Goal: Task Accomplishment & Management: Manage account settings

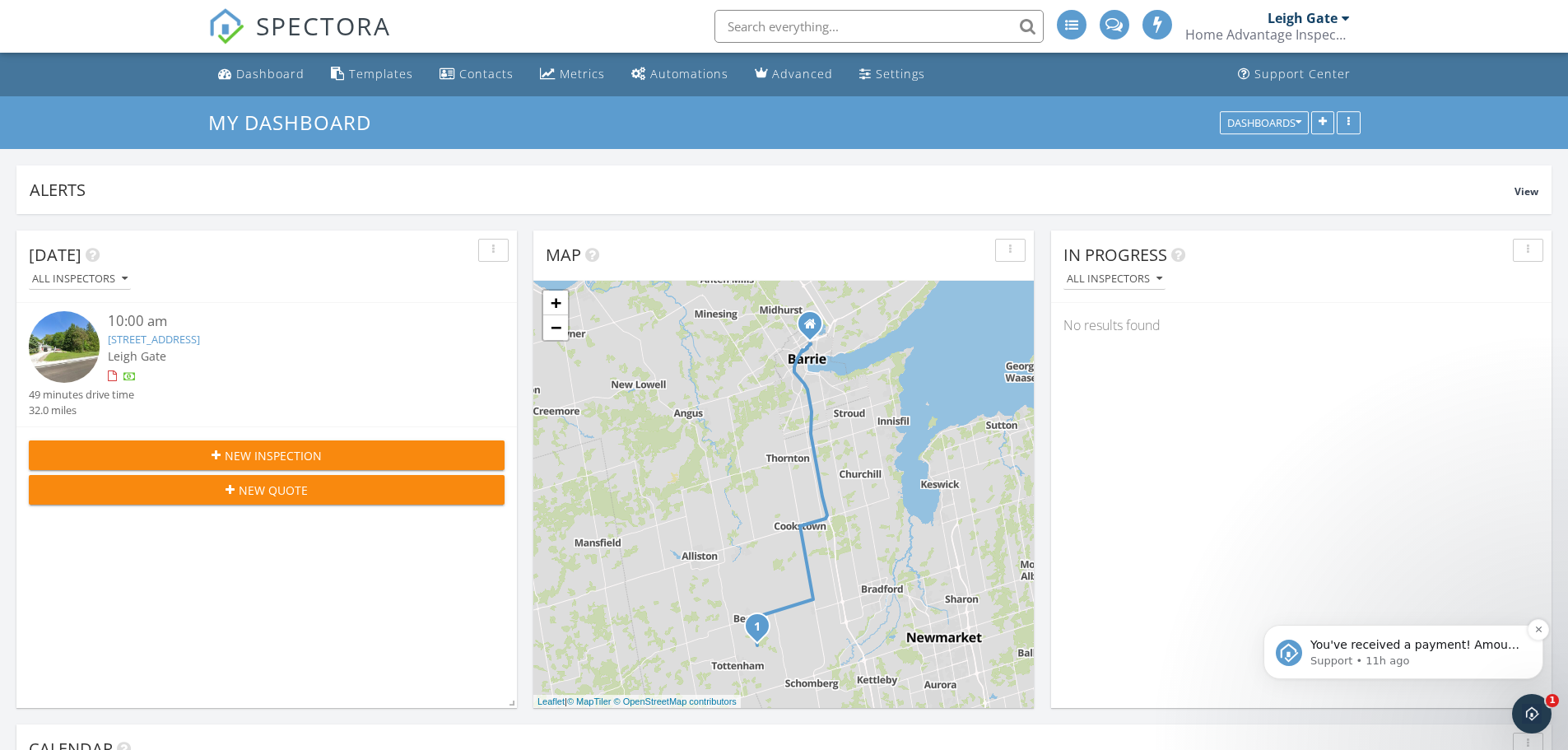
click at [1384, 667] on p "Support • 11h ago" at bounding box center [1416, 661] width 212 height 15
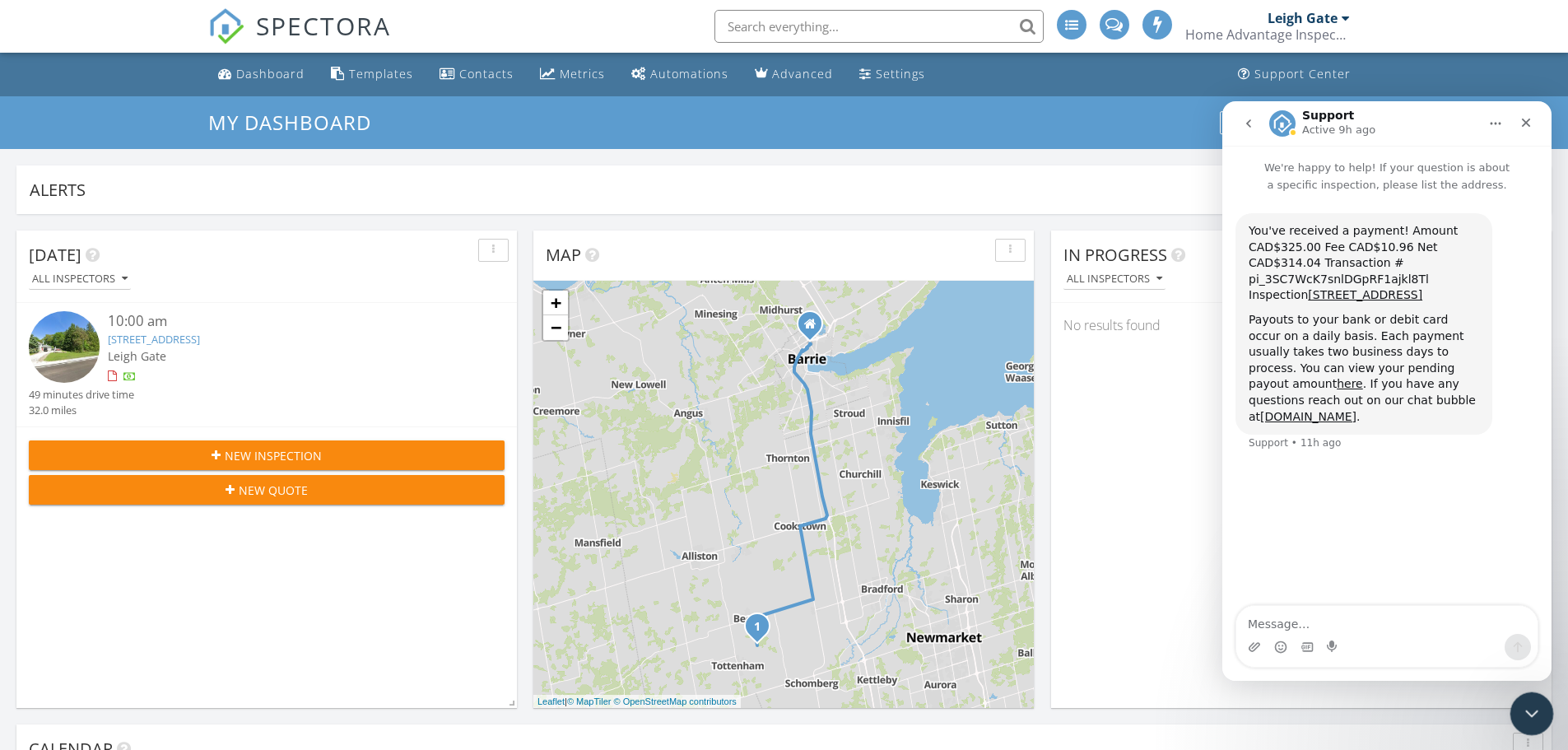
click at [1530, 706] on icon "Close Intercom Messenger" at bounding box center [1528, 710] width 19 height 19
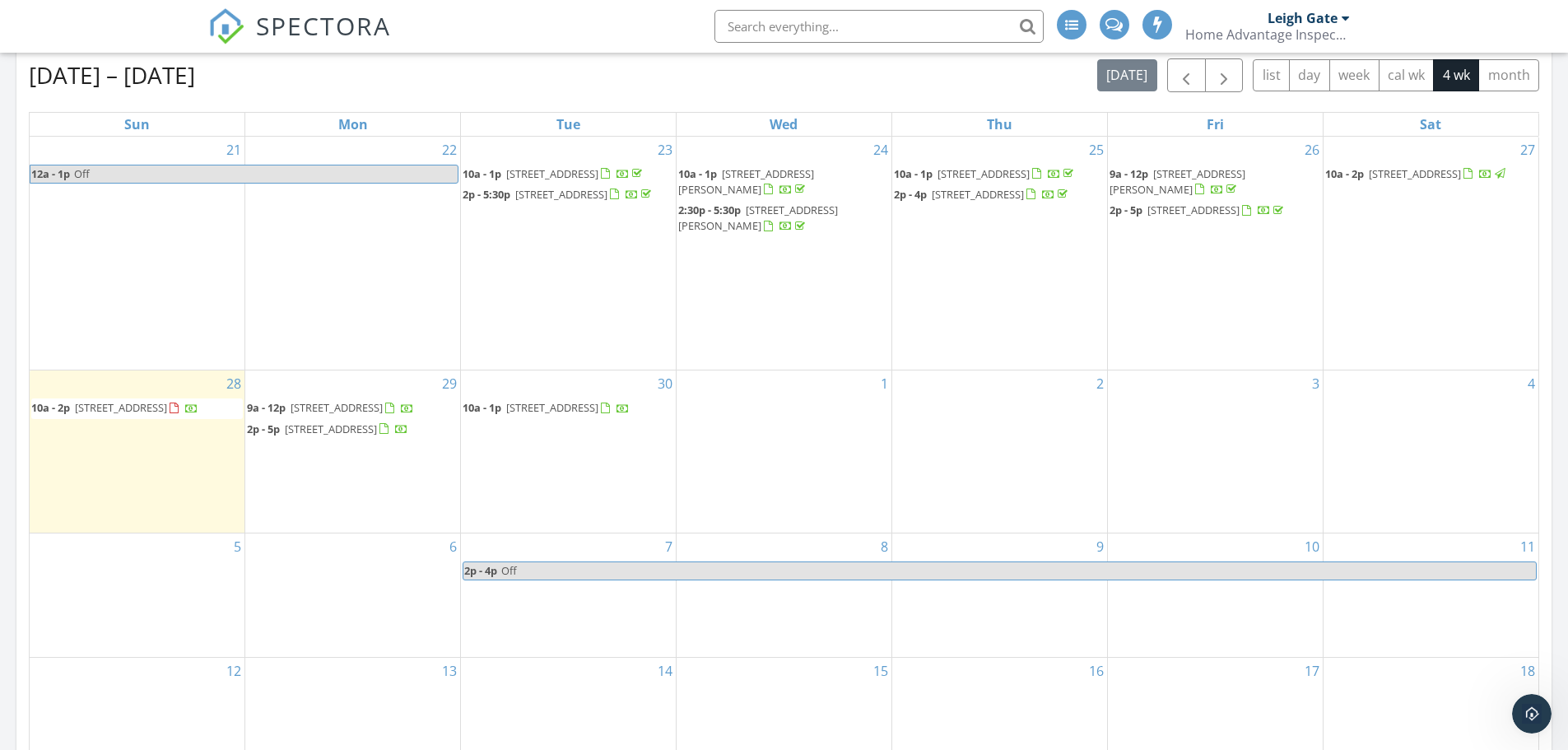
scroll to position [741, 0]
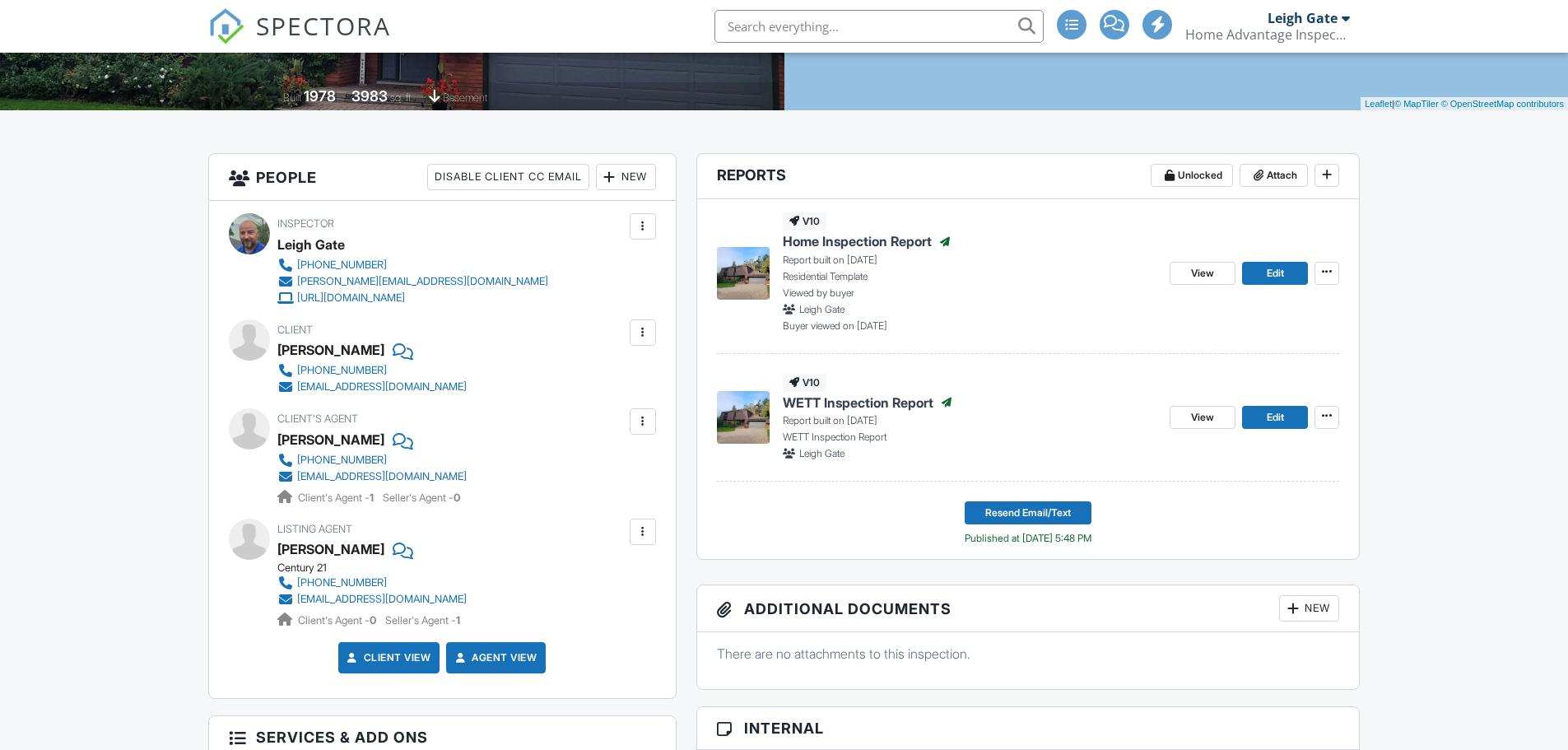
scroll to position [329, 0]
click at [1275, 269] on span "Edit" at bounding box center [1275, 273] width 18 height 17
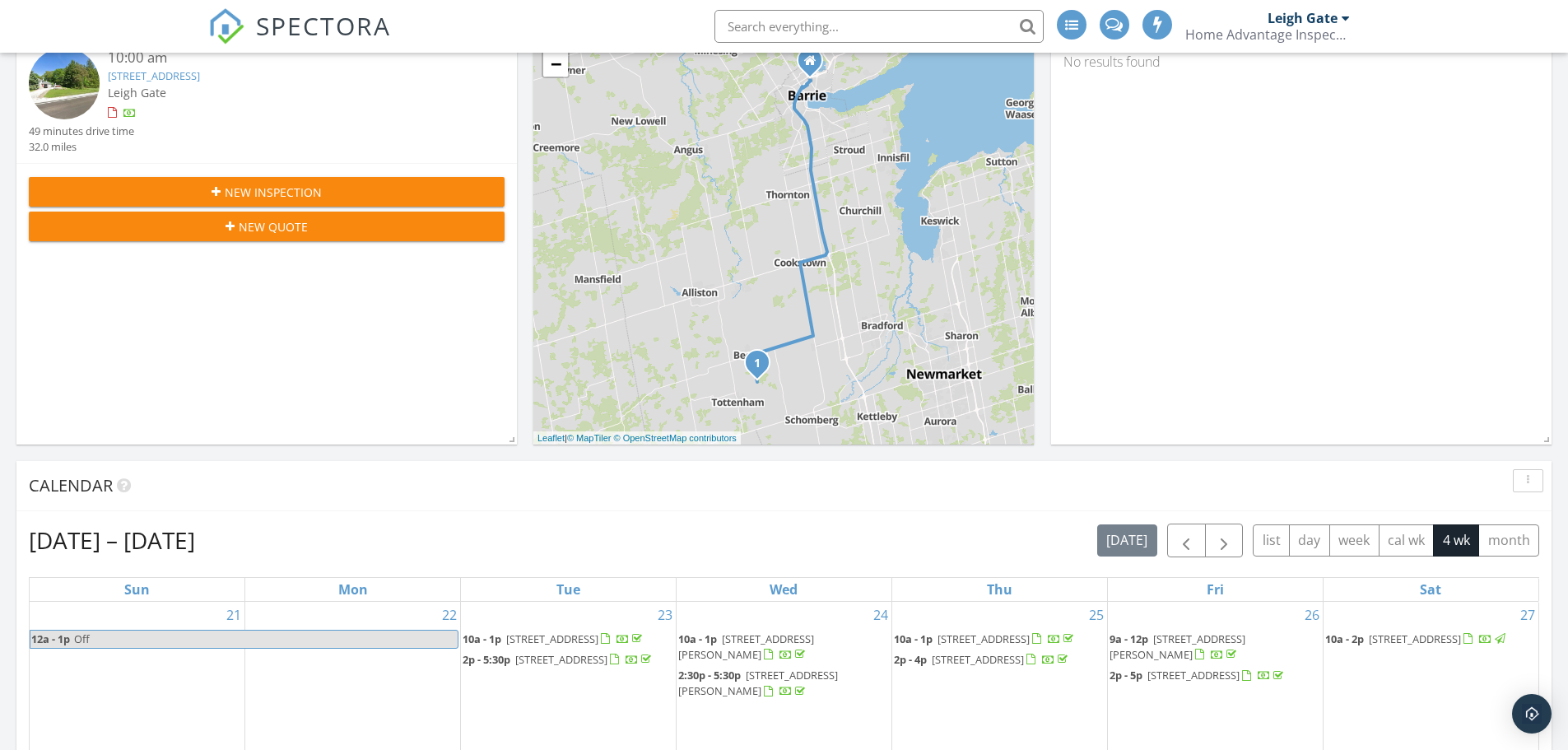
scroll to position [494, 0]
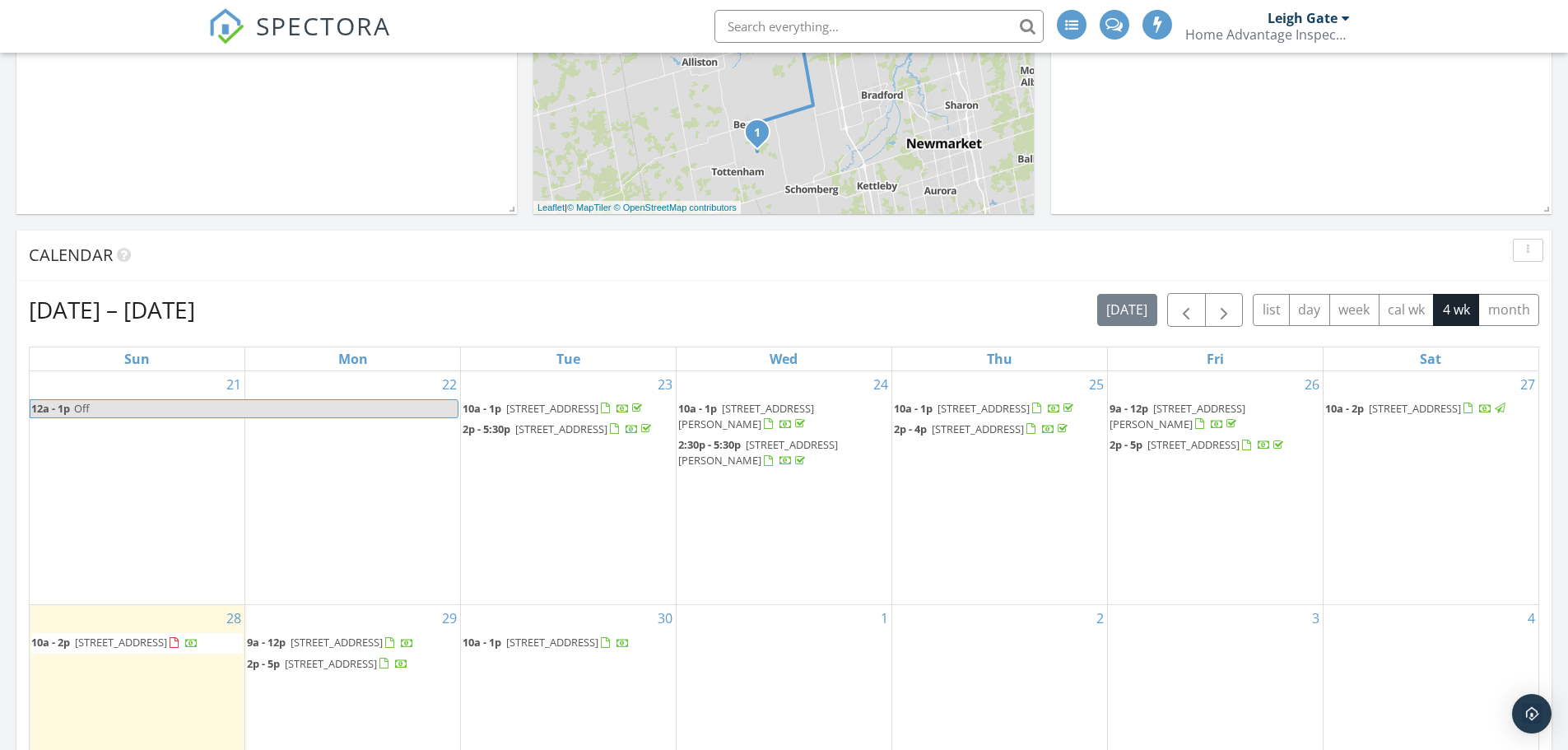
click at [1479, 416] on div at bounding box center [1486, 410] width 13 height 13
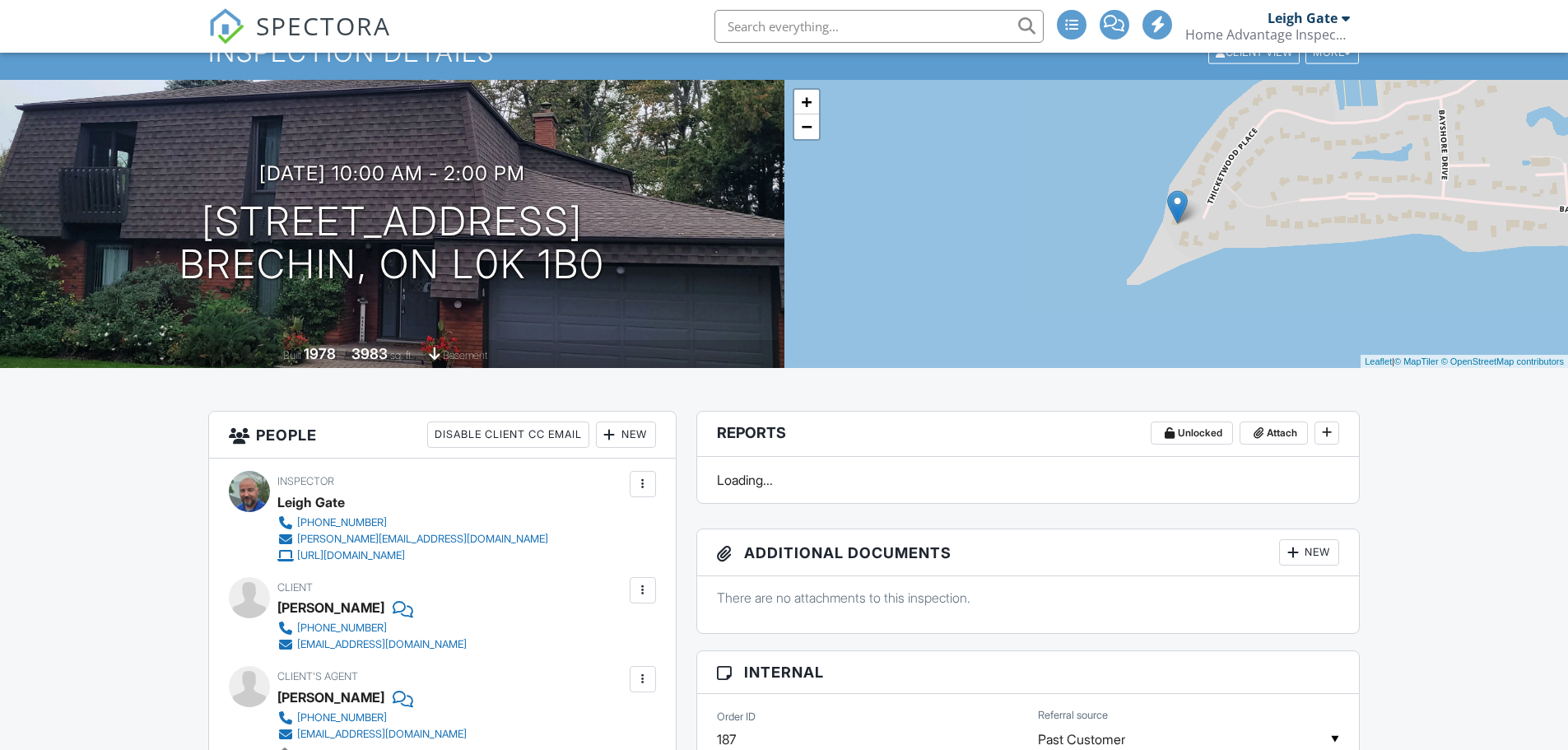
scroll to position [329, 0]
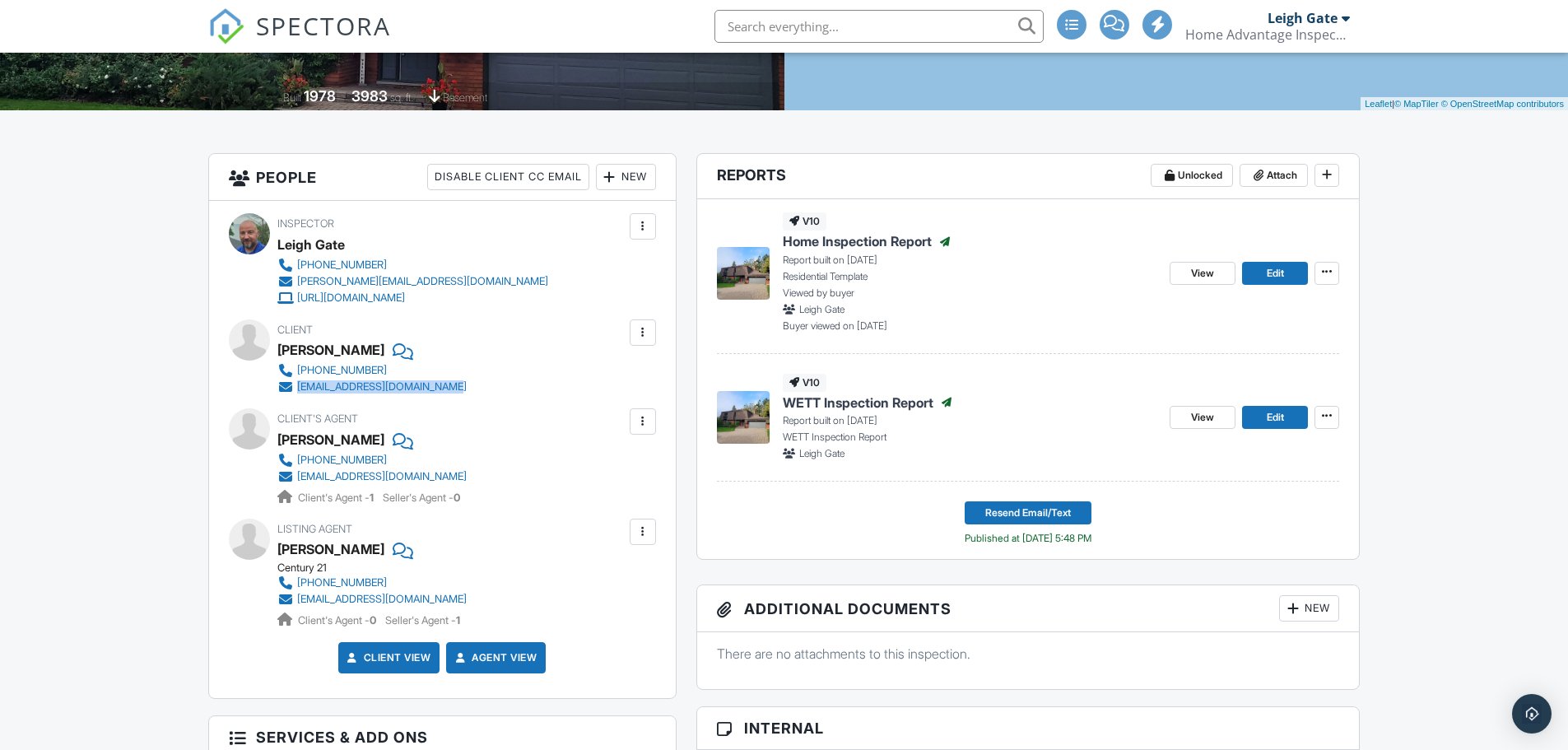
drag, startPoint x: 465, startPoint y: 389, endPoint x: 298, endPoint y: 393, distance: 167.0
click at [298, 393] on div "Client [PERSON_NAME] [PHONE_NUMBER] [EMAIL_ADDRESS][DOMAIN_NAME]" at bounding box center [411, 357] width 268 height 76
copy div "hasnain.abdulaziz@gmail.com"
click at [1331, 272] on icon at bounding box center [1327, 271] width 10 height 12
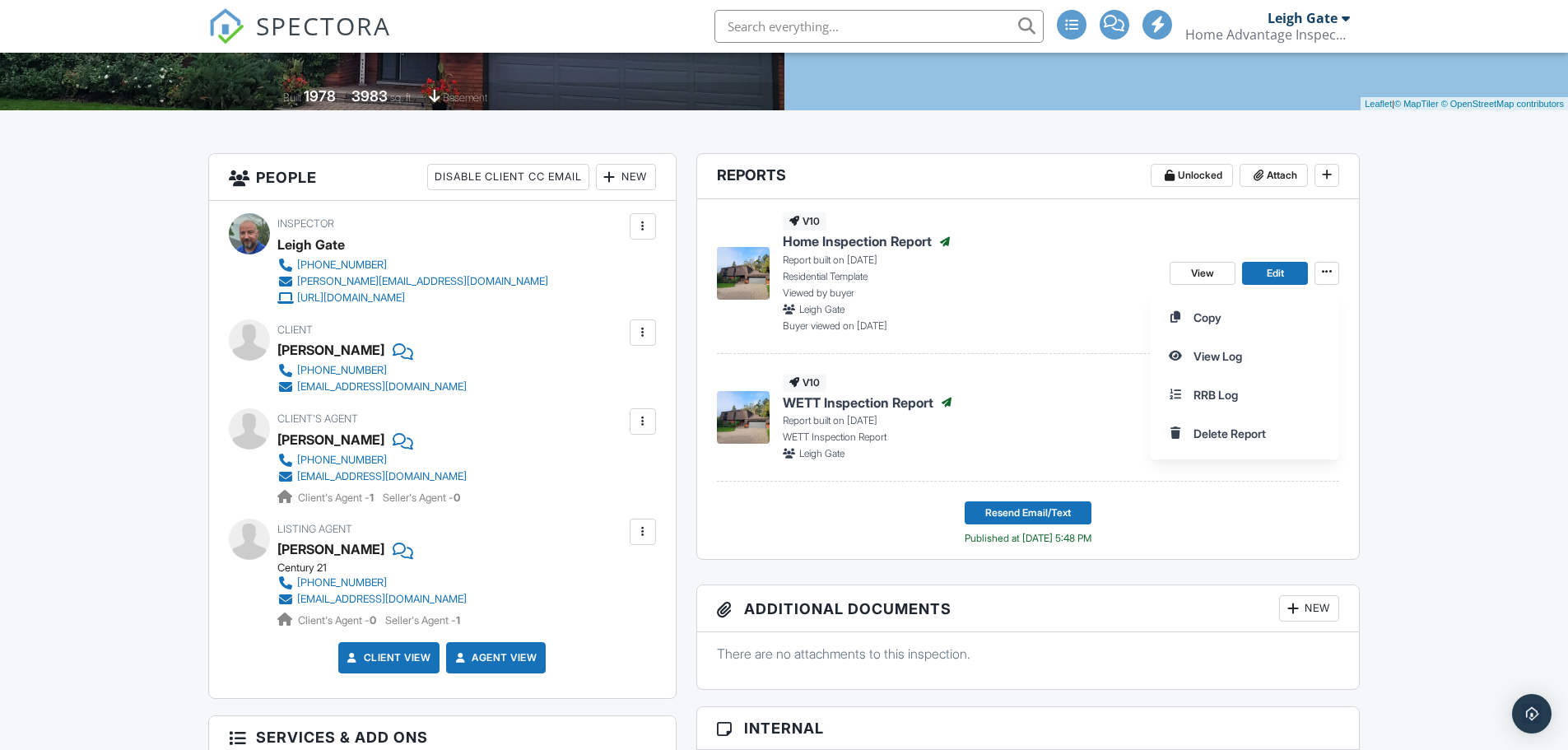
click at [948, 241] on icon at bounding box center [945, 242] width 10 height 10
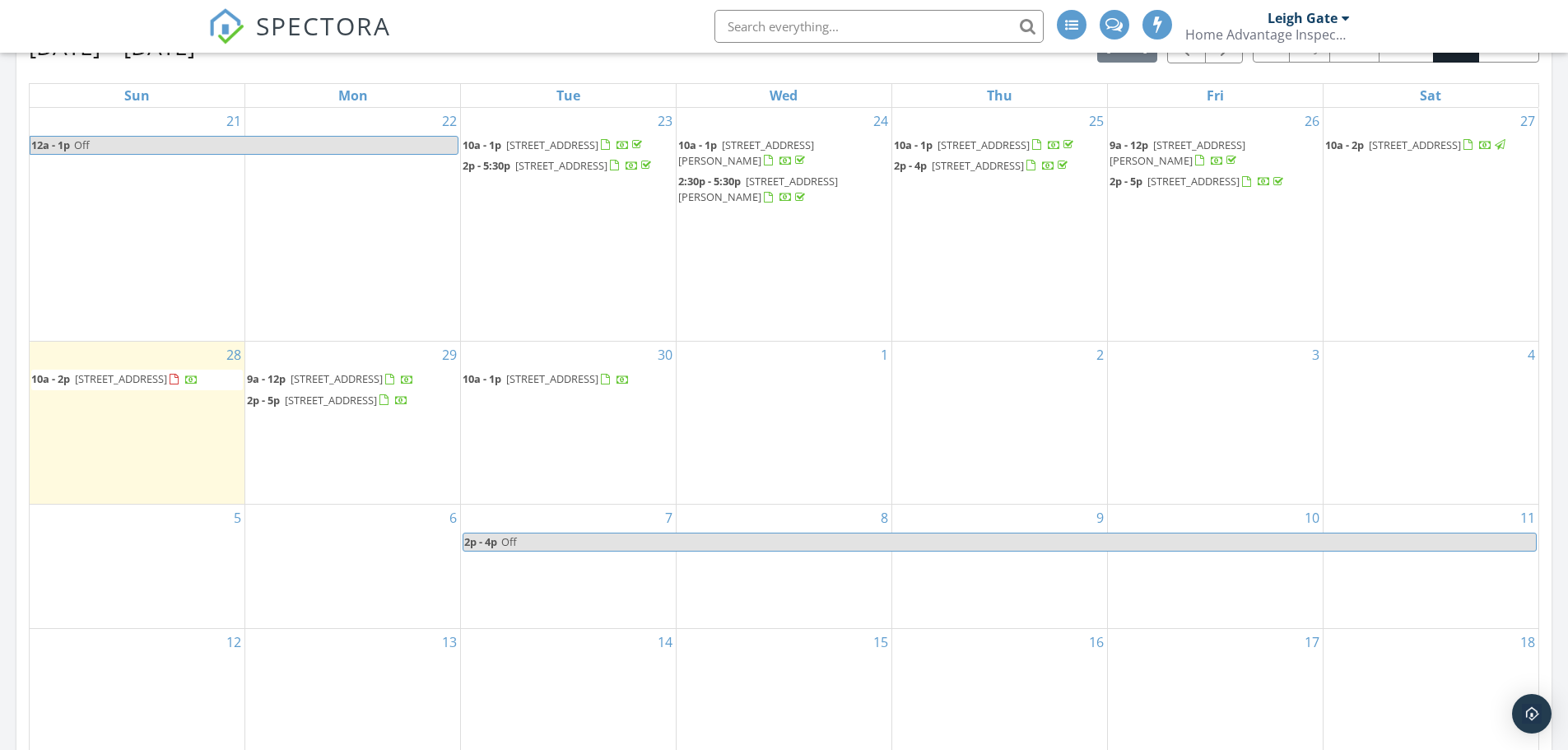
scroll to position [905, 0]
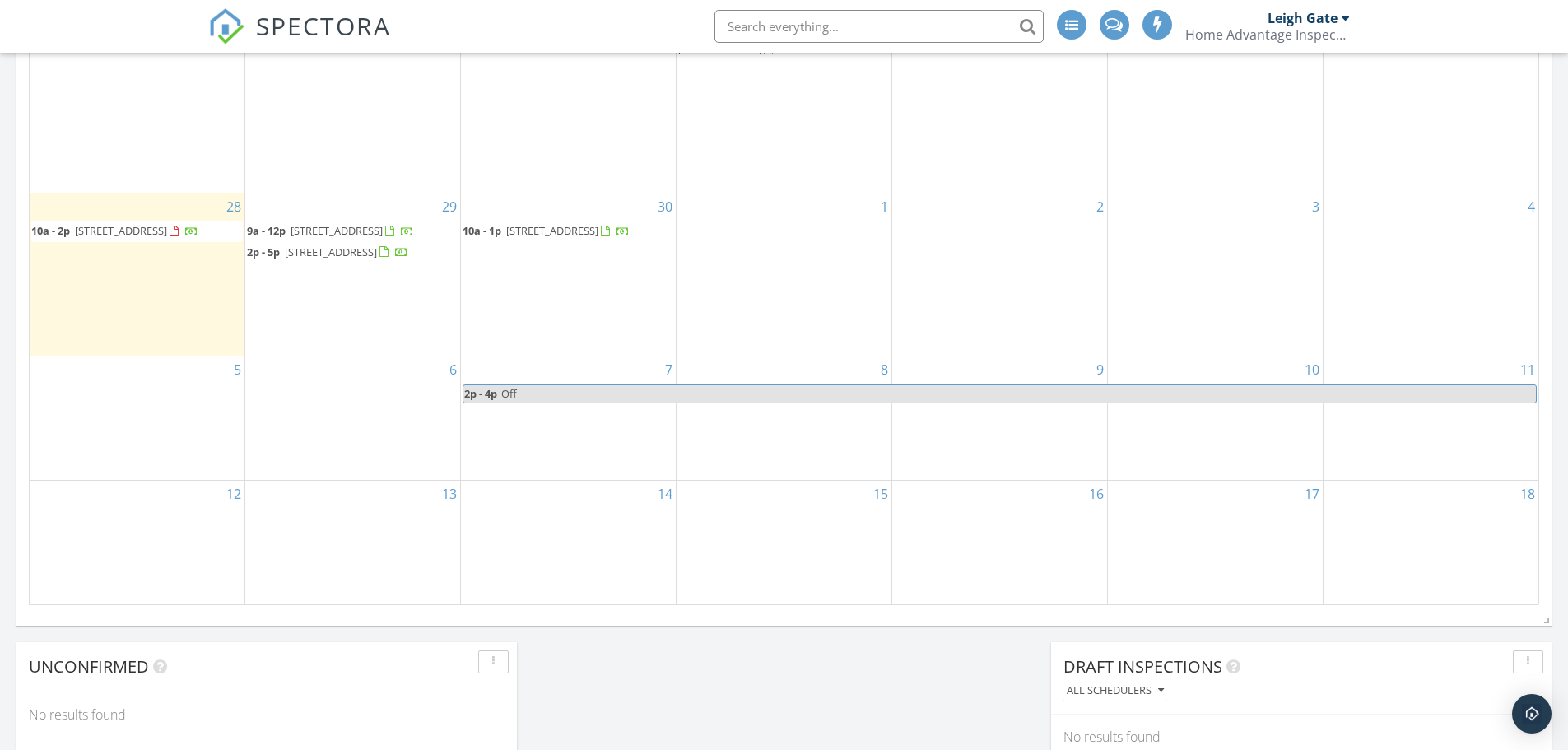
click at [763, 212] on div "1" at bounding box center [784, 274] width 215 height 162
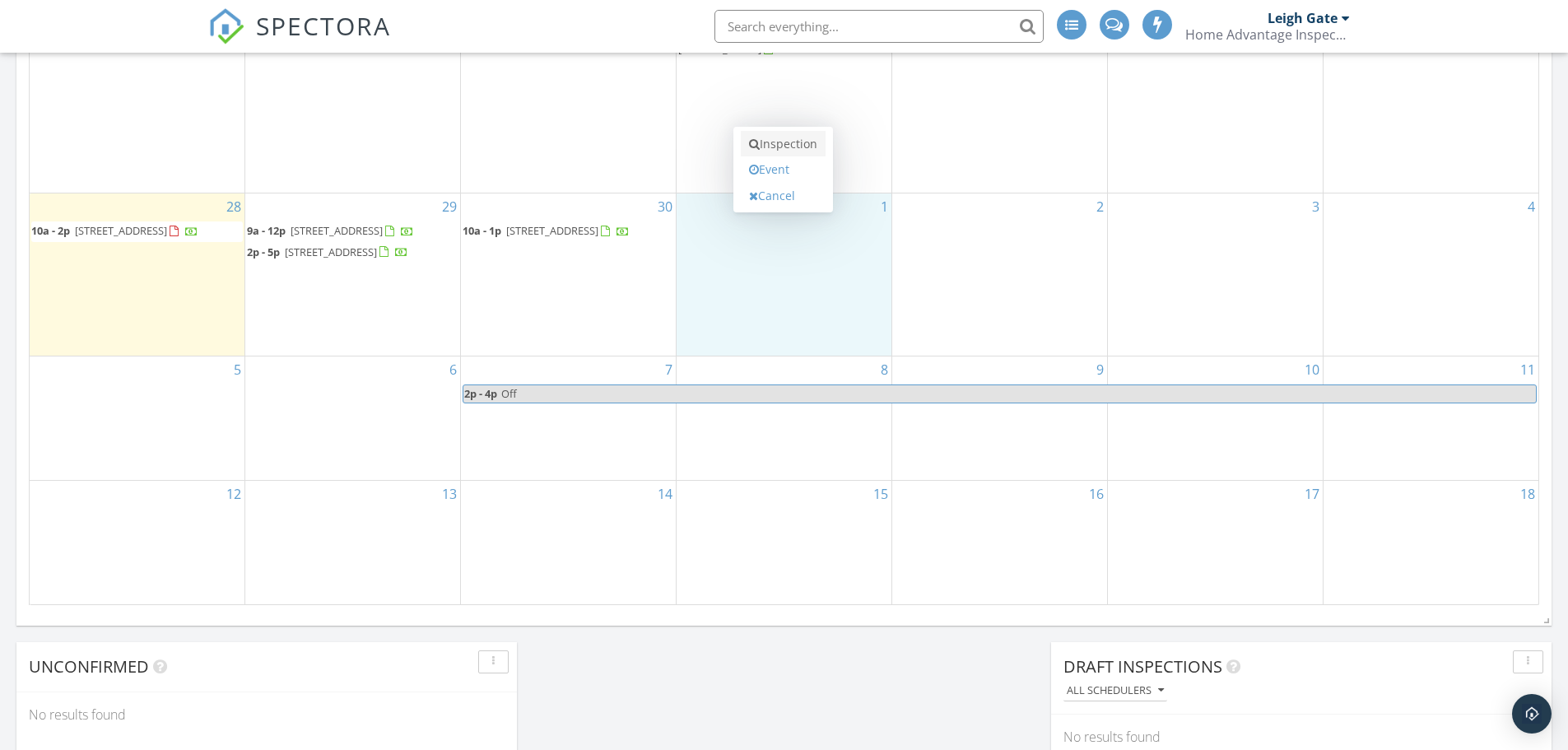
click at [790, 147] on link "Inspection" at bounding box center [783, 143] width 85 height 26
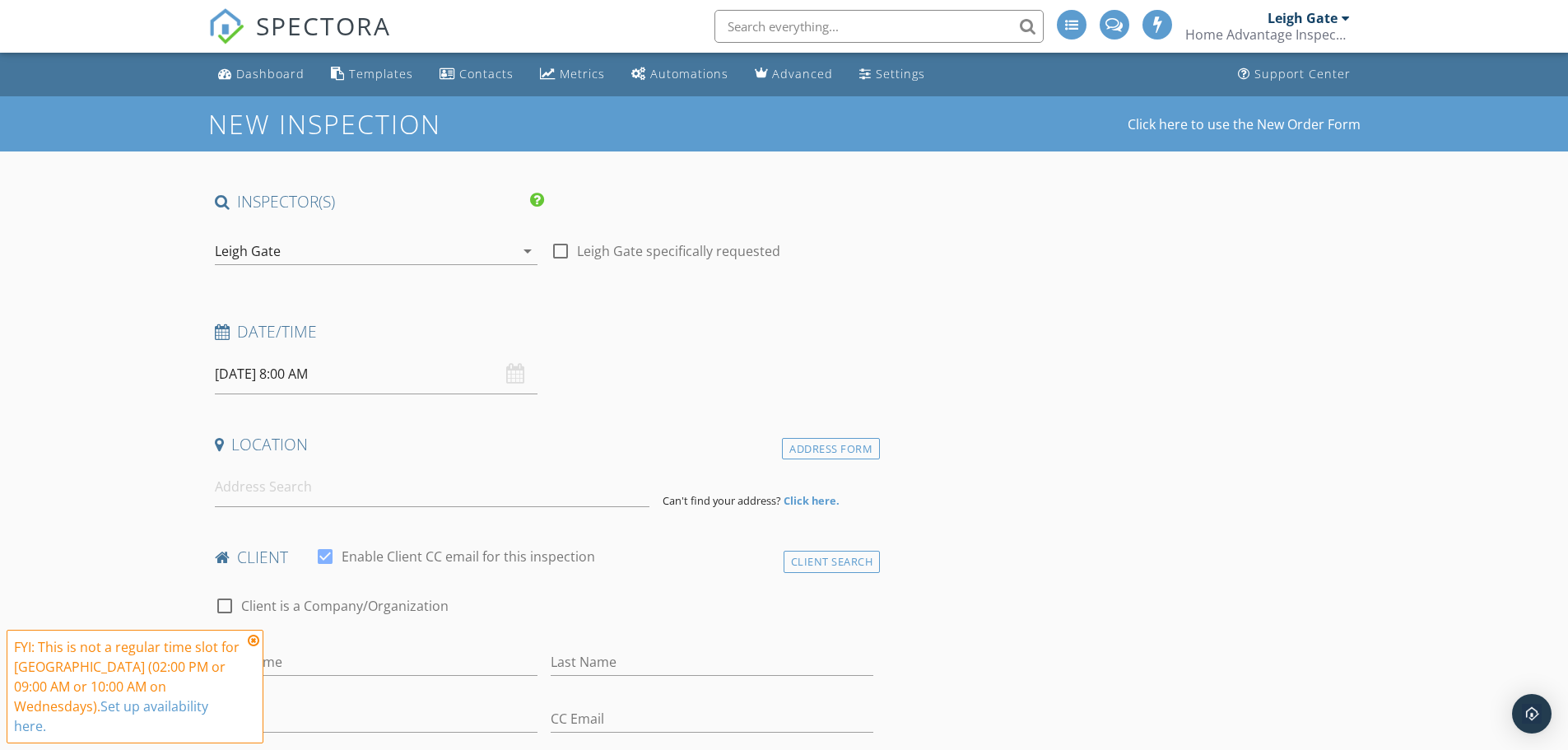
click at [253, 646] on icon at bounding box center [254, 640] width 12 height 13
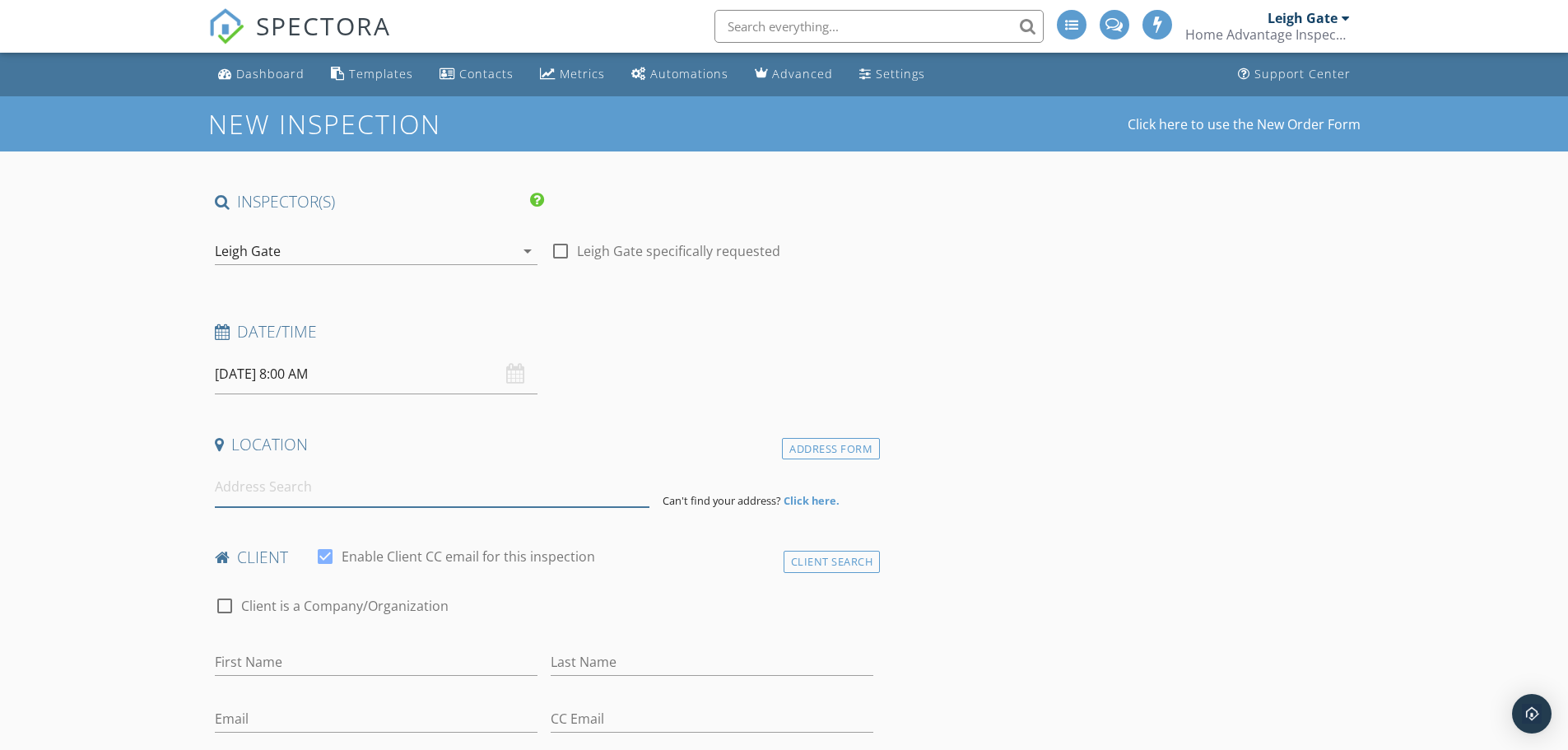
click at [269, 489] on input at bounding box center [432, 487] width 435 height 40
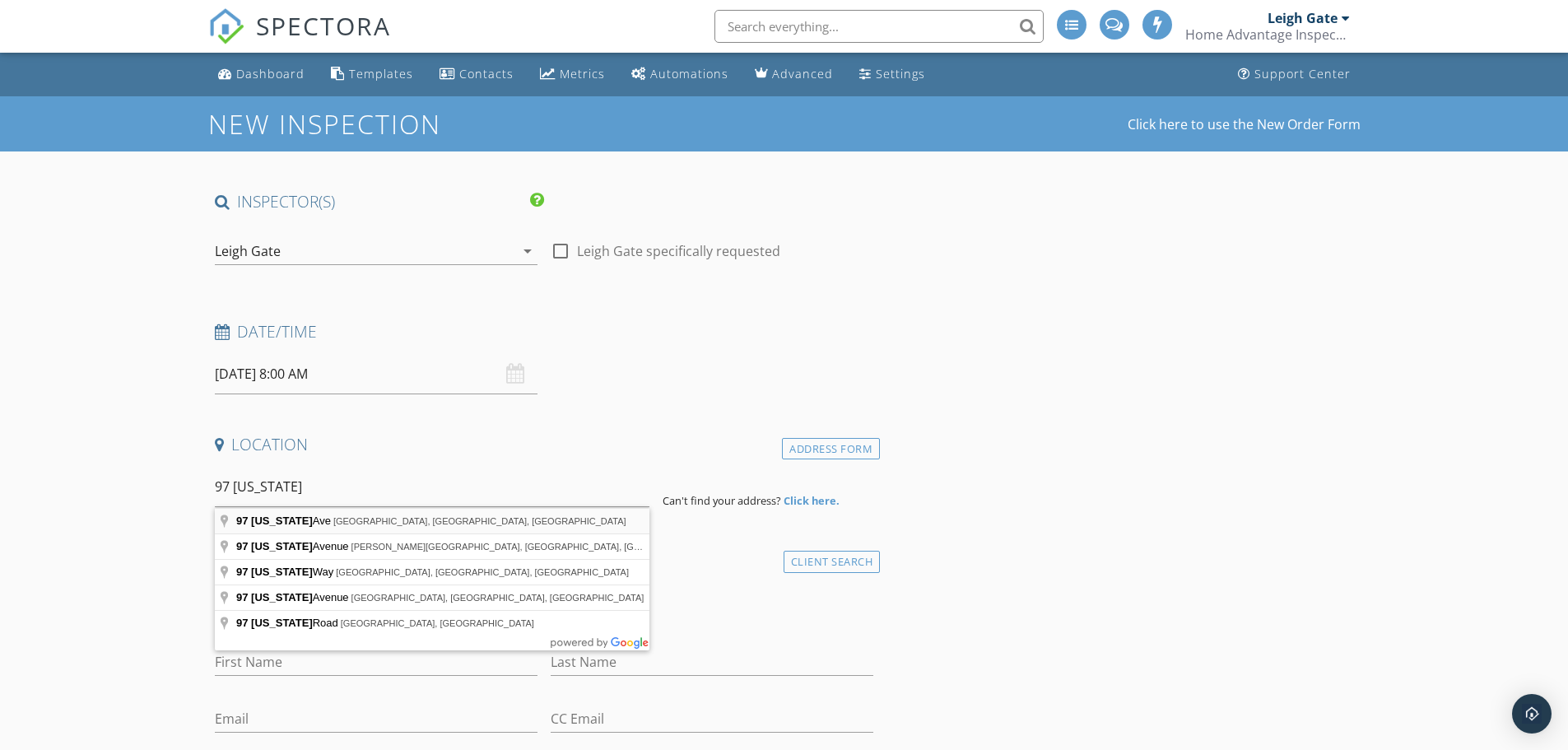
type input "[STREET_ADDRESS][US_STATE]"
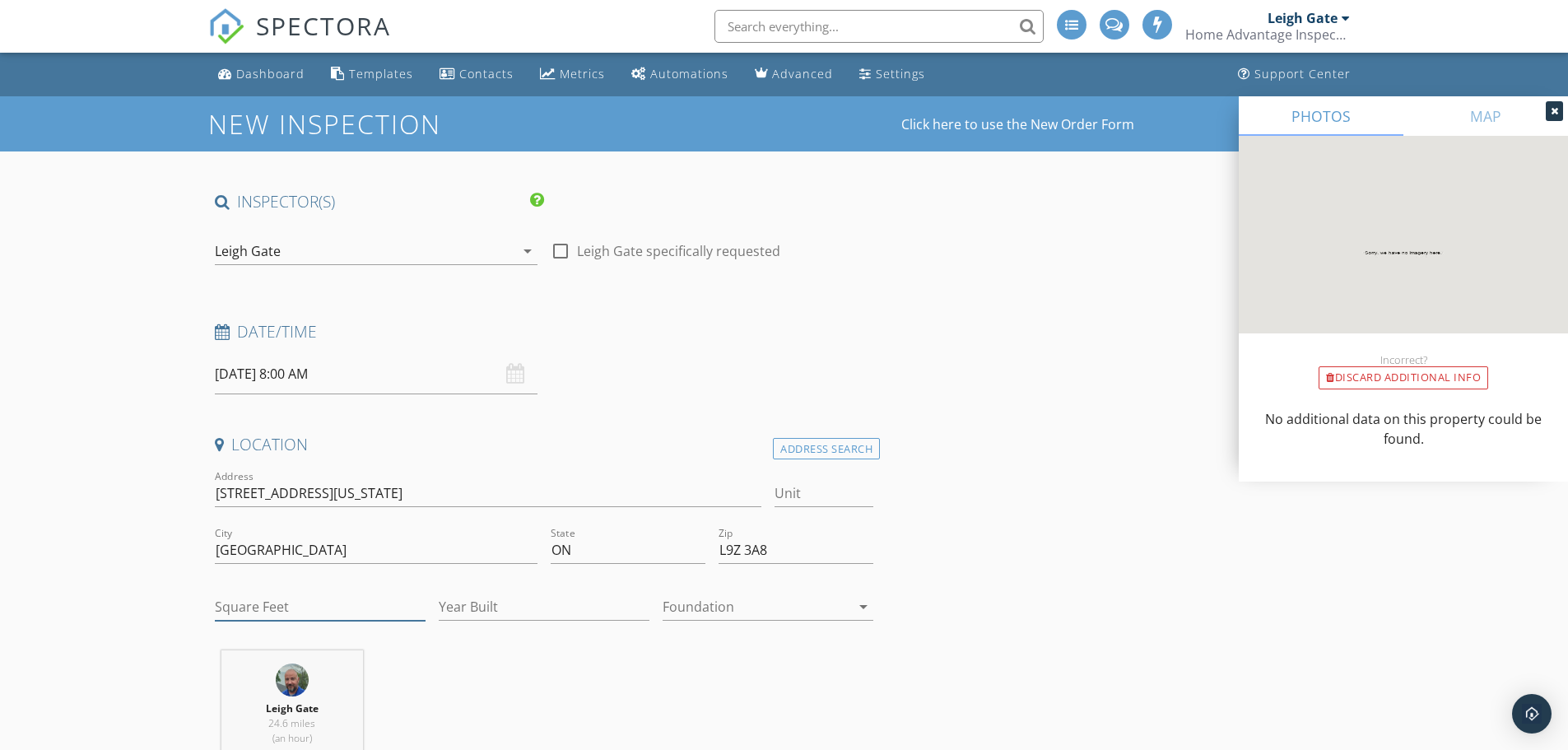
click at [269, 606] on input "Square Feet" at bounding box center [320, 607] width 211 height 27
type input "1100"
click at [733, 606] on div at bounding box center [756, 606] width 188 height 26
click at [718, 724] on div "Crawlspace" at bounding box center [768, 720] width 185 height 19
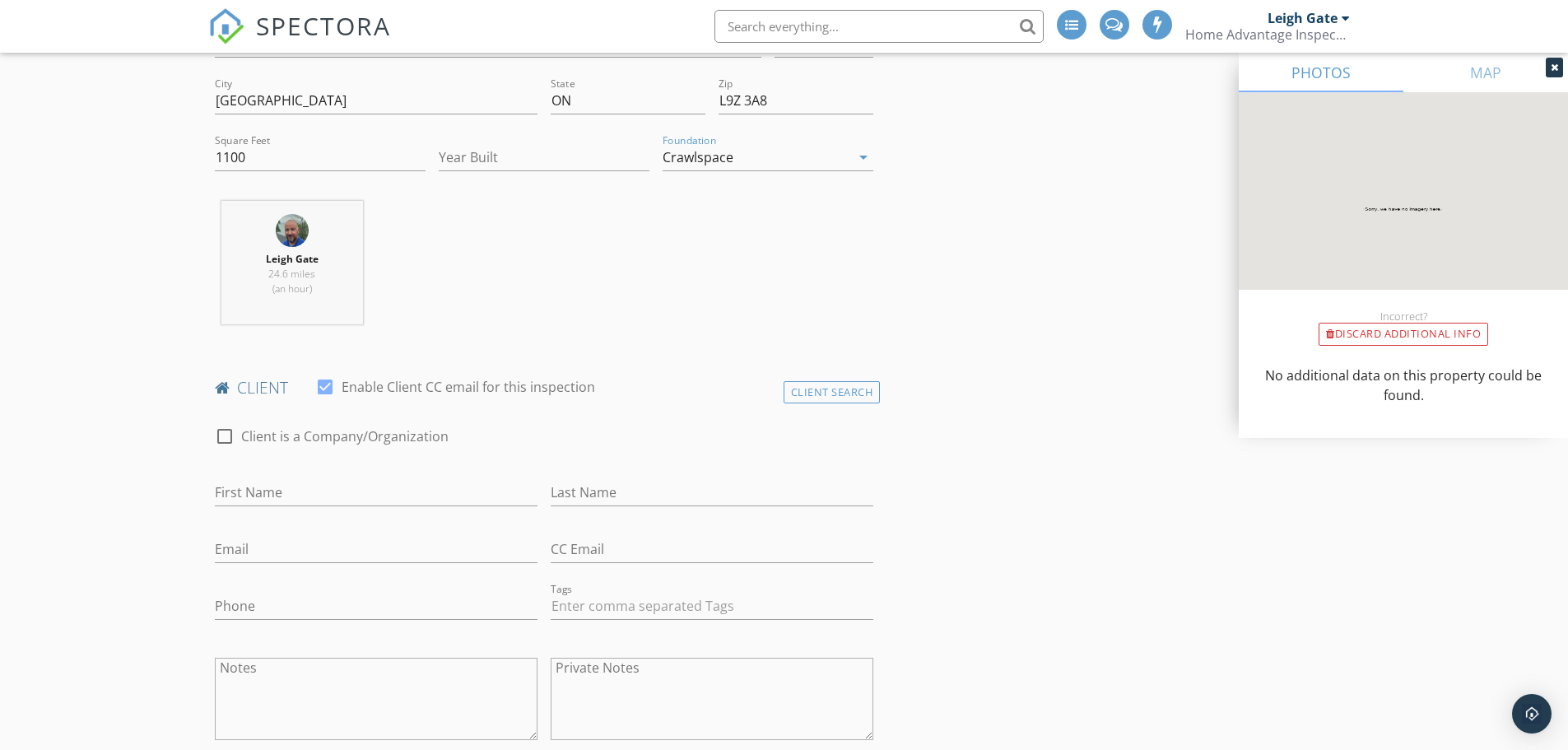
scroll to position [576, 0]
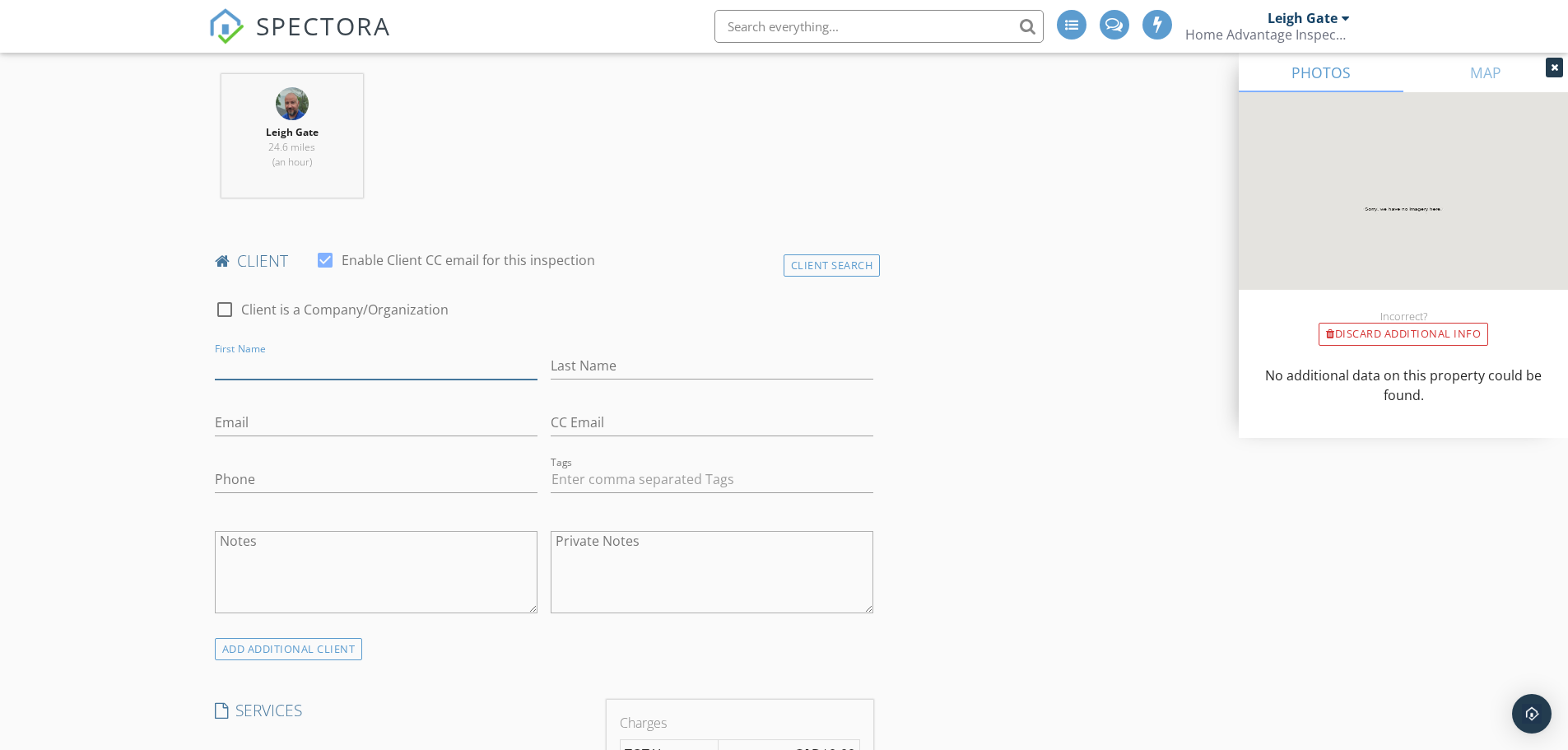
click at [234, 365] on input "First Name" at bounding box center [376, 366] width 323 height 27
type input "Charmaine"
type input "Austin"
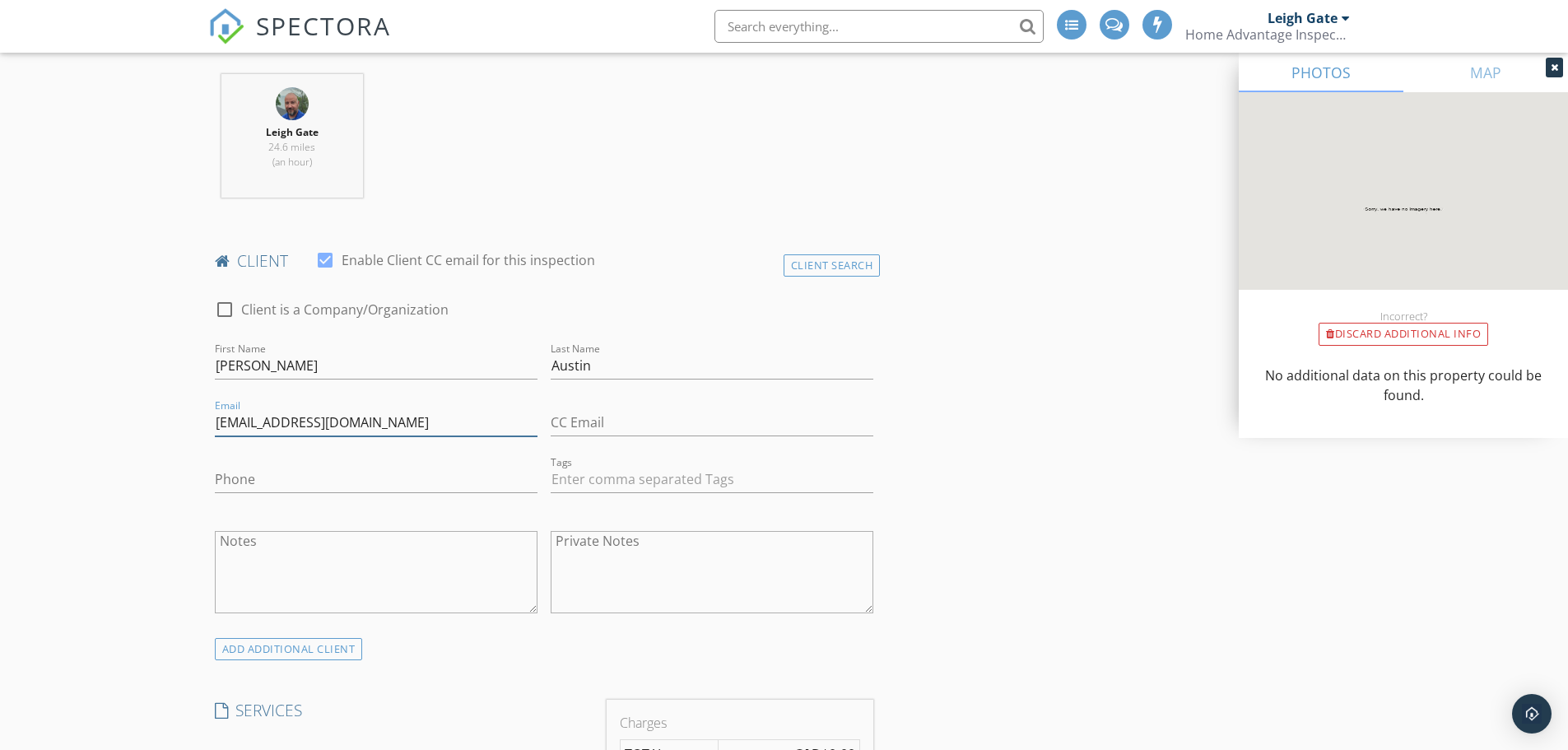
type input "zacada.28@hotmail.com"
click at [274, 483] on input "Phone" at bounding box center [376, 479] width 323 height 27
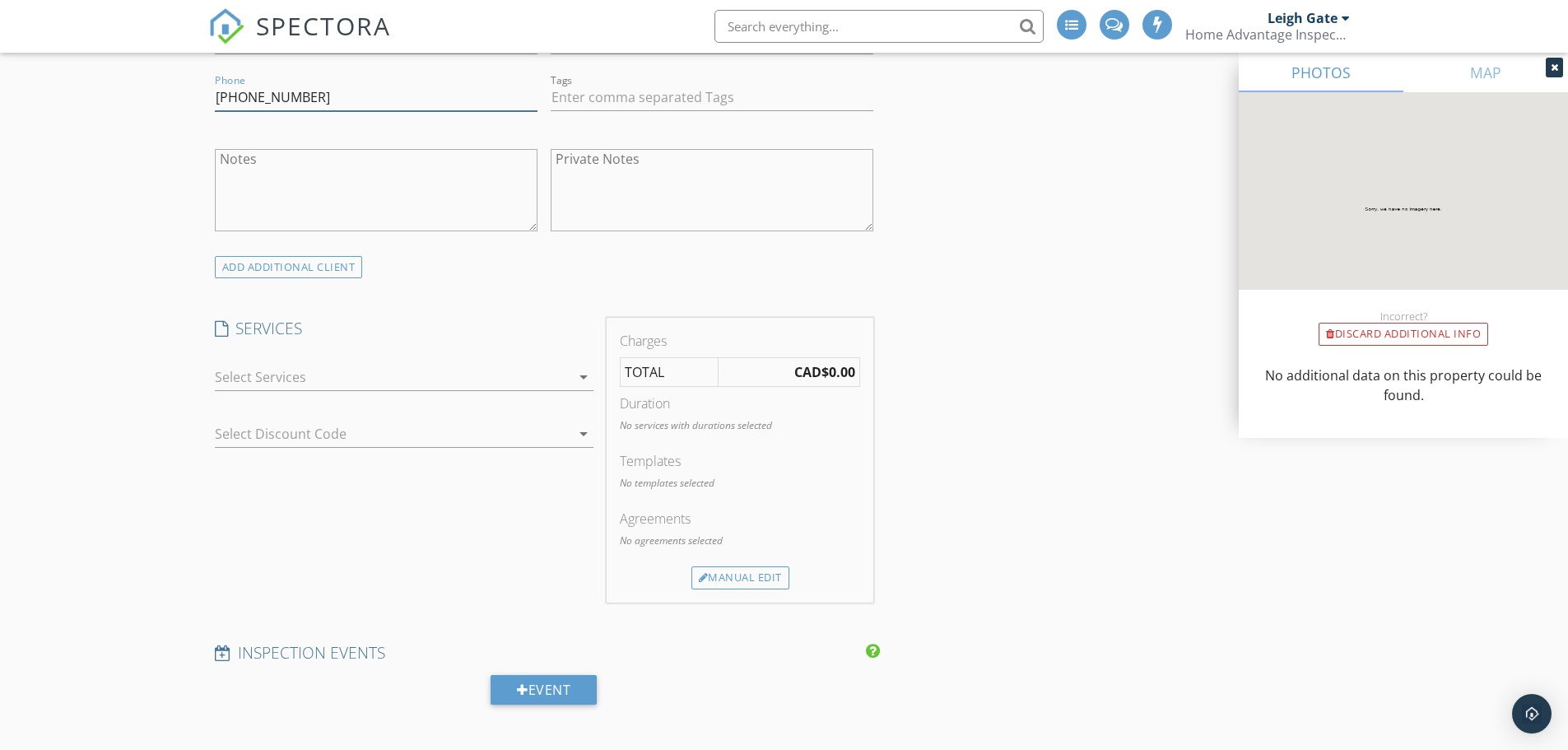
scroll to position [988, 0]
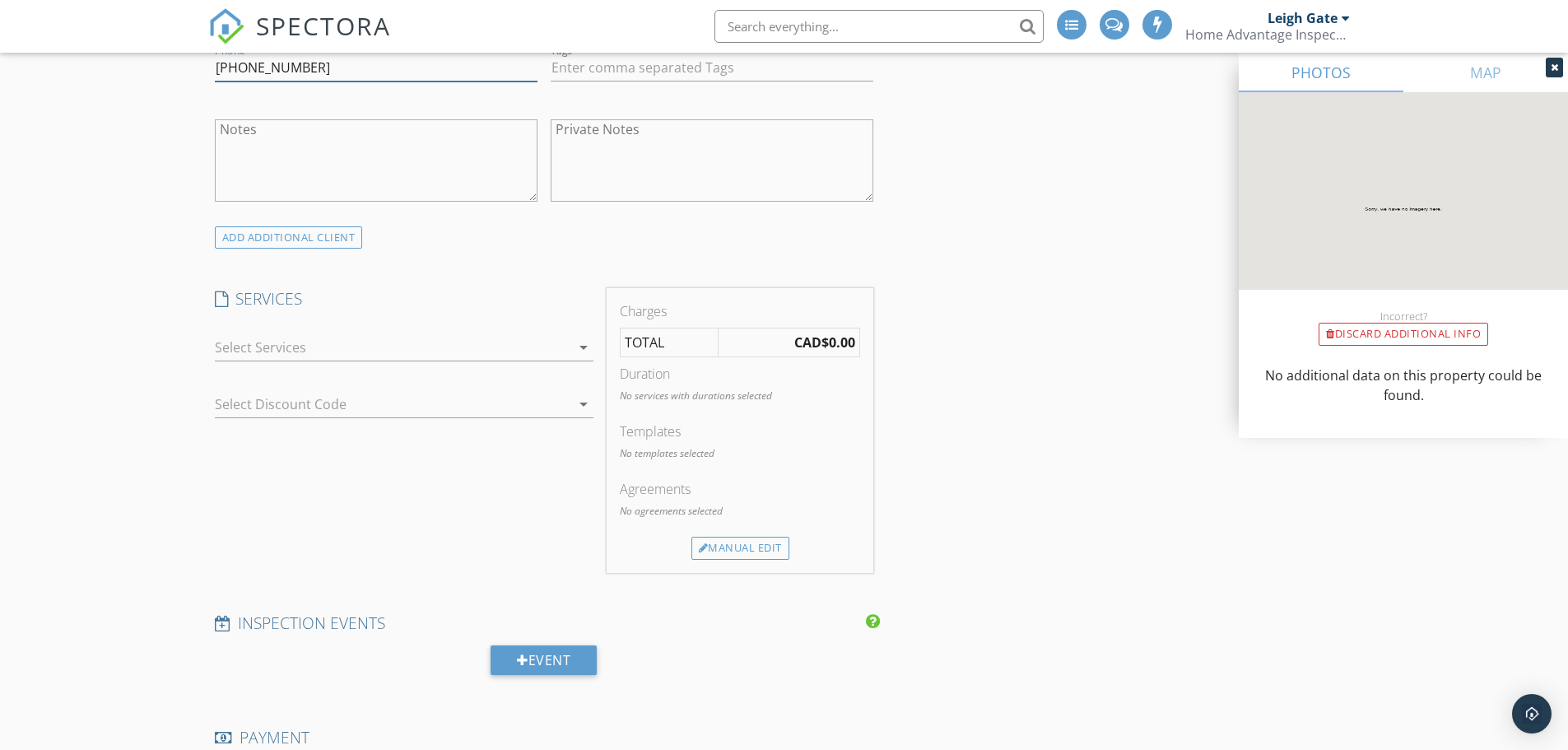
type input "705-358-5605"
click at [236, 352] on div at bounding box center [393, 346] width 356 height 26
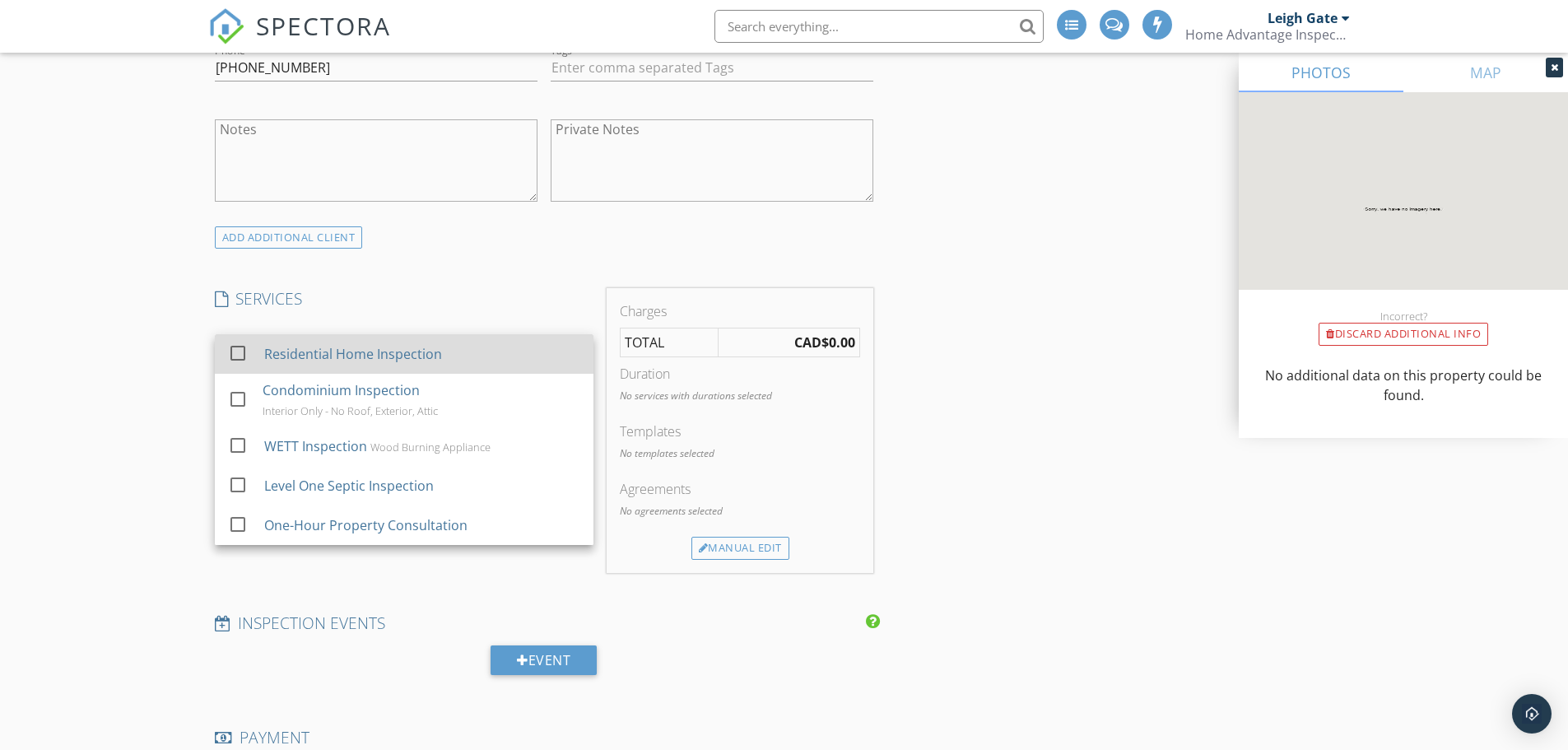
click at [314, 348] on div "Residential Home Inspection" at bounding box center [352, 353] width 178 height 19
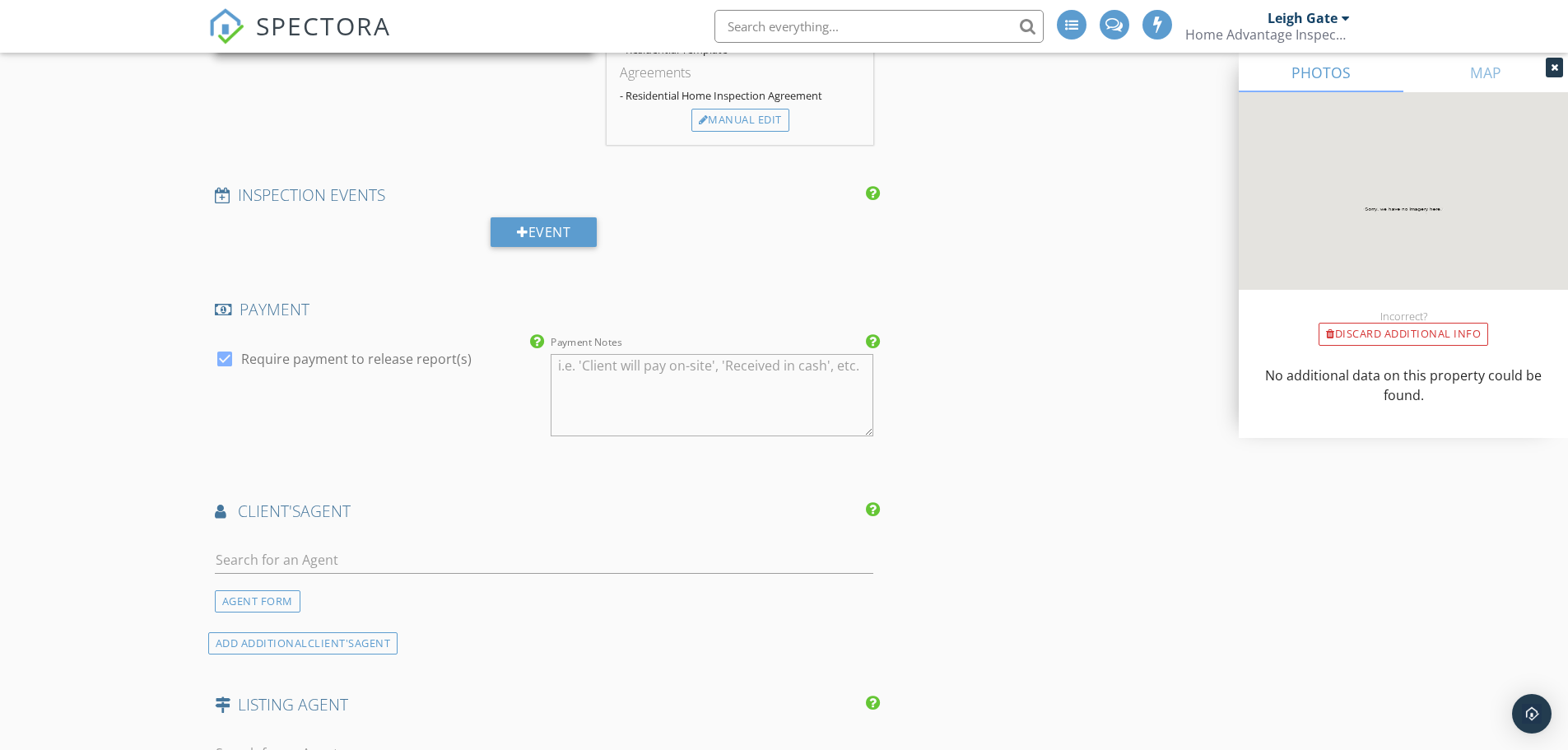
scroll to position [1563, 0]
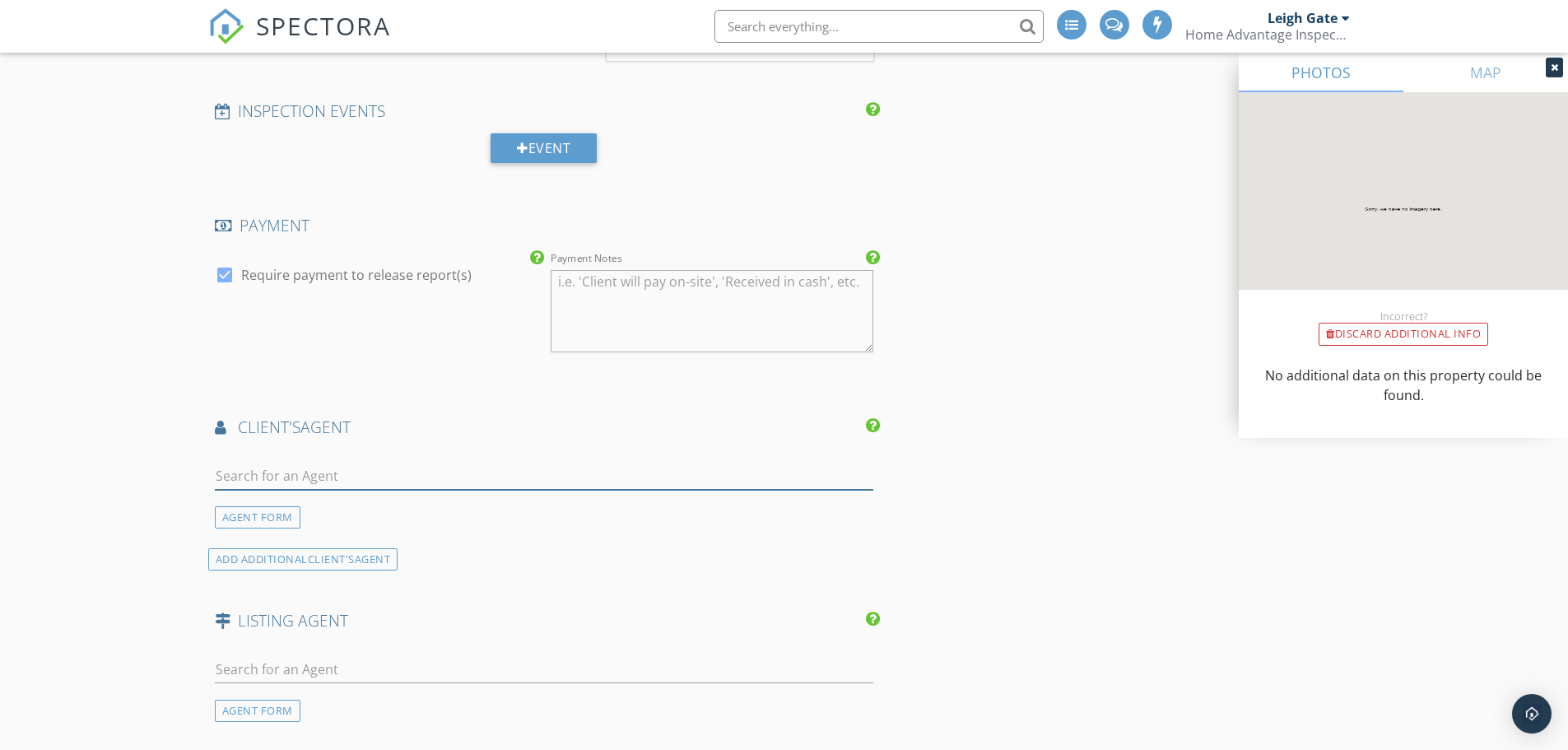
click at [272, 476] on input "text" at bounding box center [545, 476] width 659 height 27
type input "shelby"
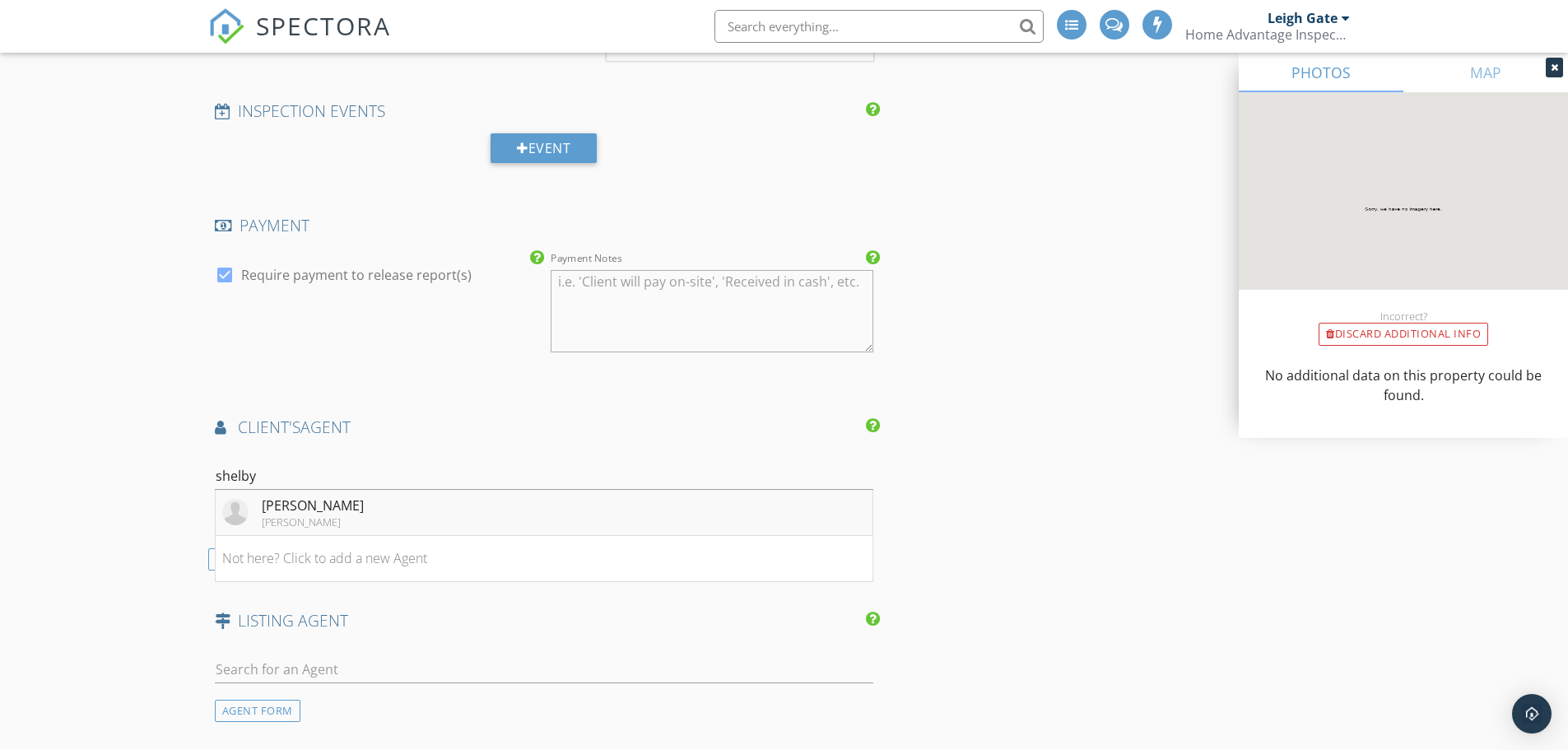
click at [278, 510] on div "Shelby Greenlaw" at bounding box center [313, 505] width 102 height 19
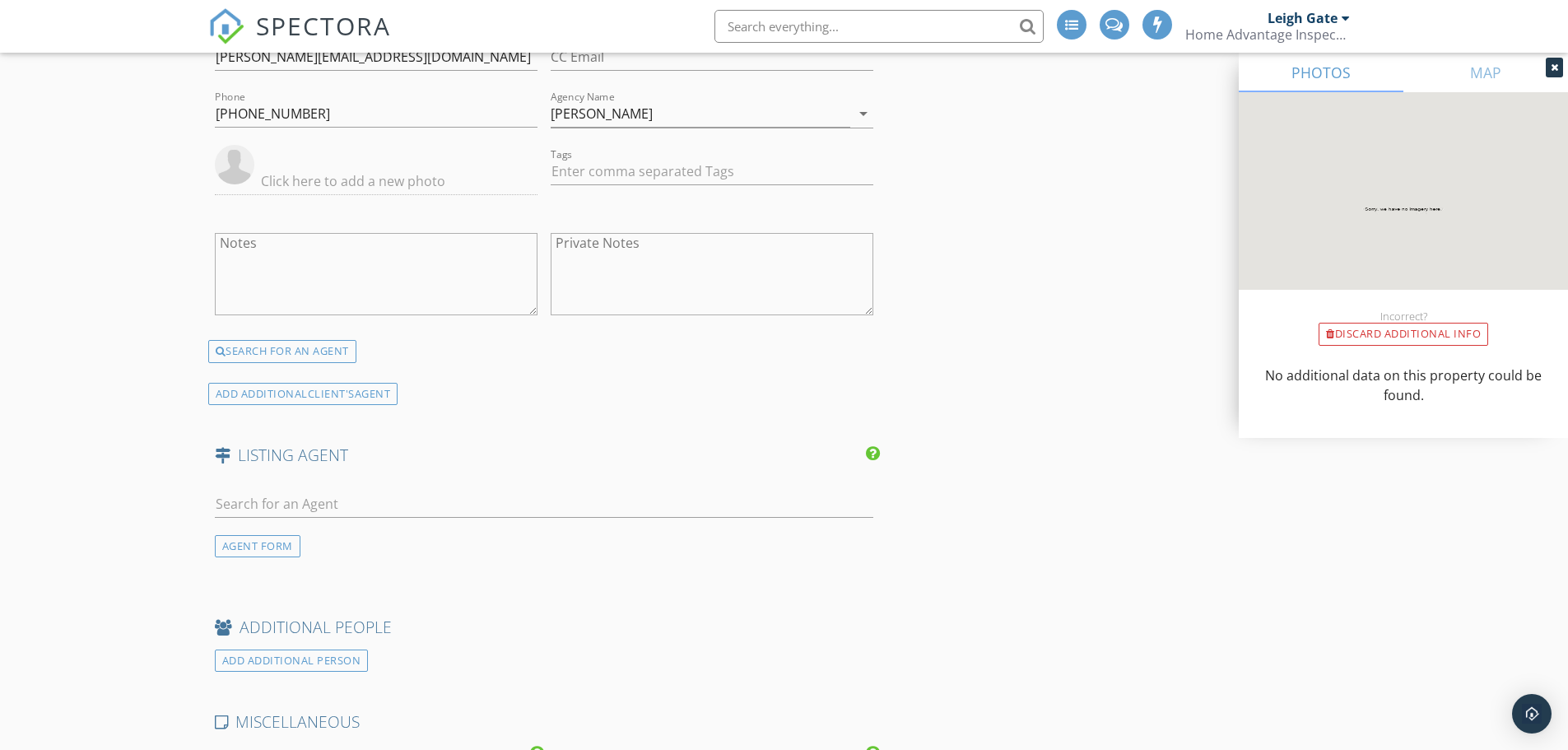
scroll to position [2057, 0]
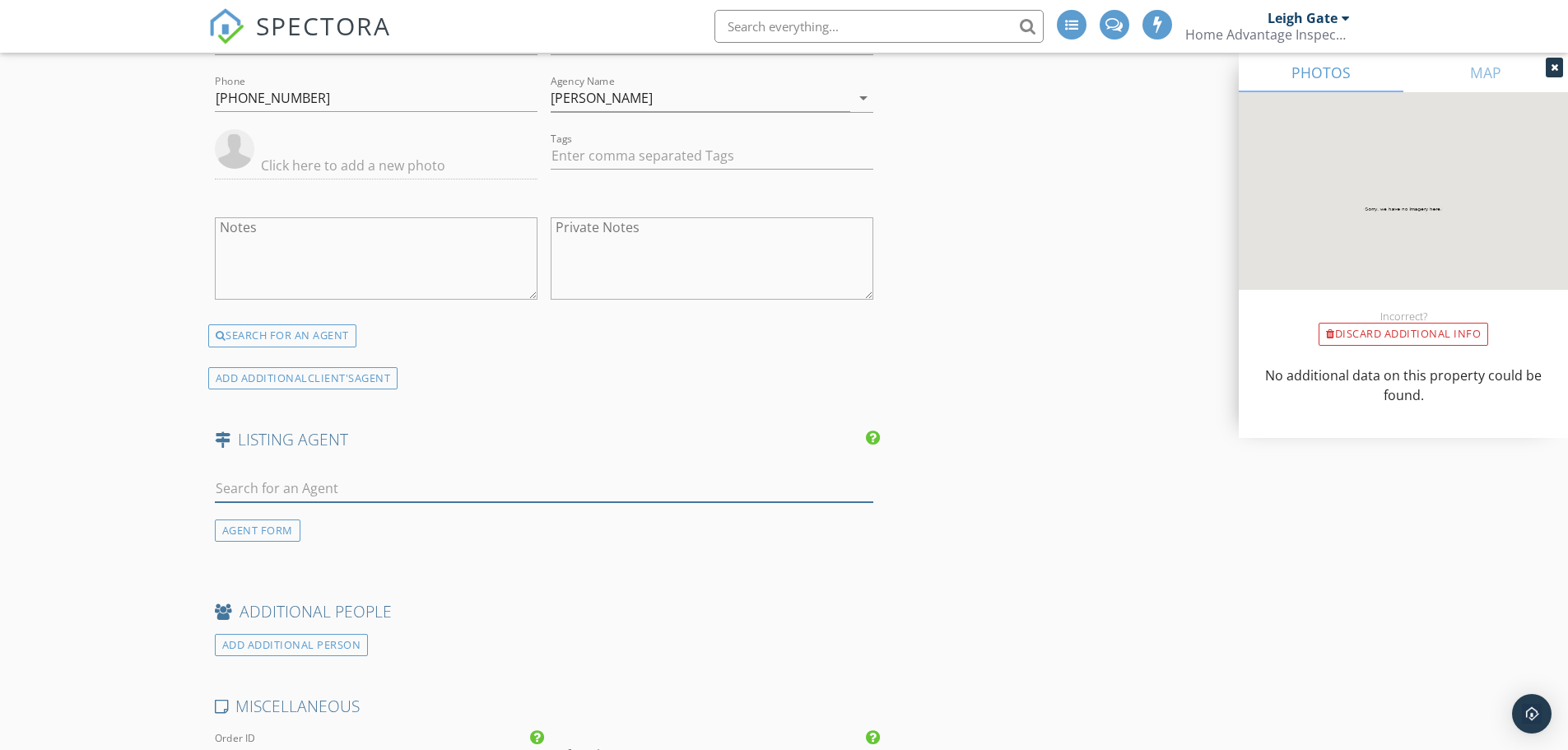
click at [238, 488] on input "text" at bounding box center [545, 488] width 659 height 27
type input "porter"
click at [245, 522] on div "No results found. Click to add a new Agent" at bounding box center [346, 524] width 248 height 19
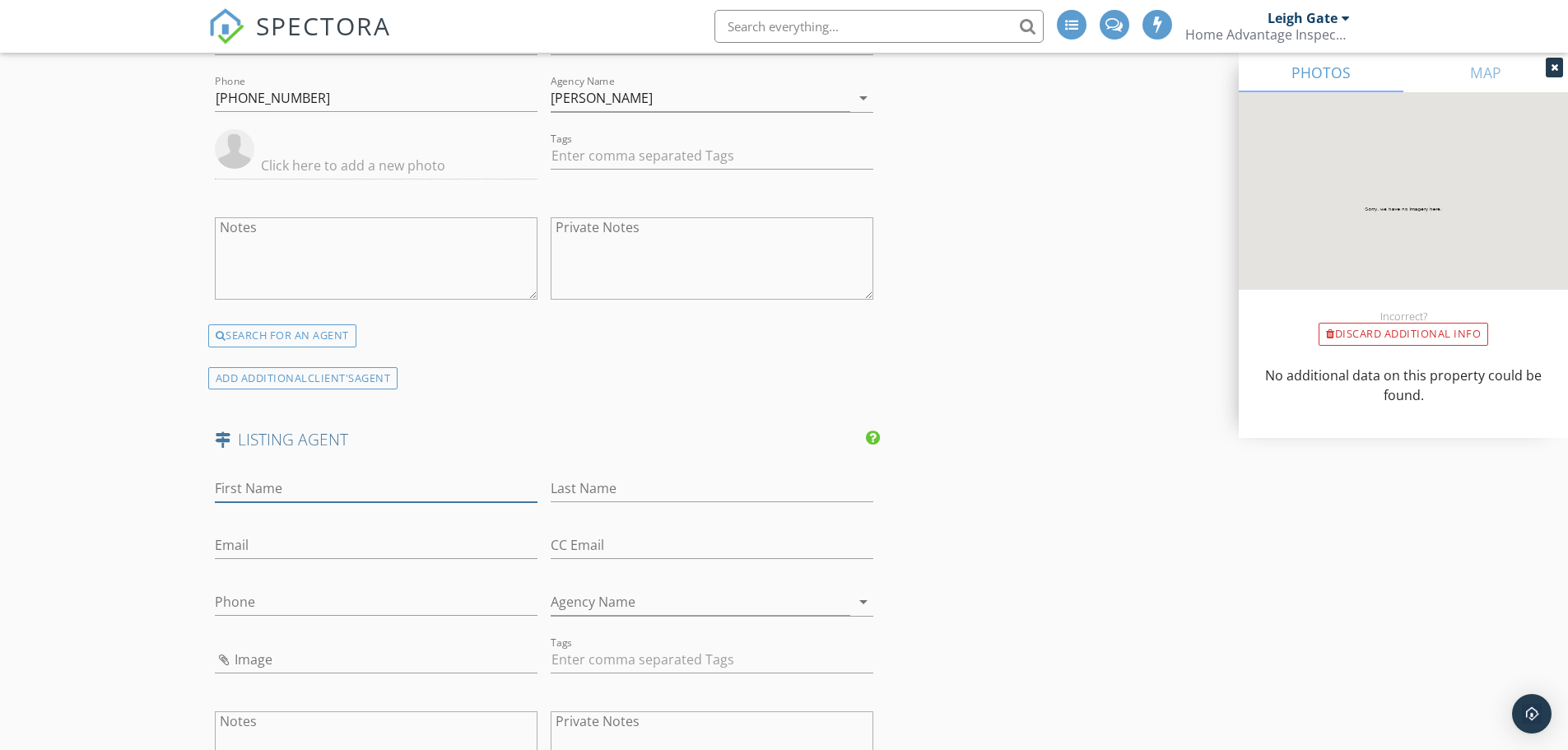
click at [281, 483] on input "First Name" at bounding box center [376, 488] width 323 height 27
type input "Lesley"
type input "Porter"
click at [257, 546] on input "Email" at bounding box center [376, 545] width 323 height 27
paste input "lesley.porter@century21.ca"
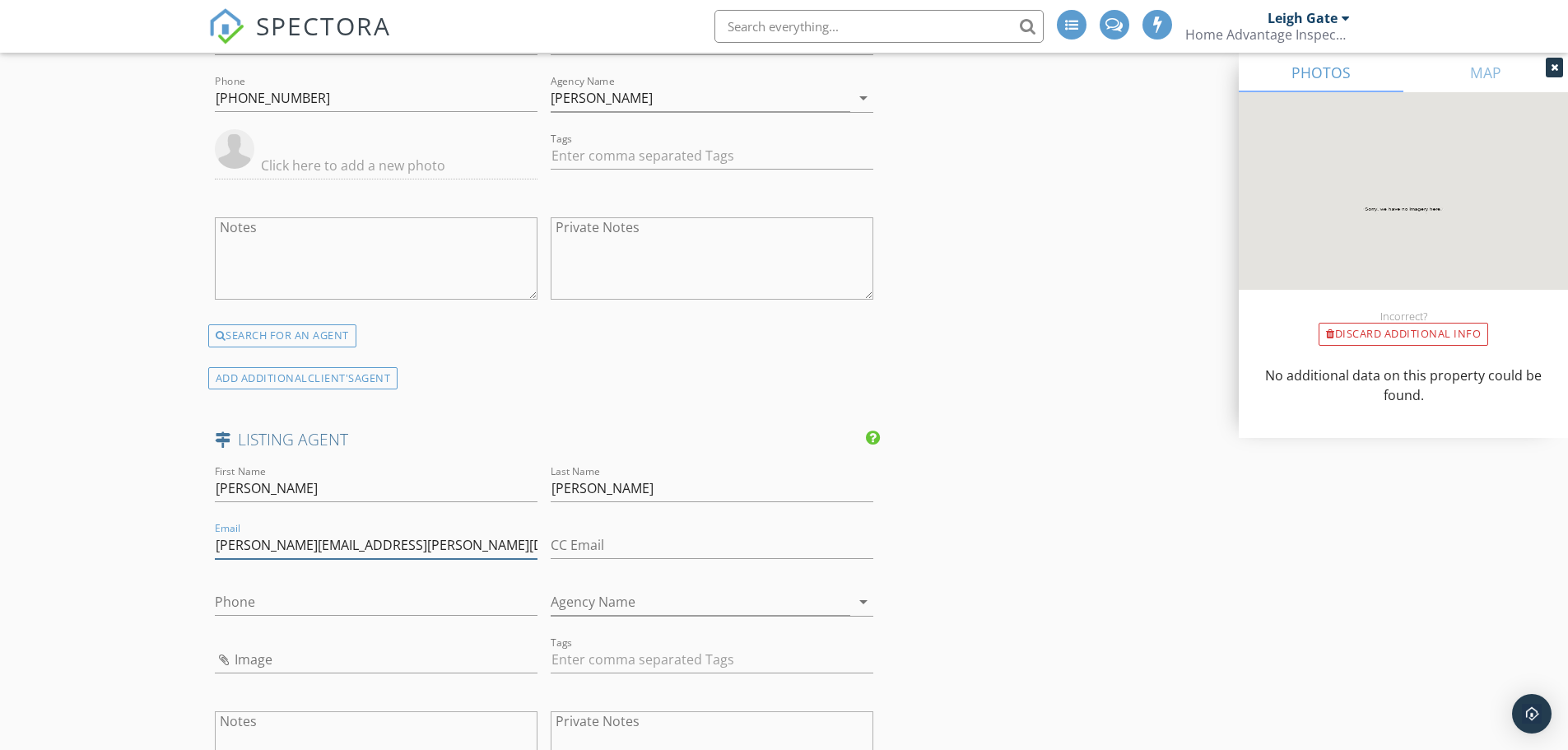
type input "lesley.porter@century21.ca"
click at [255, 603] on input "Phone" at bounding box center [376, 602] width 323 height 27
type input "705-727-8299"
click at [639, 606] on input "Agency Name" at bounding box center [700, 602] width 299 height 27
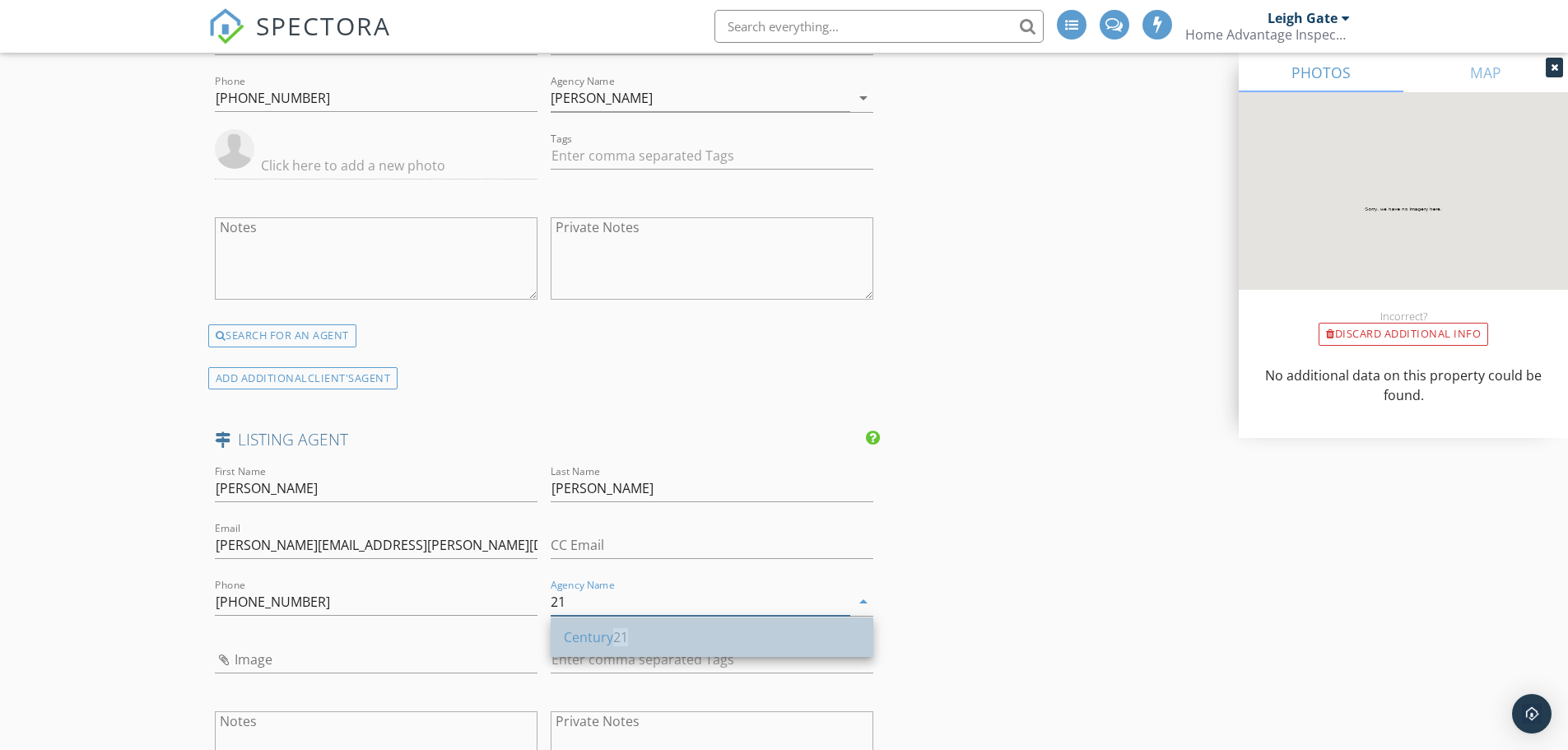
click at [614, 632] on div "Century 21" at bounding box center [712, 636] width 297 height 19
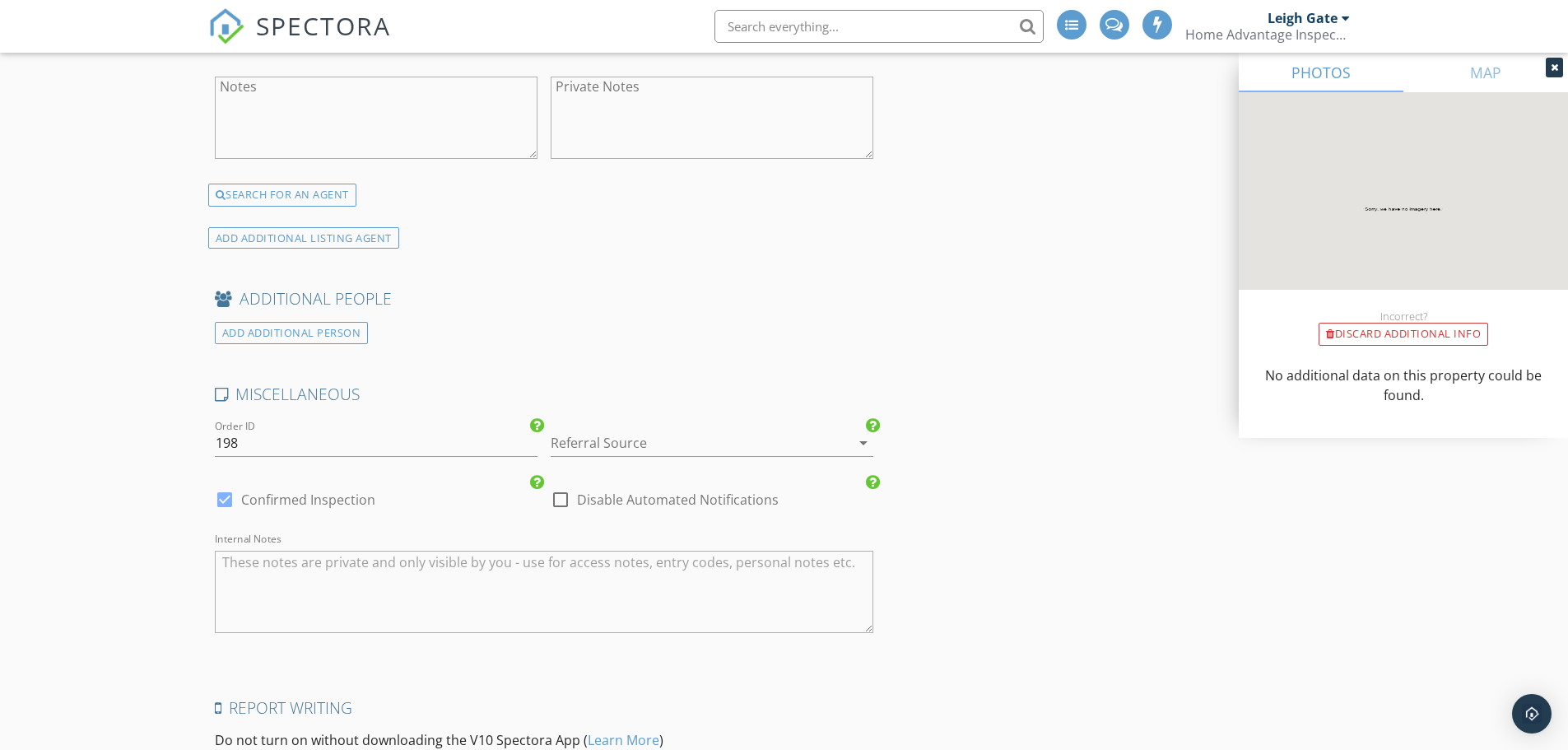
scroll to position [2798, 0]
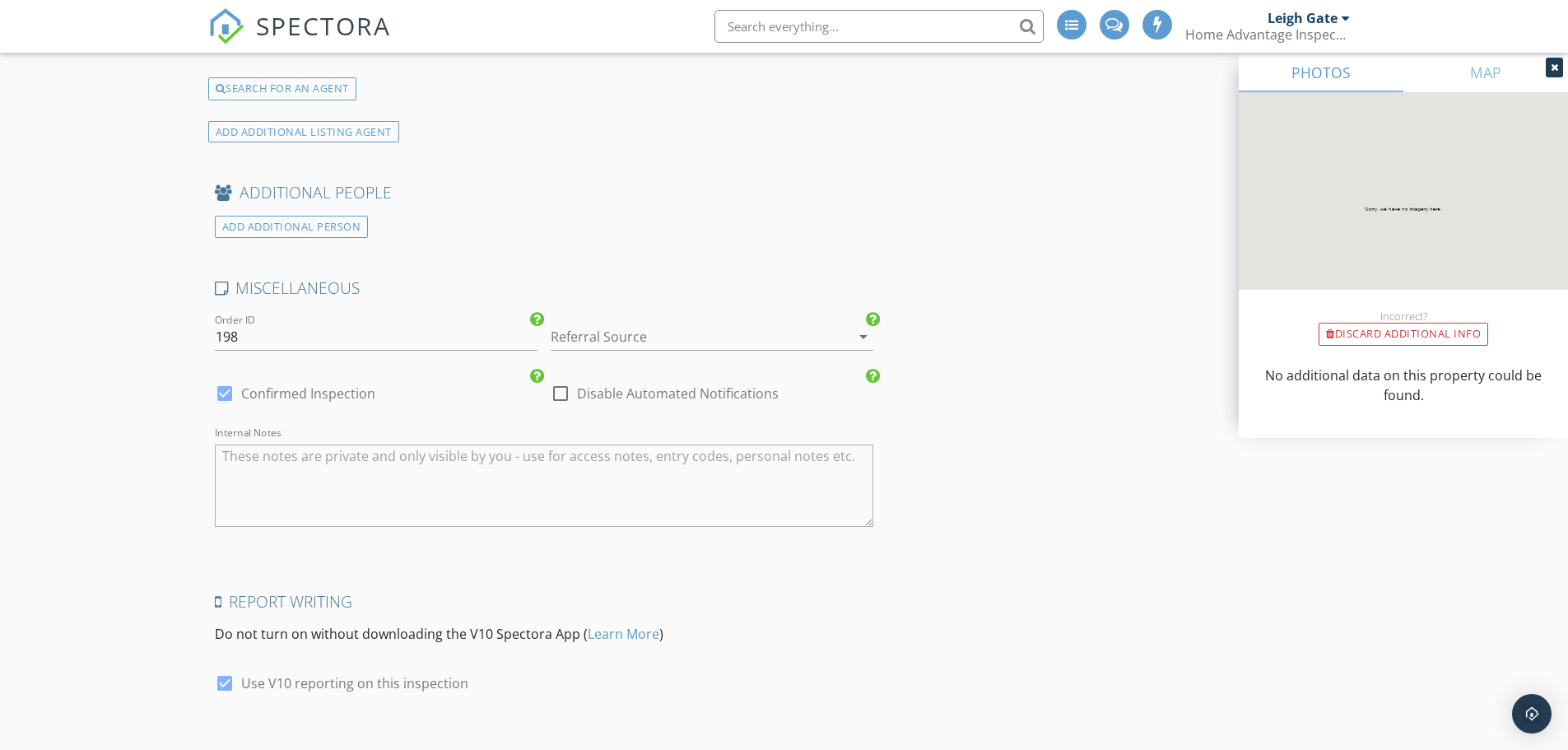
type input "Century 21"
click at [599, 338] on div at bounding box center [689, 336] width 277 height 26
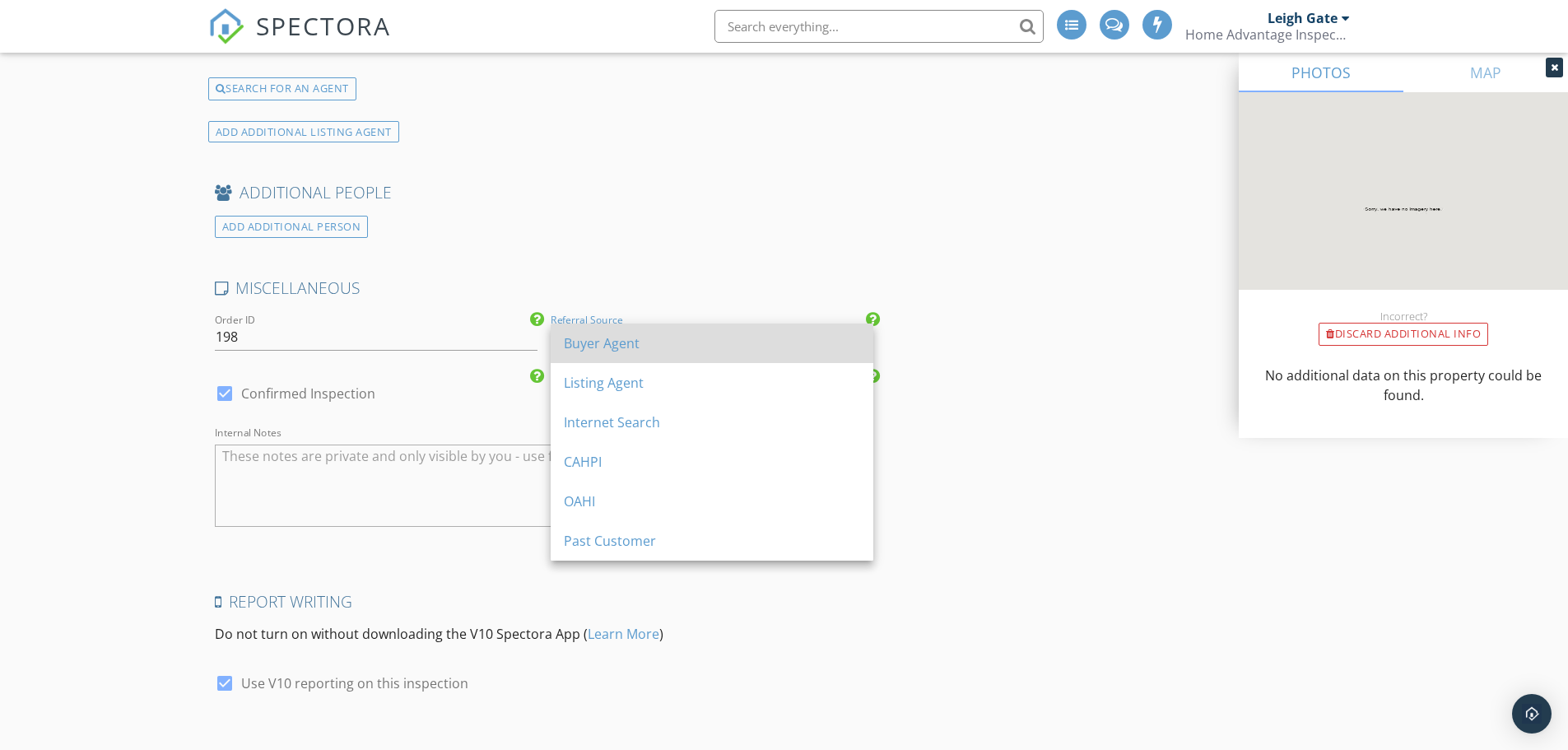
click at [595, 346] on div "Buyer Agent" at bounding box center [712, 342] width 297 height 19
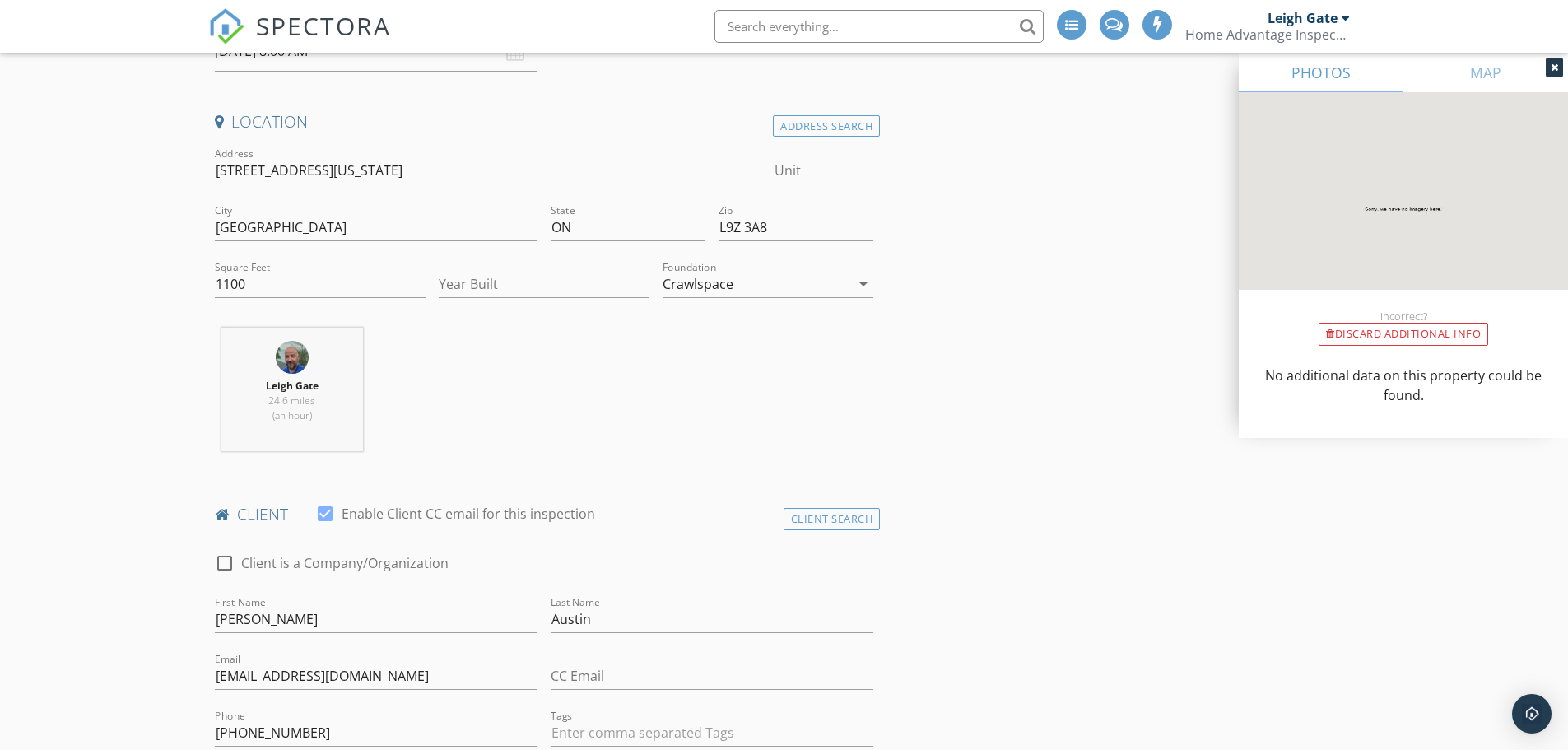
scroll to position [0, 0]
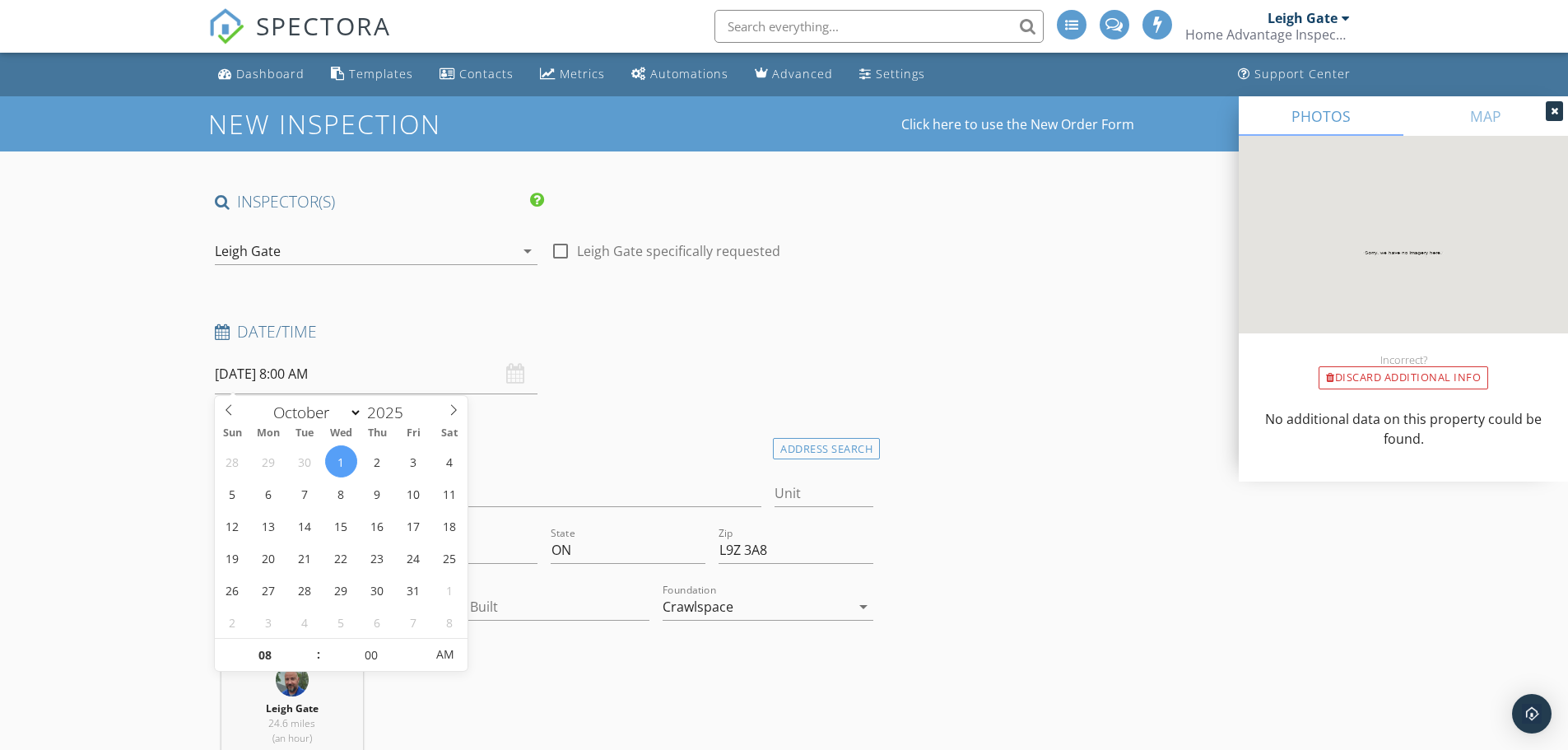
click at [309, 376] on input "10/01/2025 8:00 AM" at bounding box center [376, 374] width 323 height 40
type input "09"
type input "10/01/2025 9:00 AM"
click at [309, 644] on span at bounding box center [310, 647] width 12 height 17
type input "10"
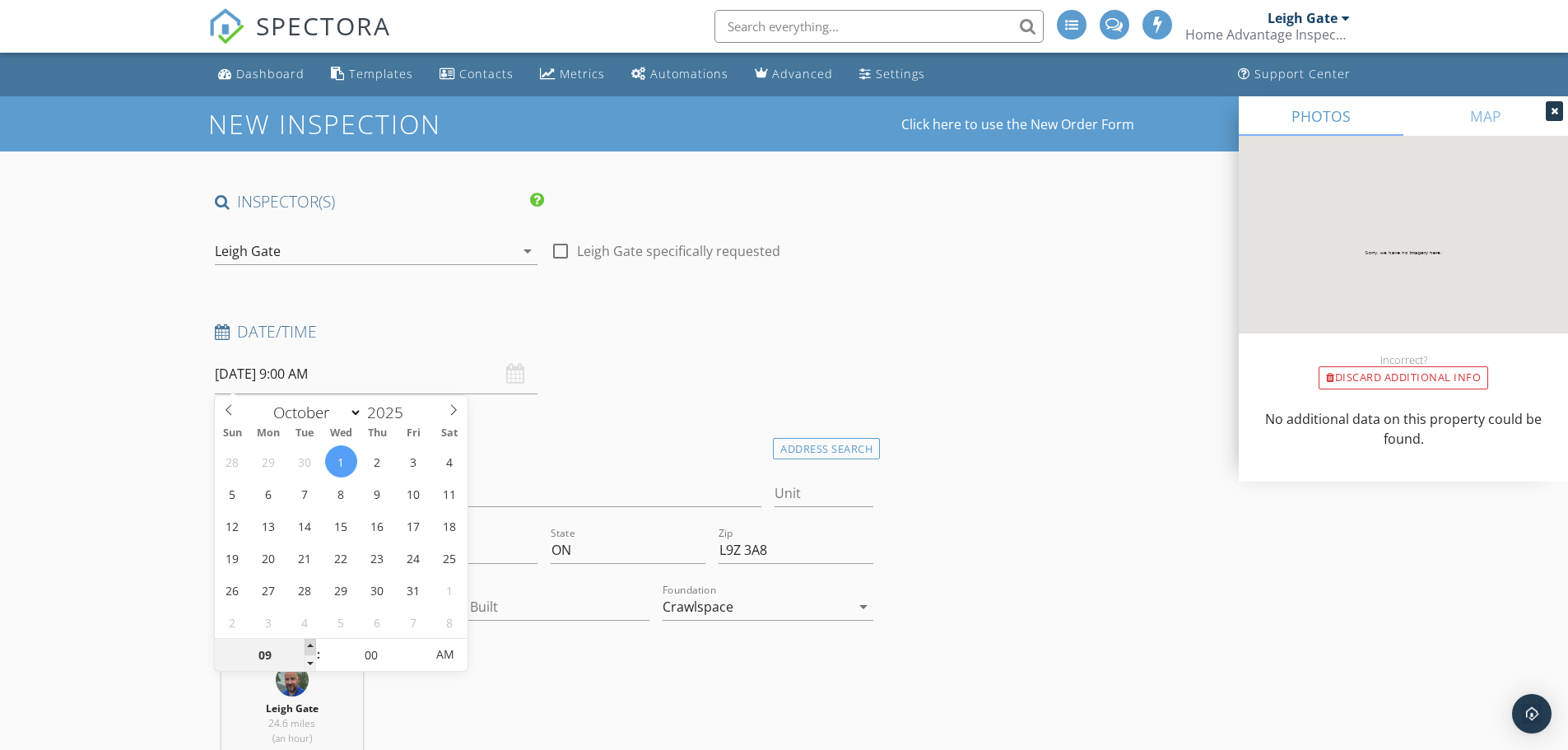
type input "10/01/2025 10:00 AM"
click at [308, 643] on span at bounding box center [310, 647] width 12 height 17
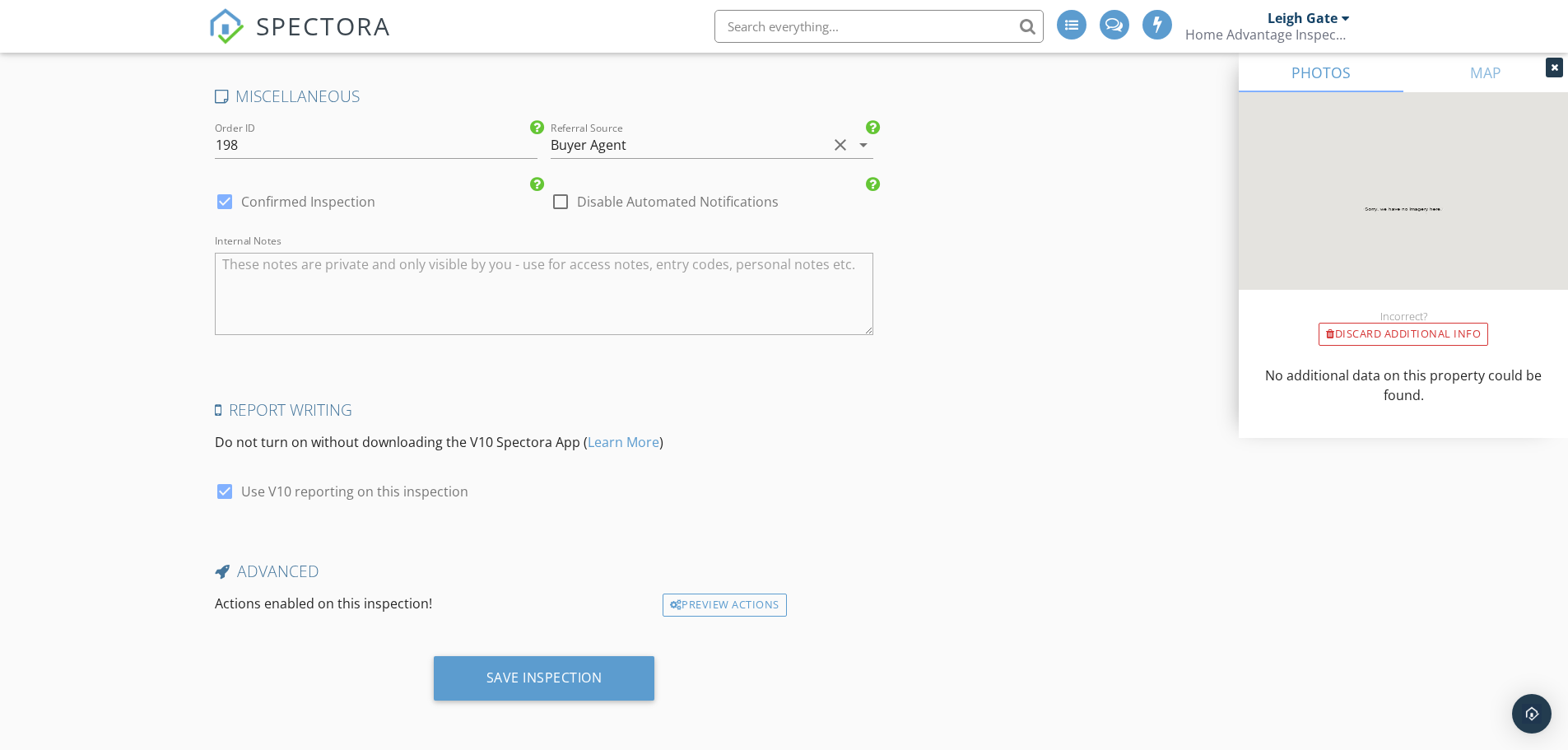
scroll to position [2992, 0]
click at [535, 667] on div "Save Inspection" at bounding box center [545, 675] width 116 height 17
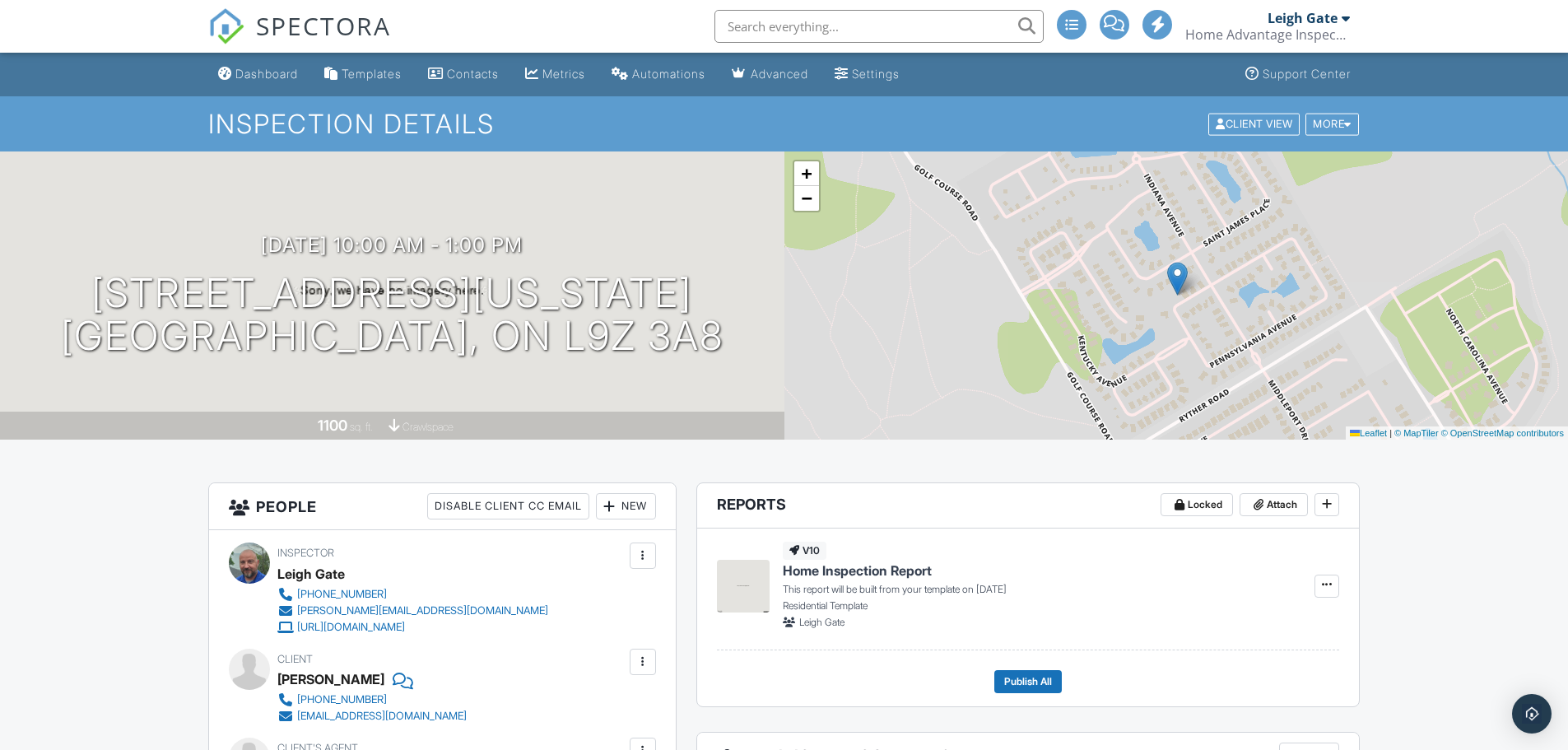
click at [265, 78] on div "Dashboard" at bounding box center [266, 73] width 62 height 14
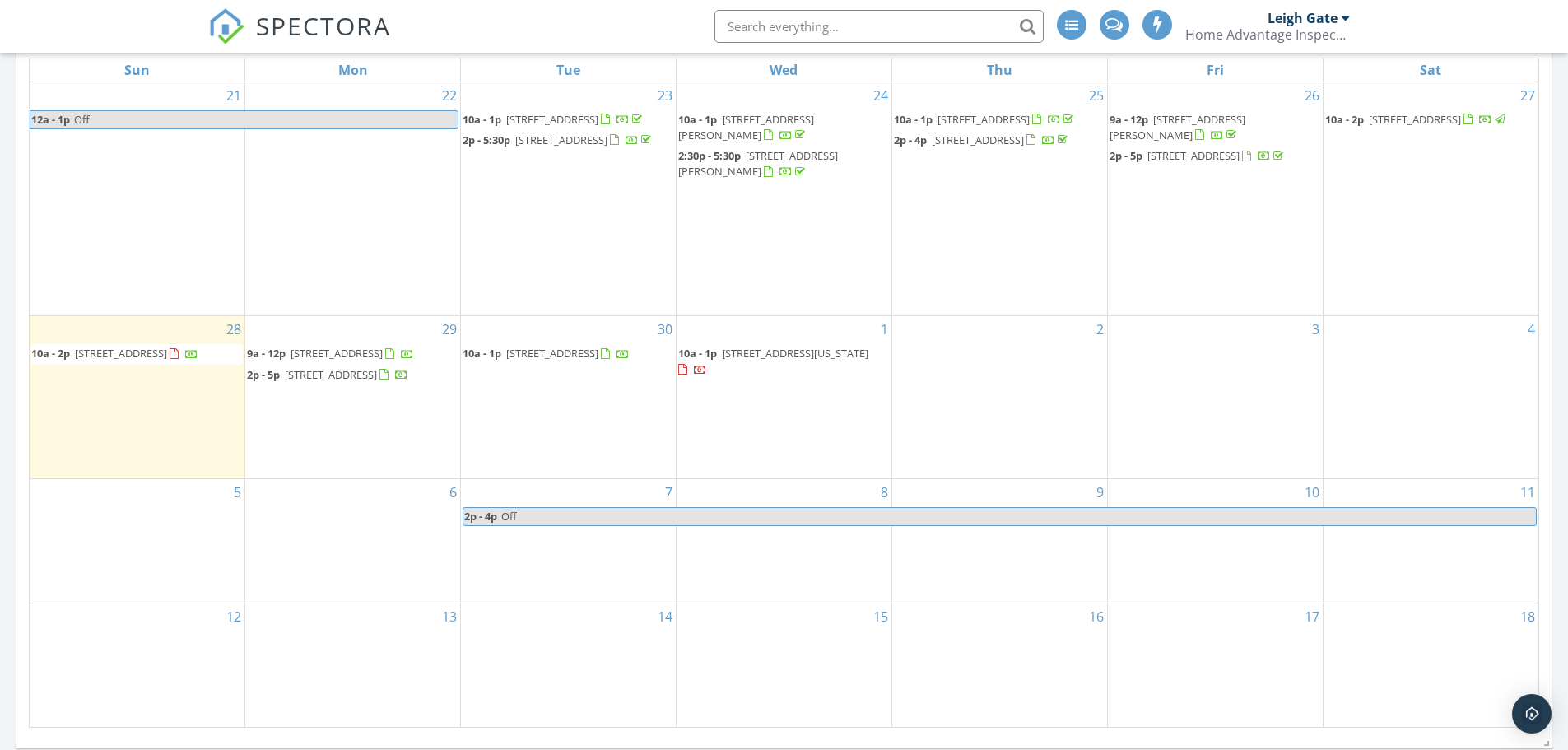
scroll to position [822, 0]
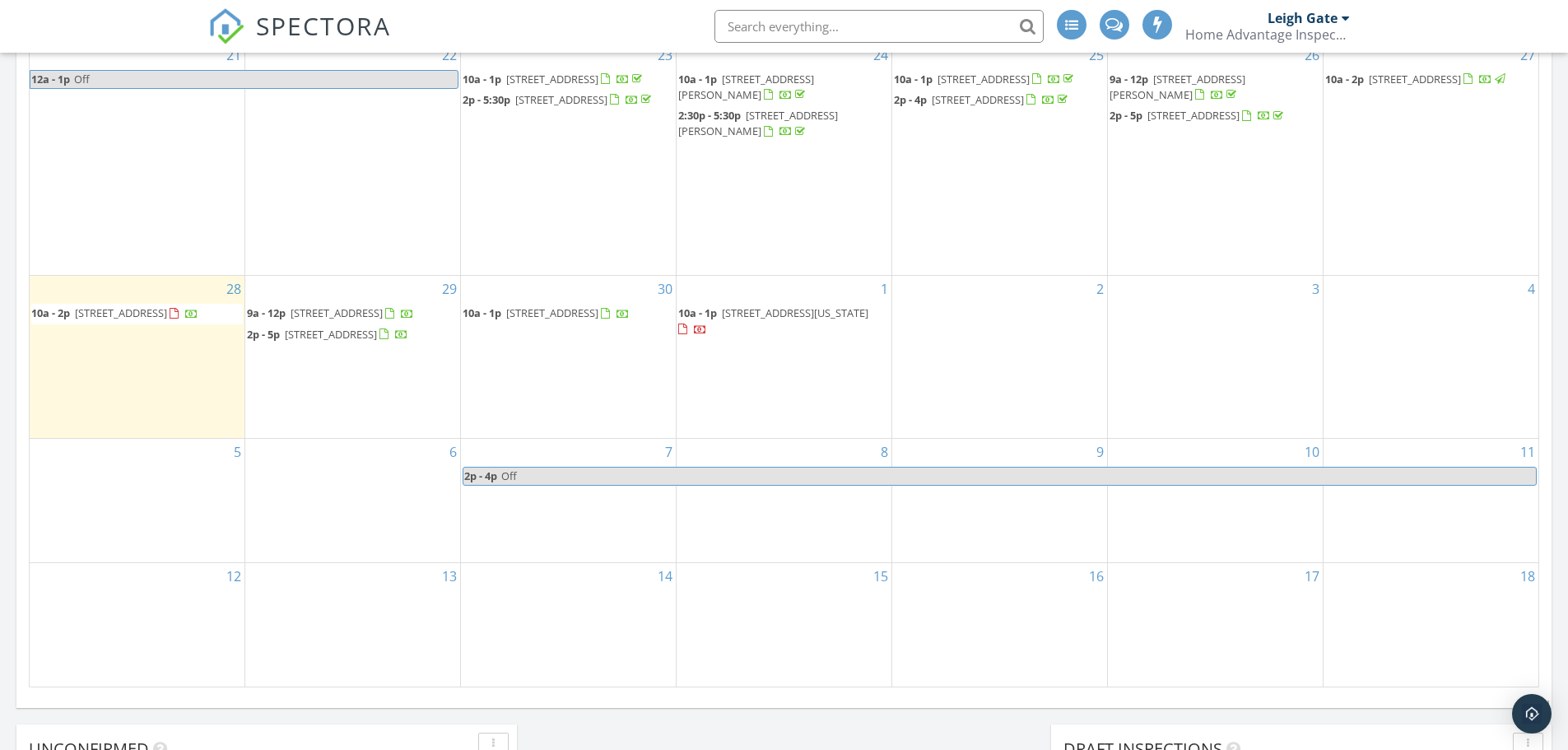
click at [749, 305] on span "[STREET_ADDRESS][US_STATE]" at bounding box center [795, 313] width 147 height 15
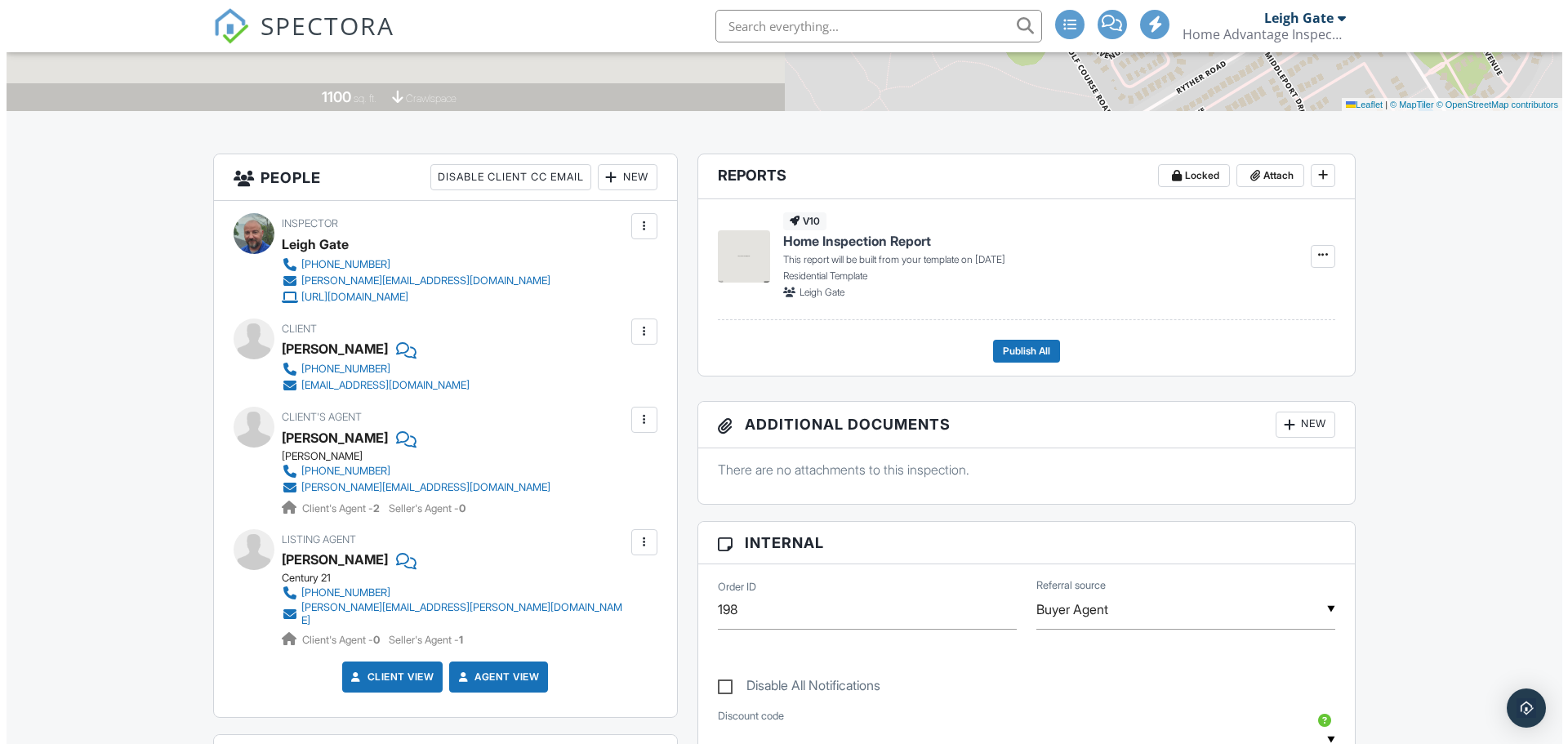
scroll to position [327, 0]
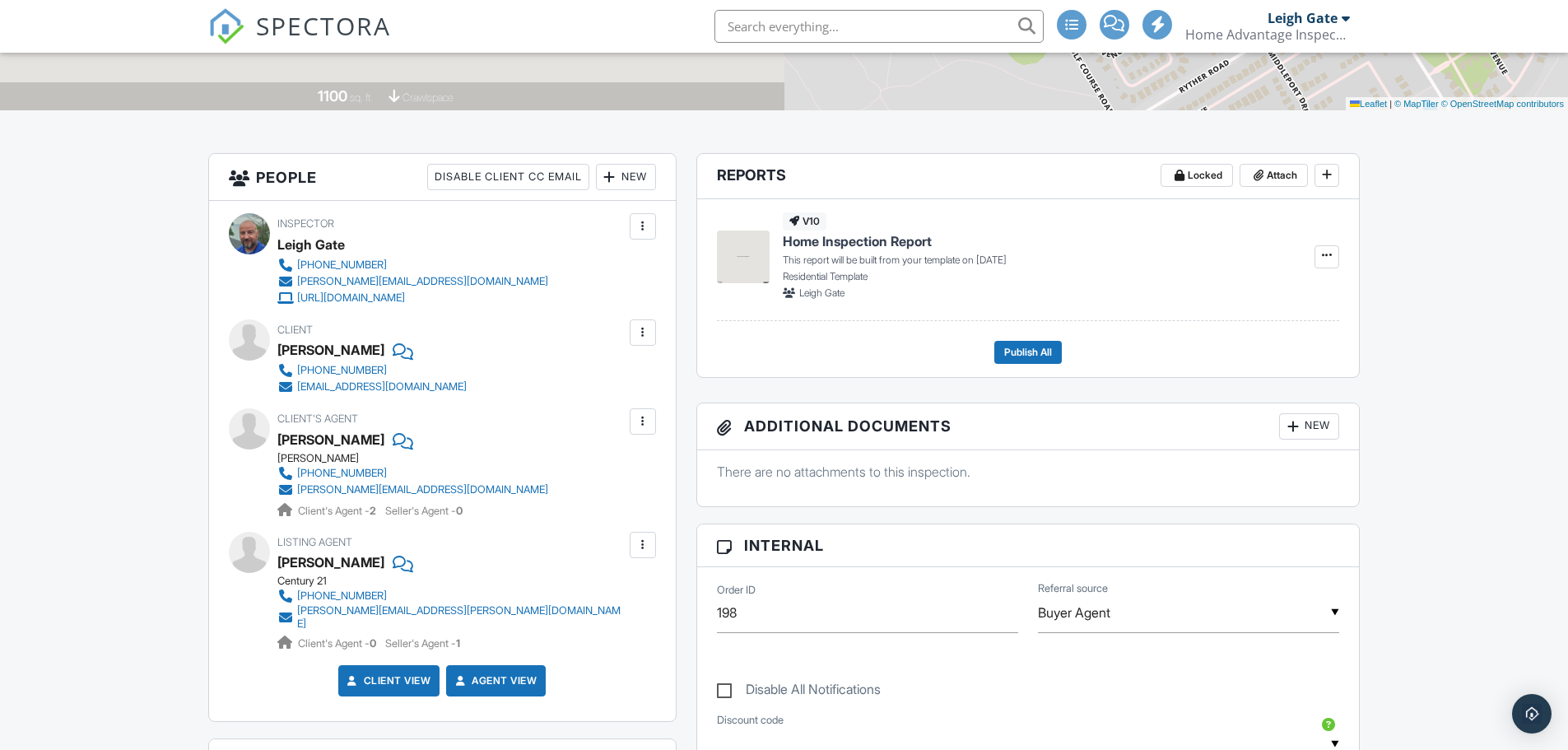
click at [636, 185] on div "New" at bounding box center [626, 176] width 60 height 26
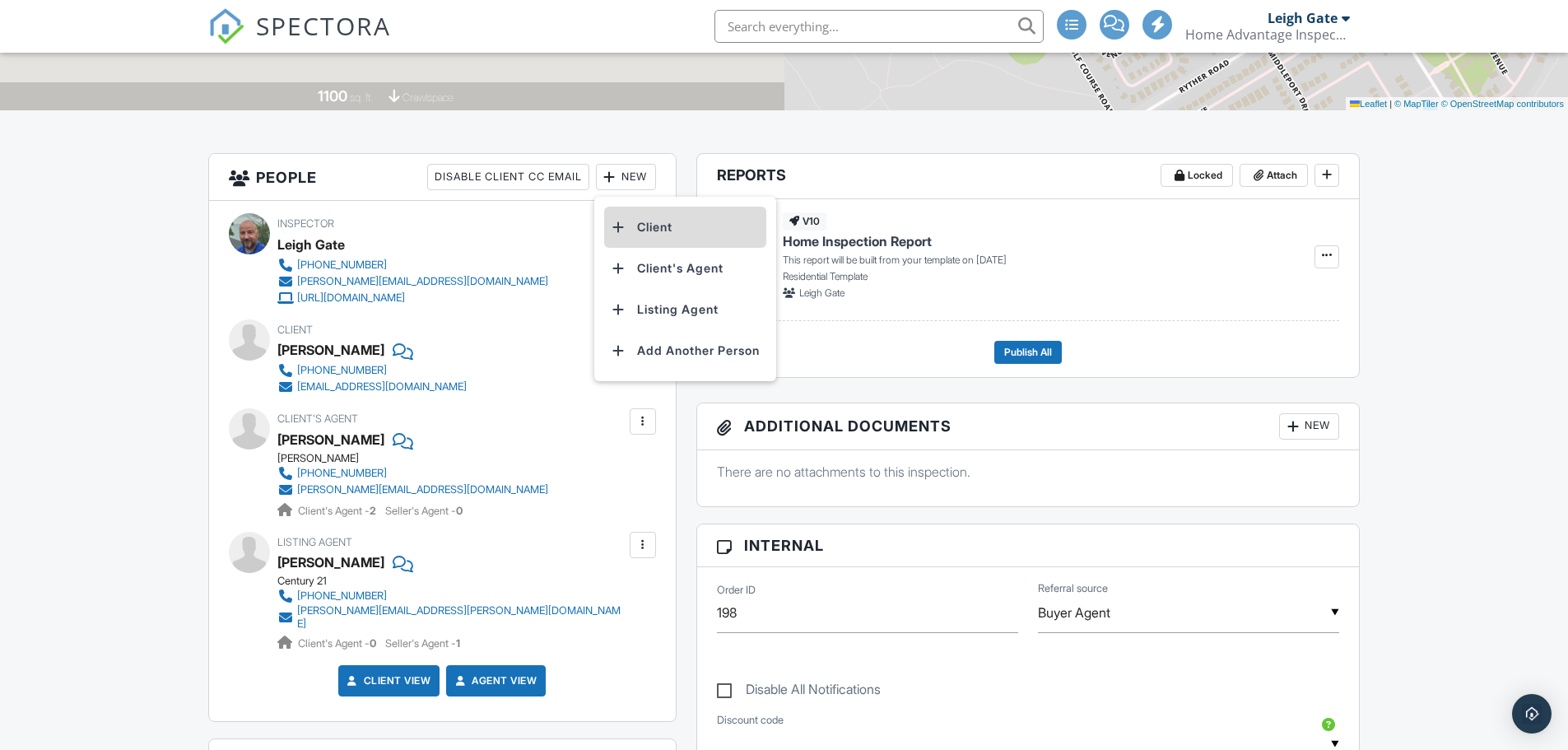
click at [640, 229] on li "Client" at bounding box center [685, 227] width 162 height 41
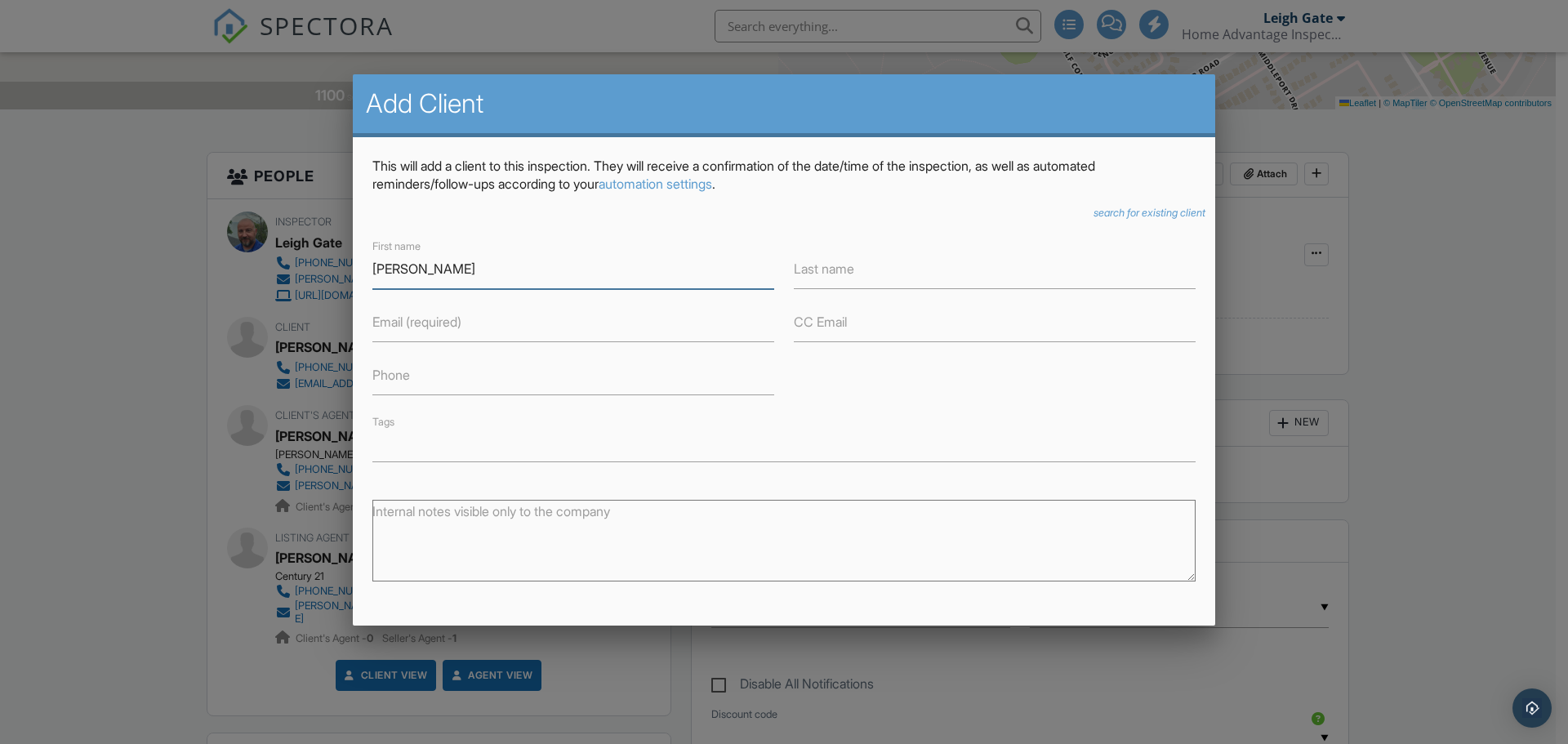
type input "[PERSON_NAME]"
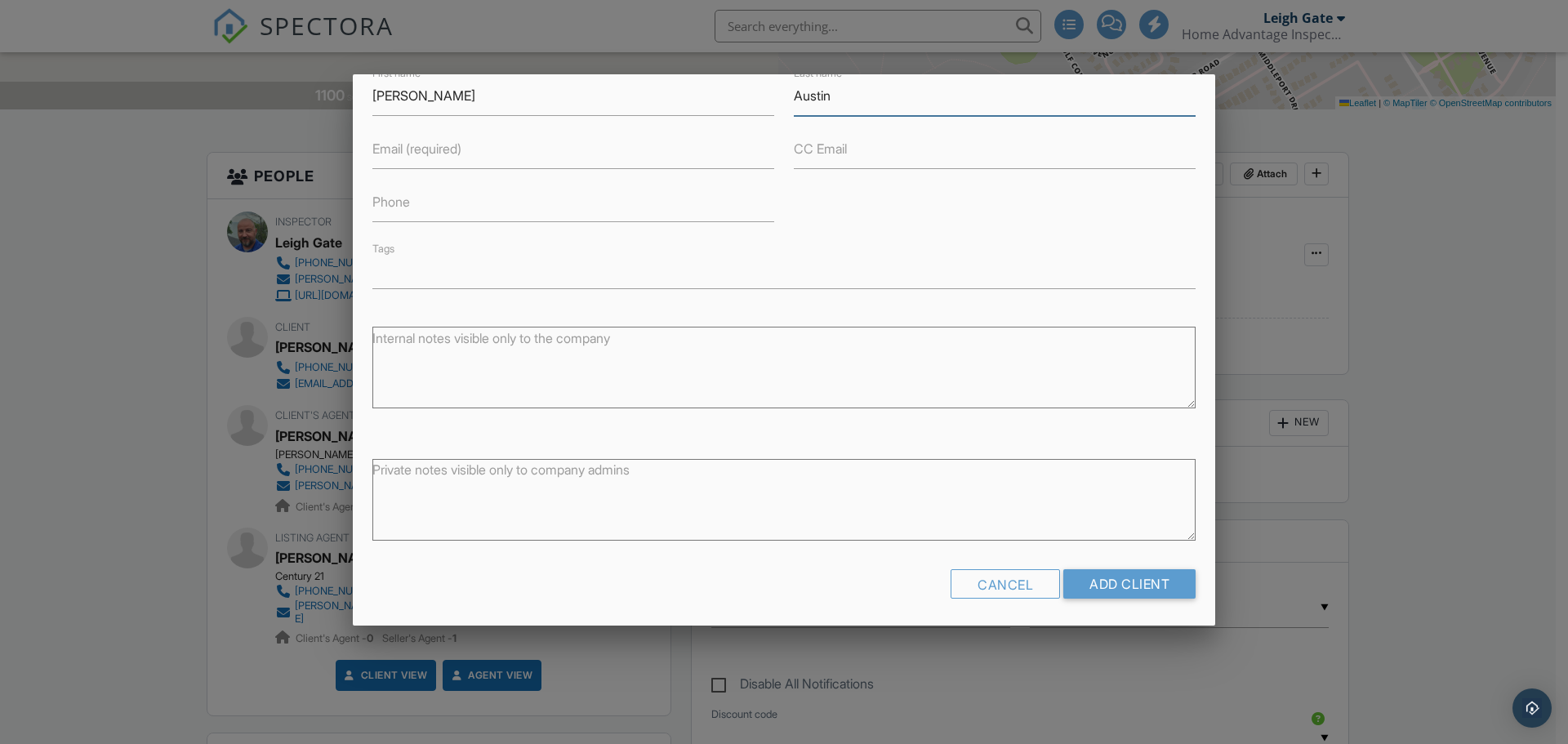
scroll to position [178, 0]
type input "Austin"
click at [1127, 584] on input "Add Client" at bounding box center [1129, 578] width 132 height 29
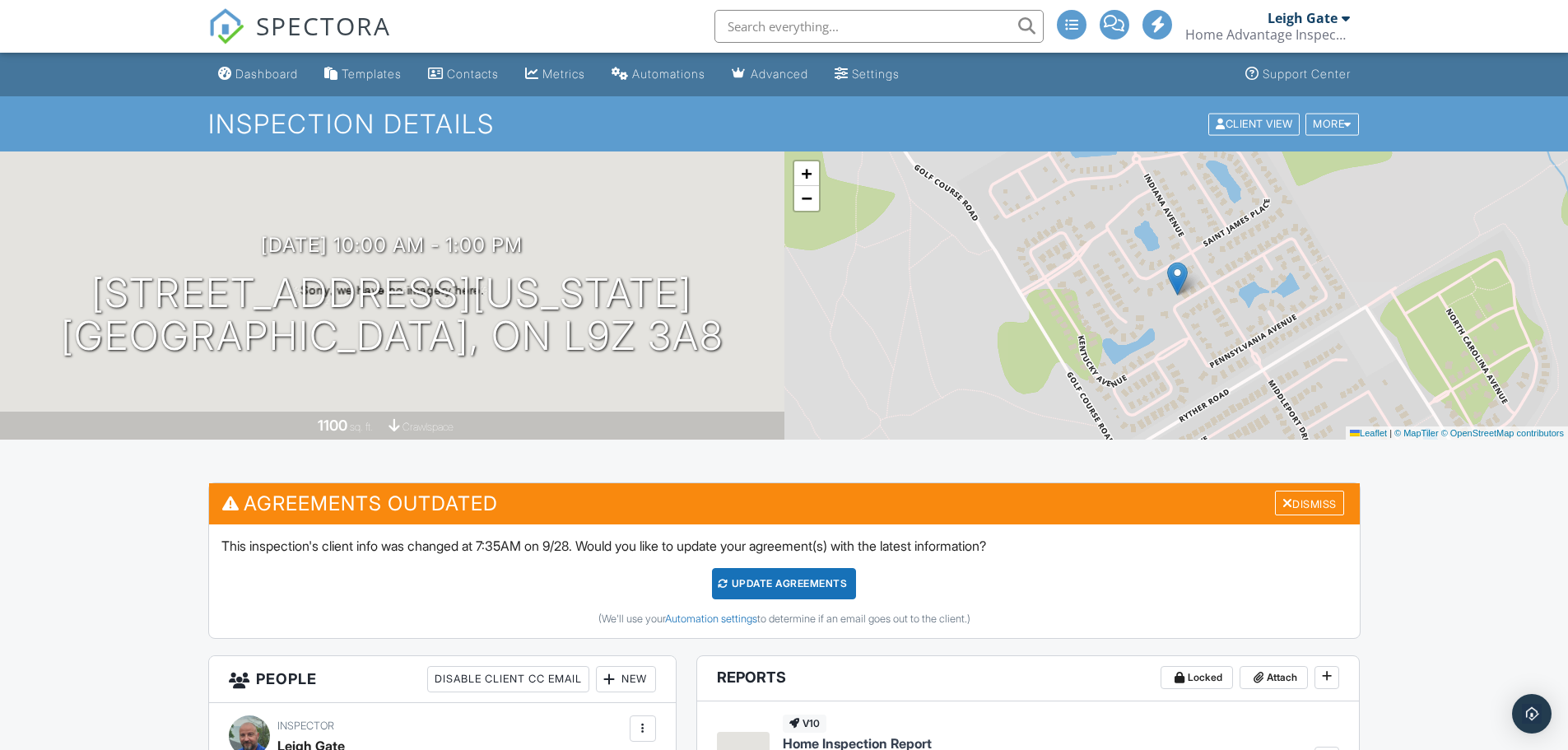
click at [734, 583] on div "Update Agreements" at bounding box center [784, 583] width 144 height 31
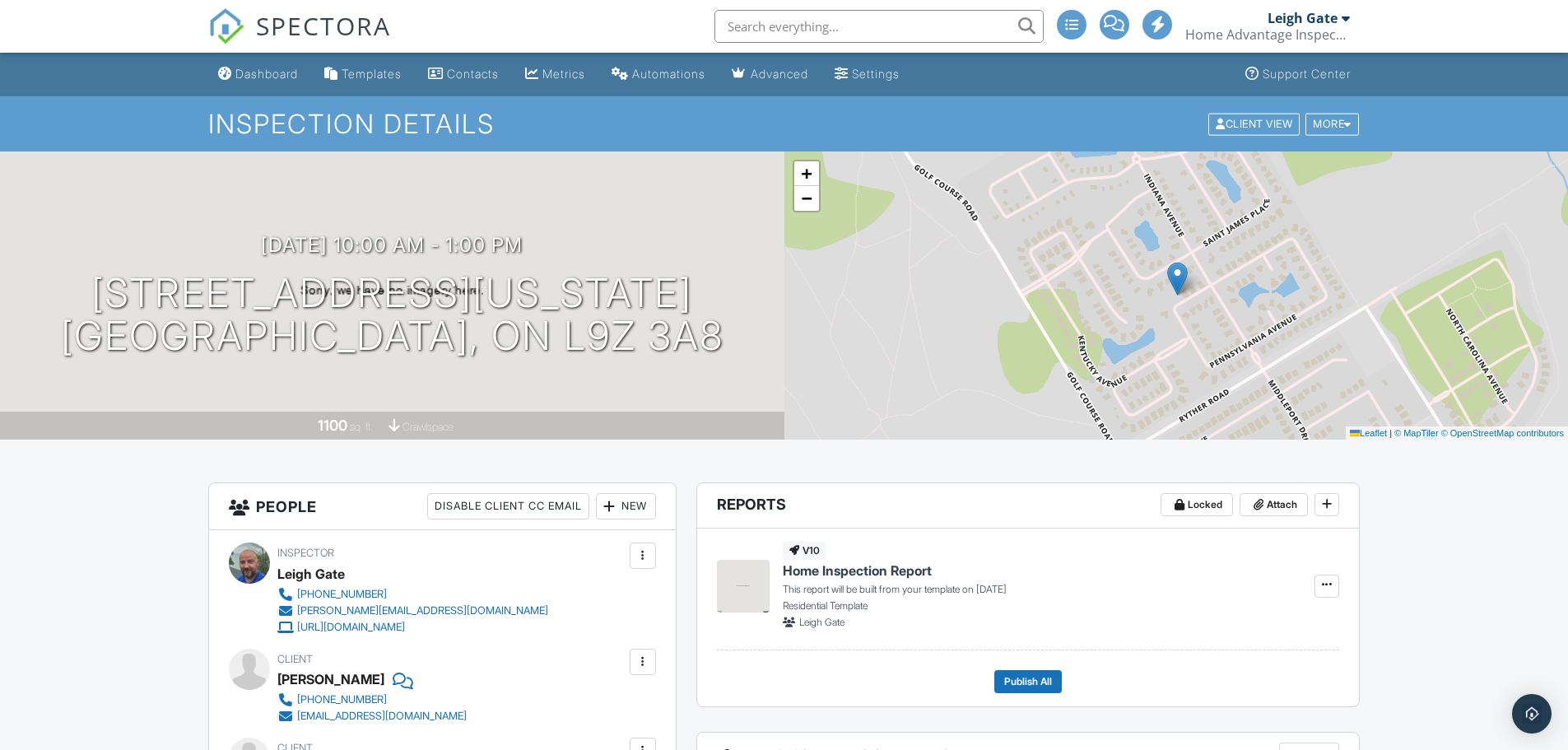
click at [265, 80] on div "Dashboard" at bounding box center [266, 73] width 62 height 14
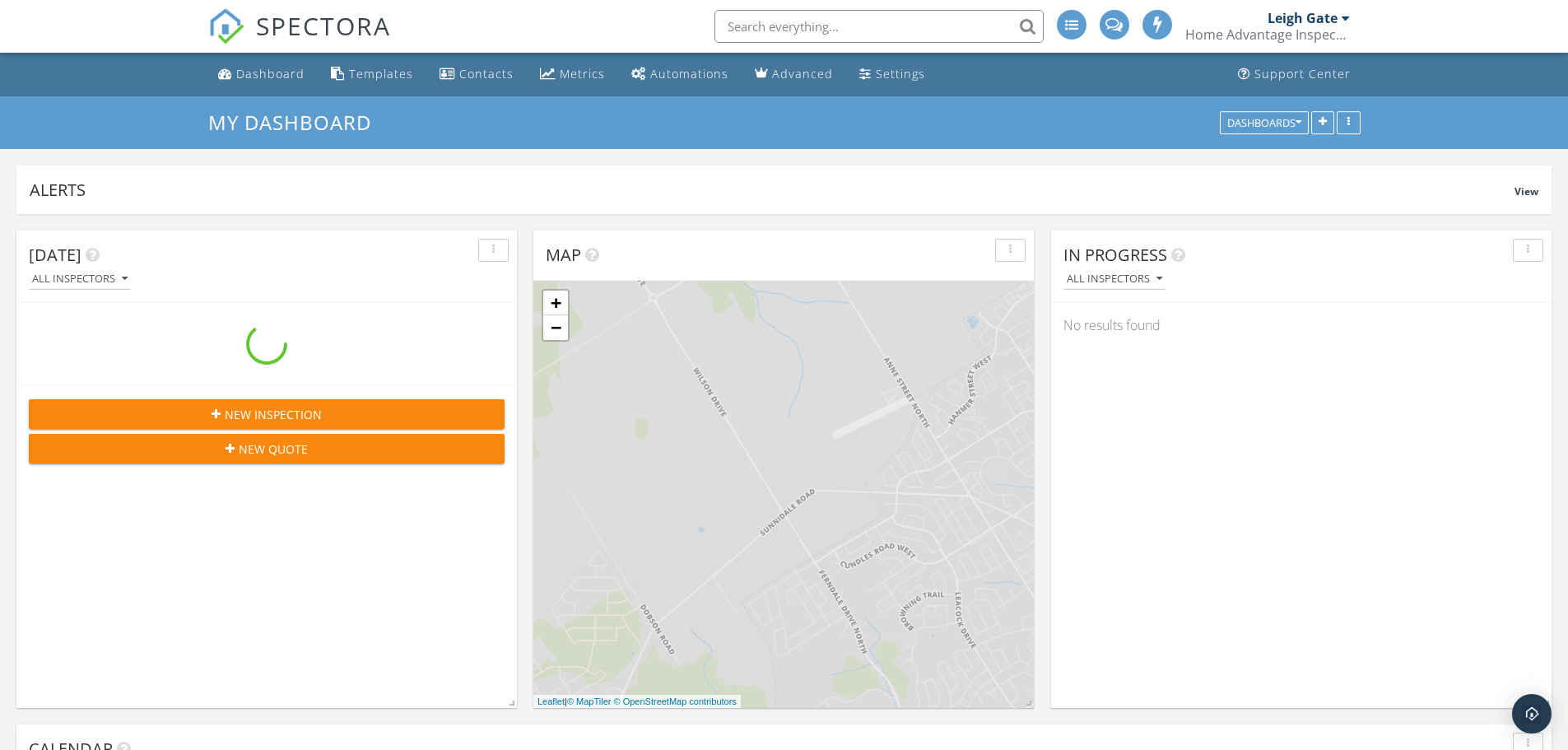
scroll to position [1523, 1593]
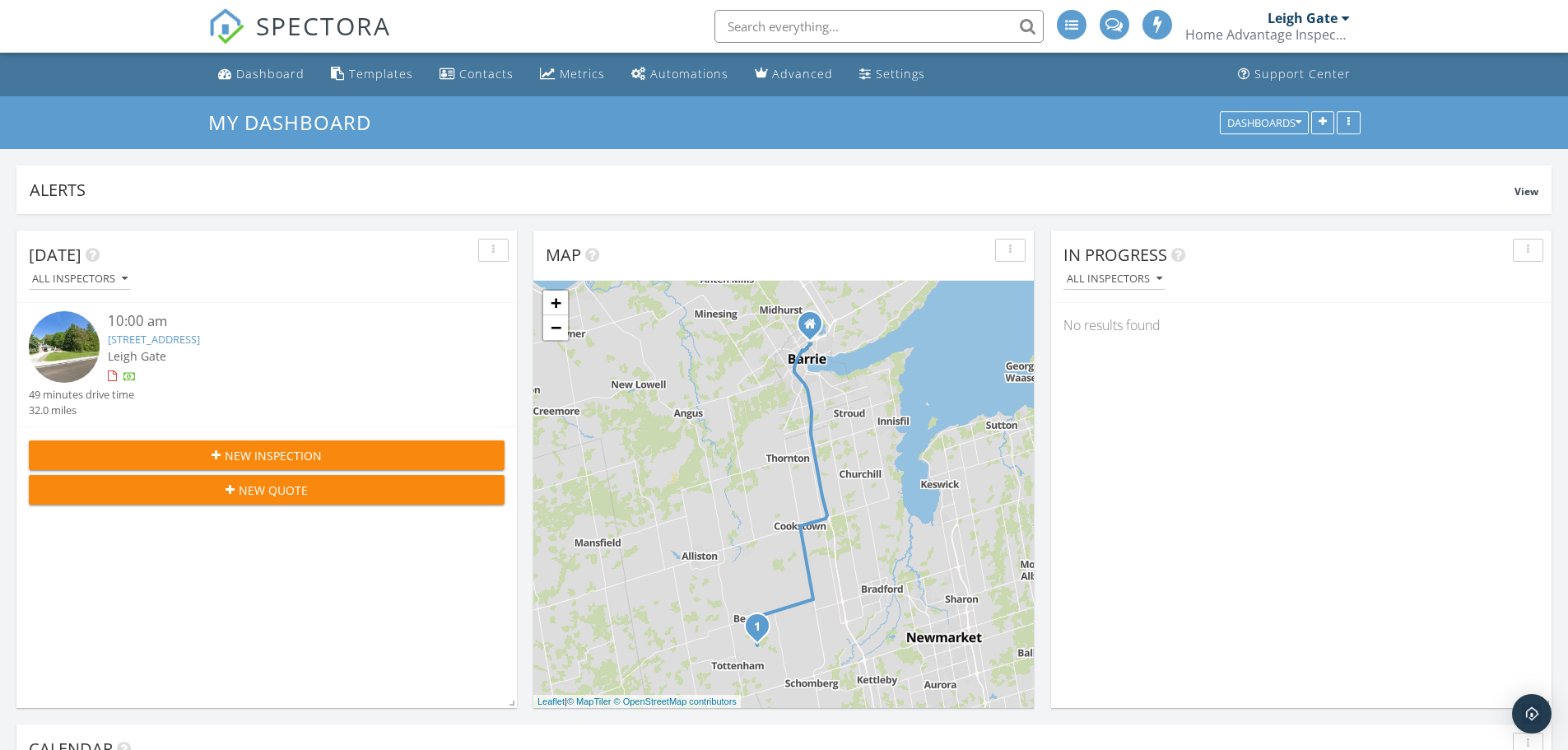
click at [200, 340] on link "[STREET_ADDRESS]" at bounding box center [153, 340] width 92 height 15
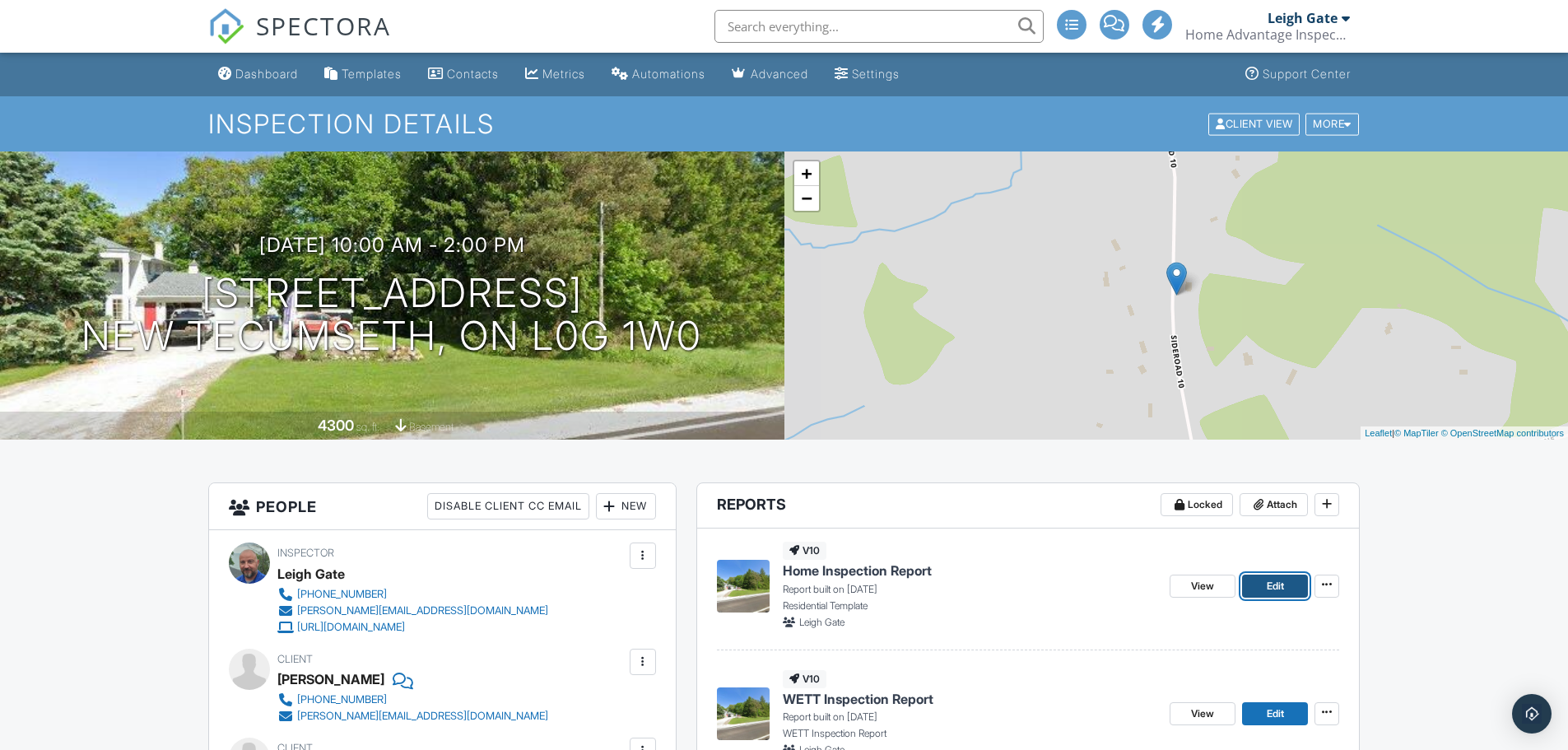
click at [1284, 578] on span "Edit" at bounding box center [1275, 586] width 18 height 17
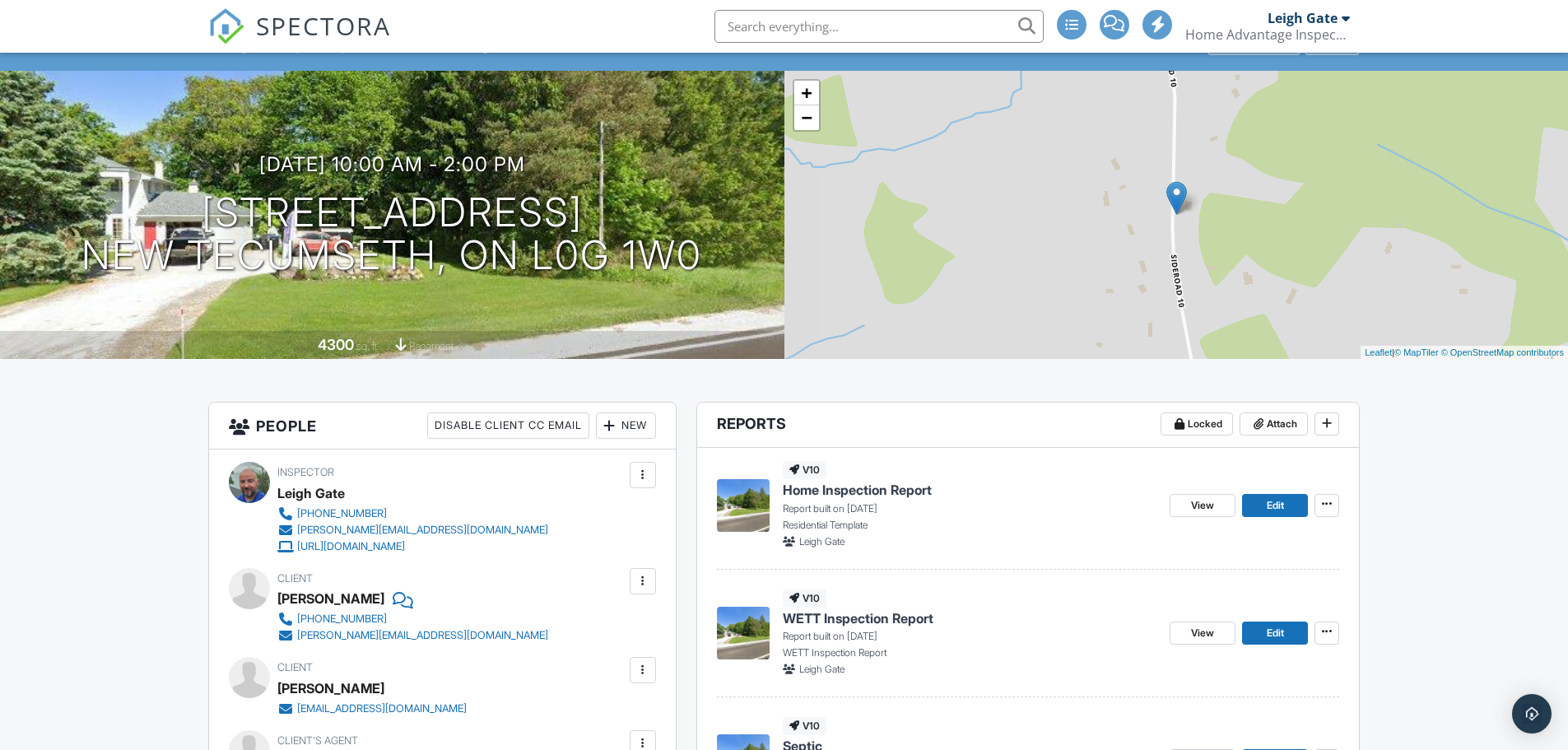
scroll to position [329, 0]
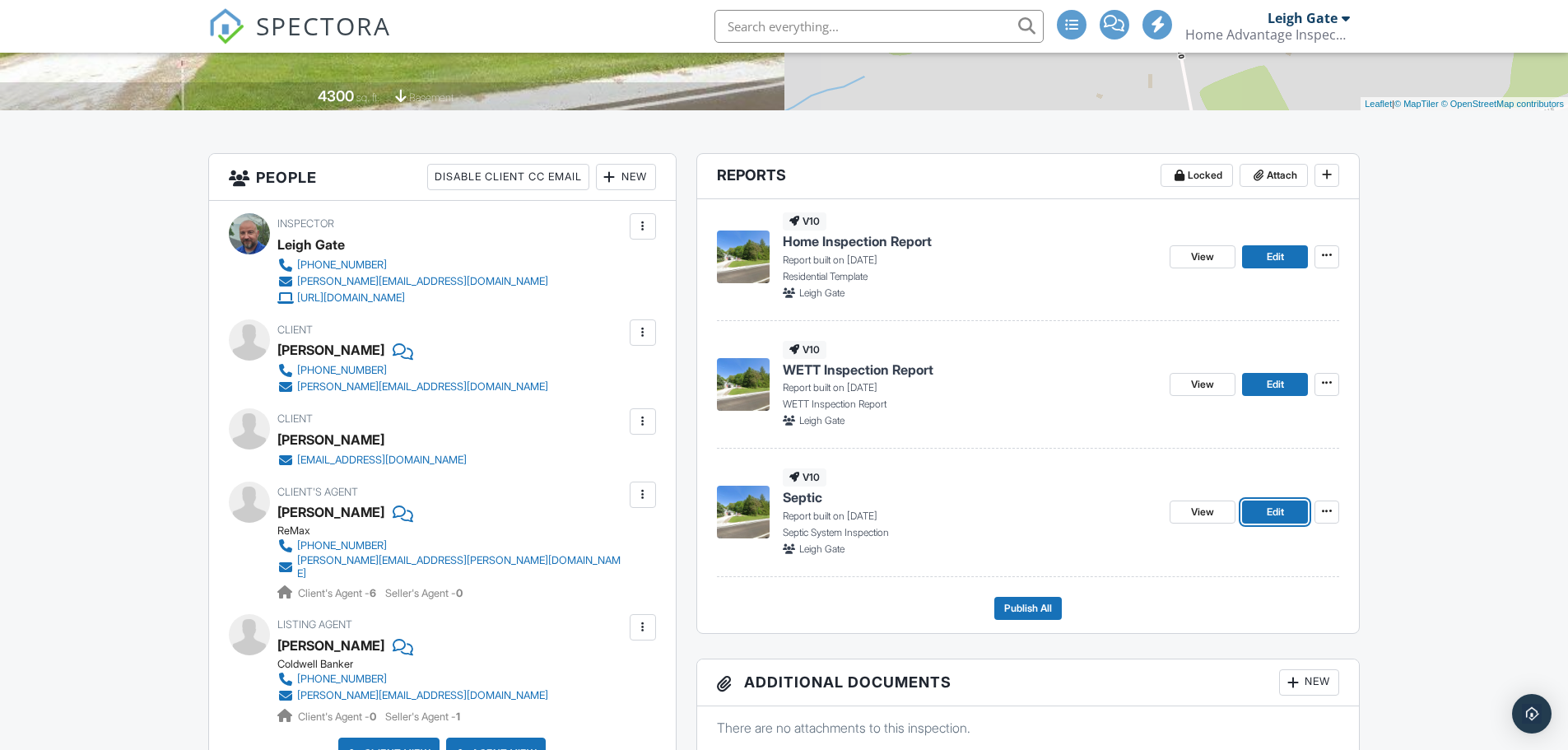
click at [1265, 512] on link "Edit" at bounding box center [1275, 512] width 66 height 23
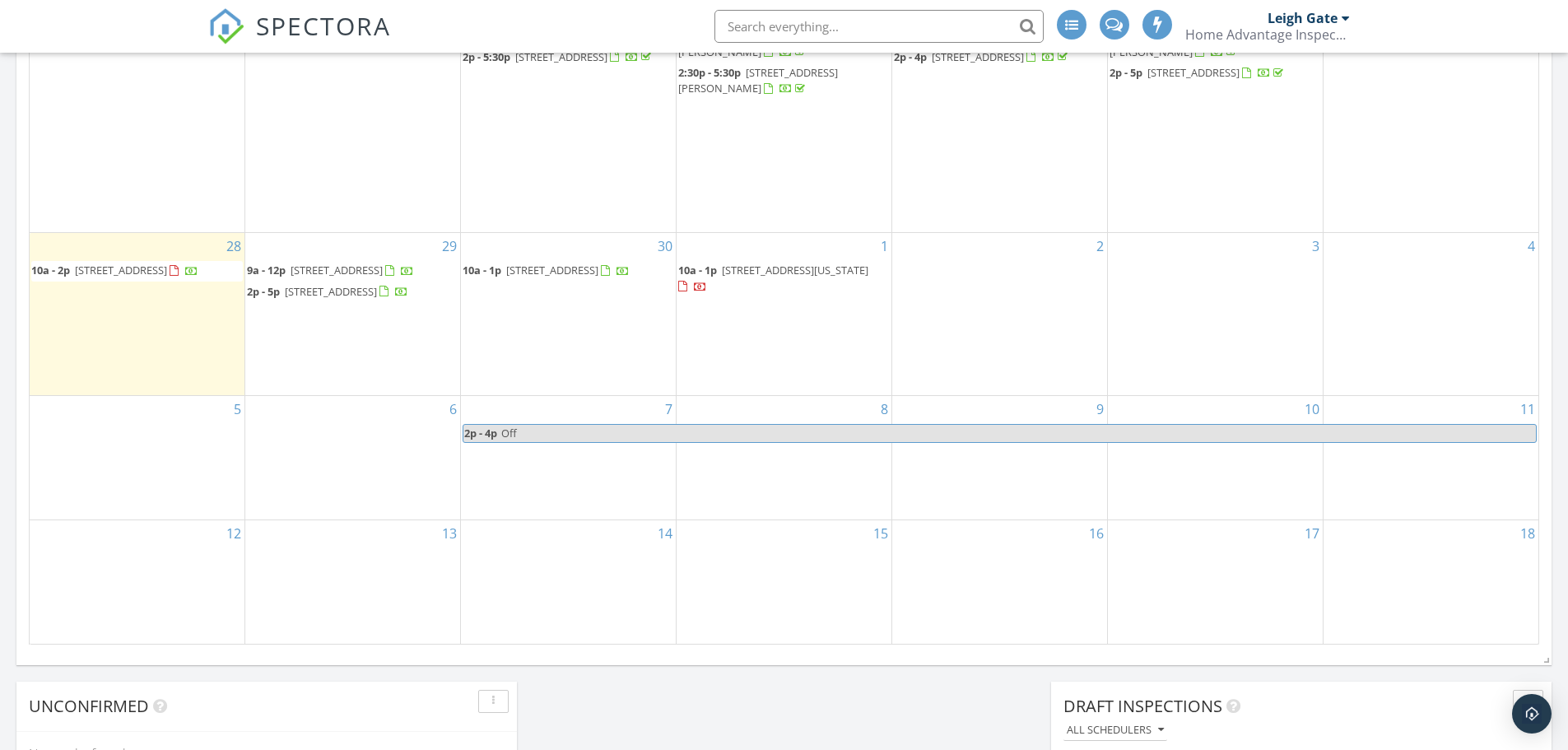
scroll to position [822, 0]
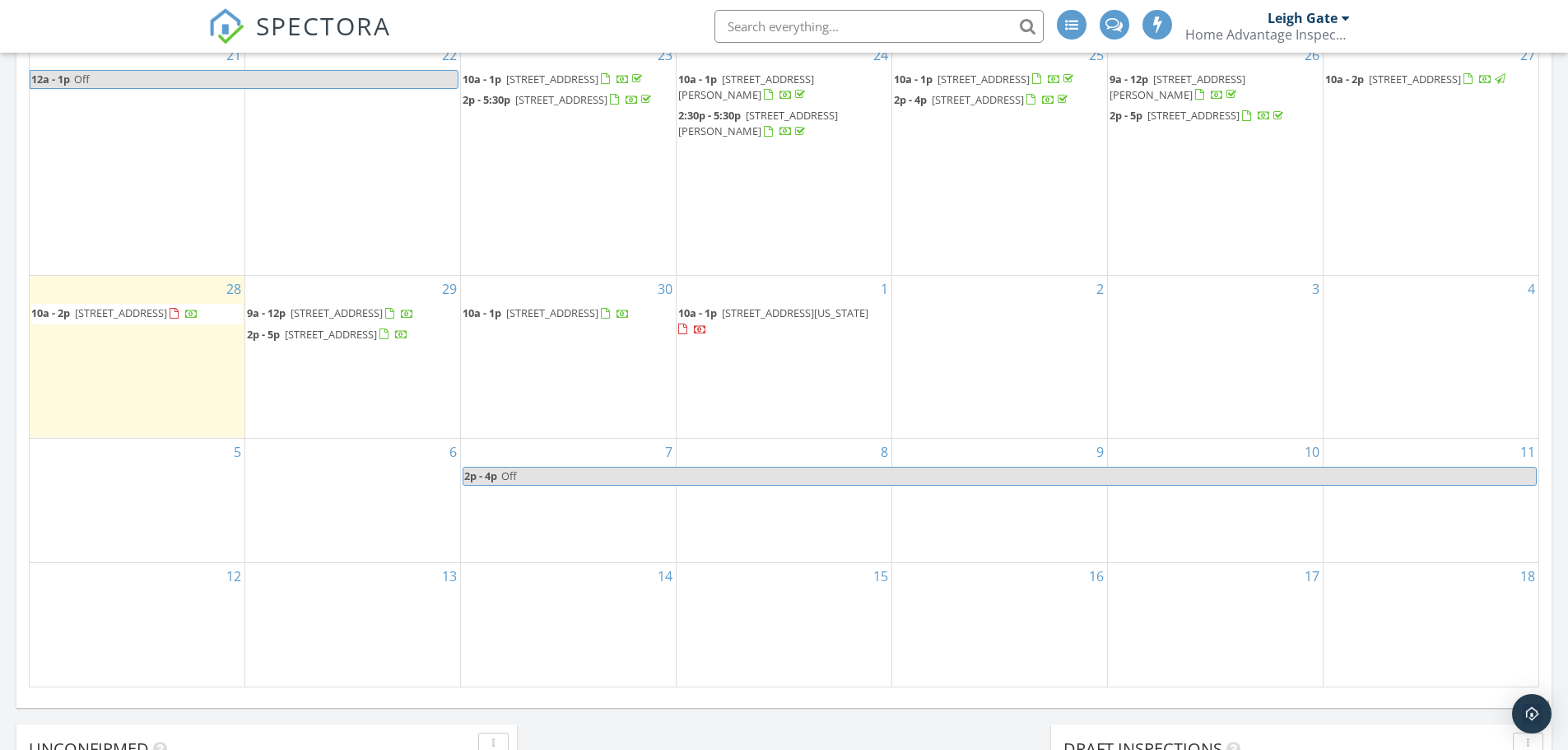
click at [561, 485] on span "Off" at bounding box center [1018, 476] width 1035 height 18
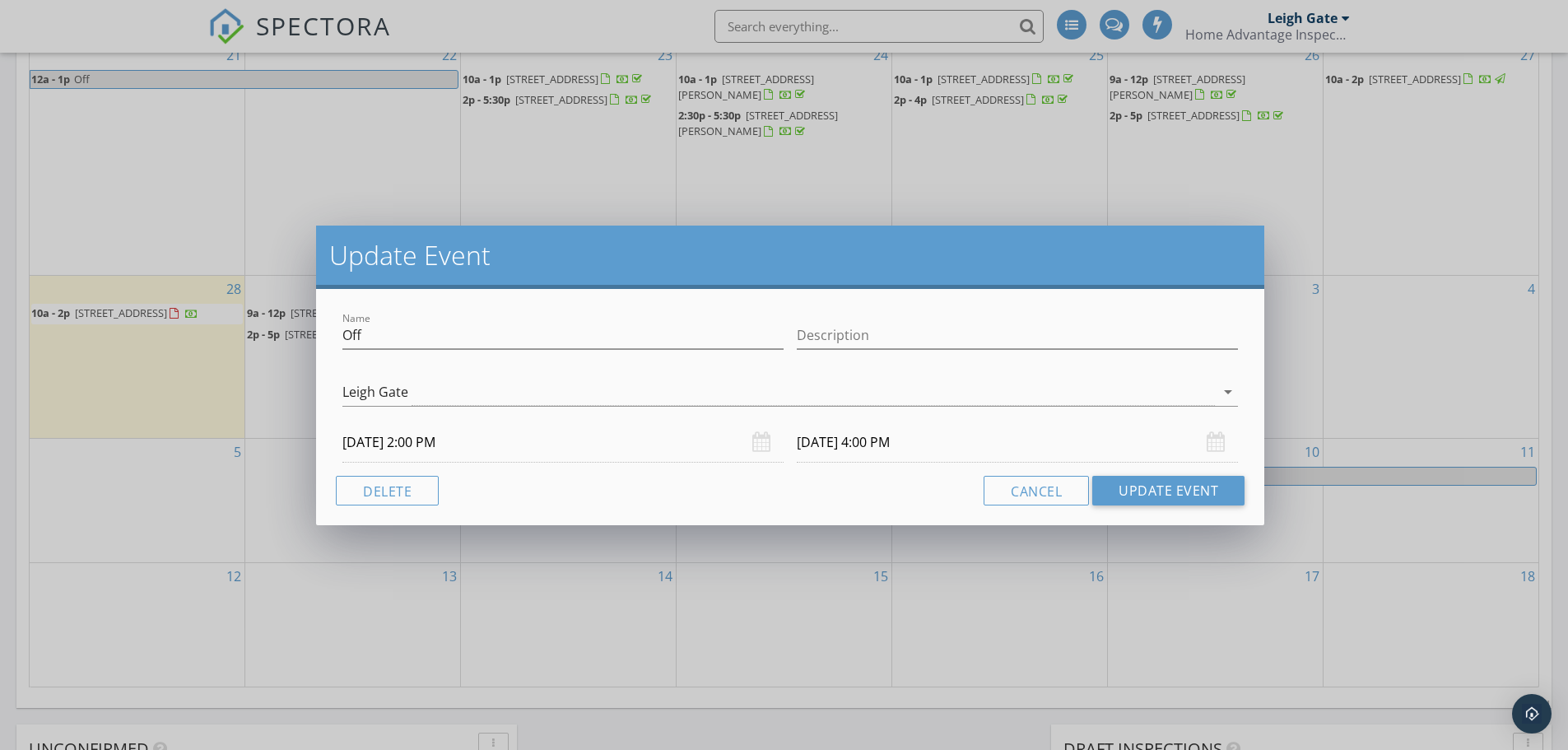
click at [424, 440] on input "[DATE] 2:00 PM" at bounding box center [562, 442] width 441 height 40
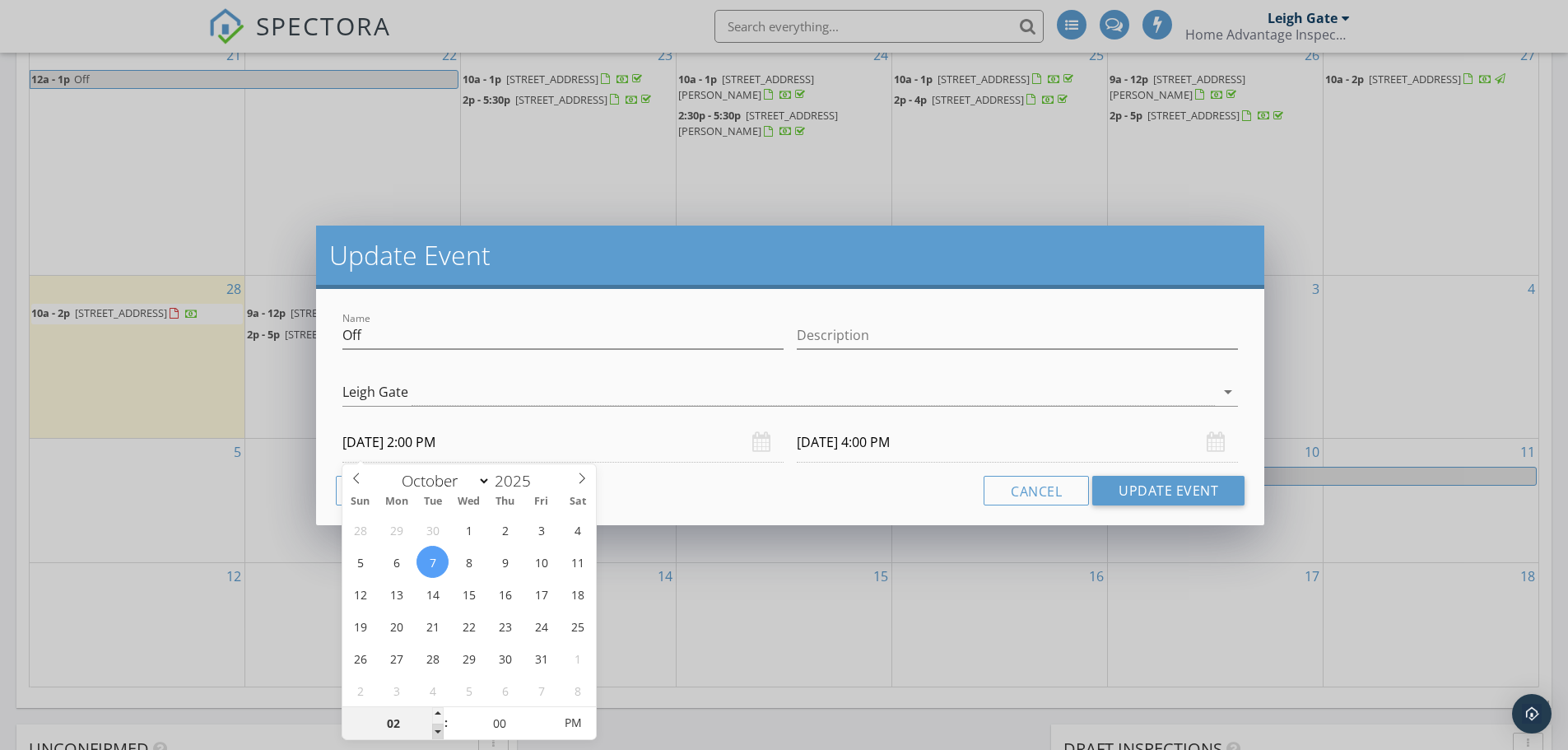
type input "01"
type input "[DATE] 1:00 PM"
click at [438, 730] on span at bounding box center [438, 731] width 12 height 17
type input "[DATE] 3:00 PM"
type input "12"
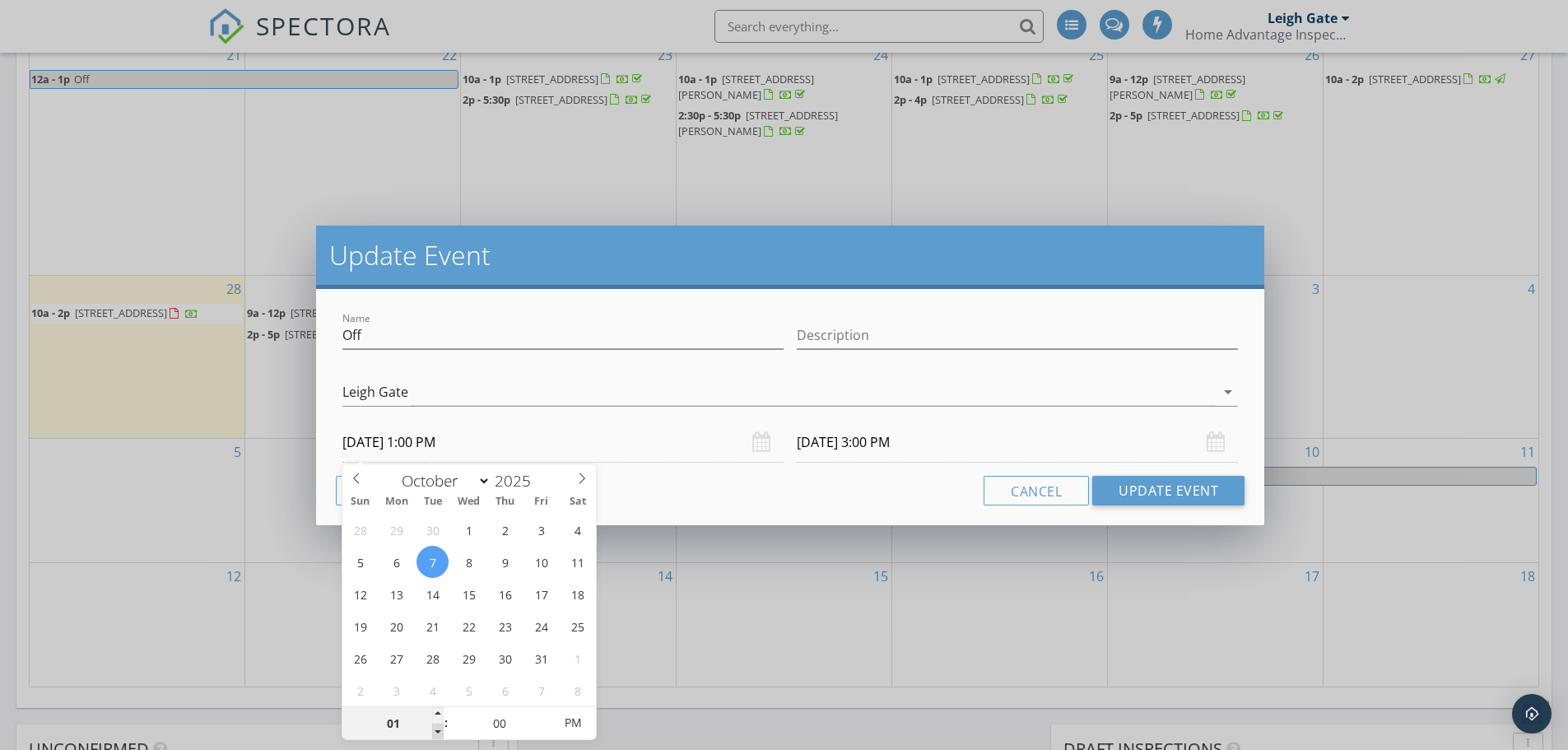
type input "[DATE] 12:00 PM"
click at [438, 730] on span at bounding box center [438, 731] width 12 height 17
type input "[DATE] 2:00 PM"
type input "11"
type input "[DATE] 11:00 AM"
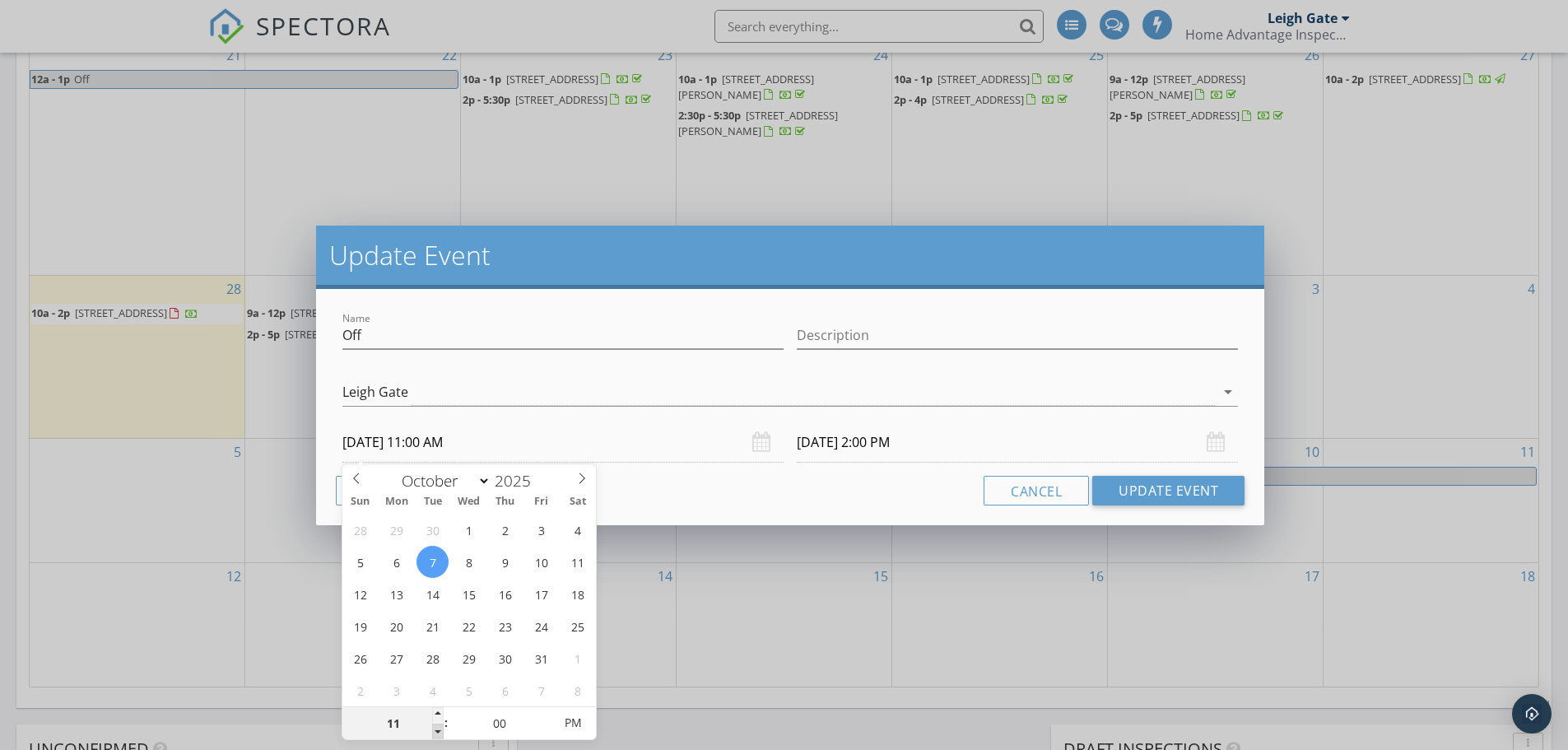
click at [438, 730] on span at bounding box center [438, 731] width 12 height 17
type input "[DATE] 1:00 PM"
type input "10"
type input "[DATE] 10:00 AM"
click at [438, 729] on span at bounding box center [438, 731] width 12 height 17
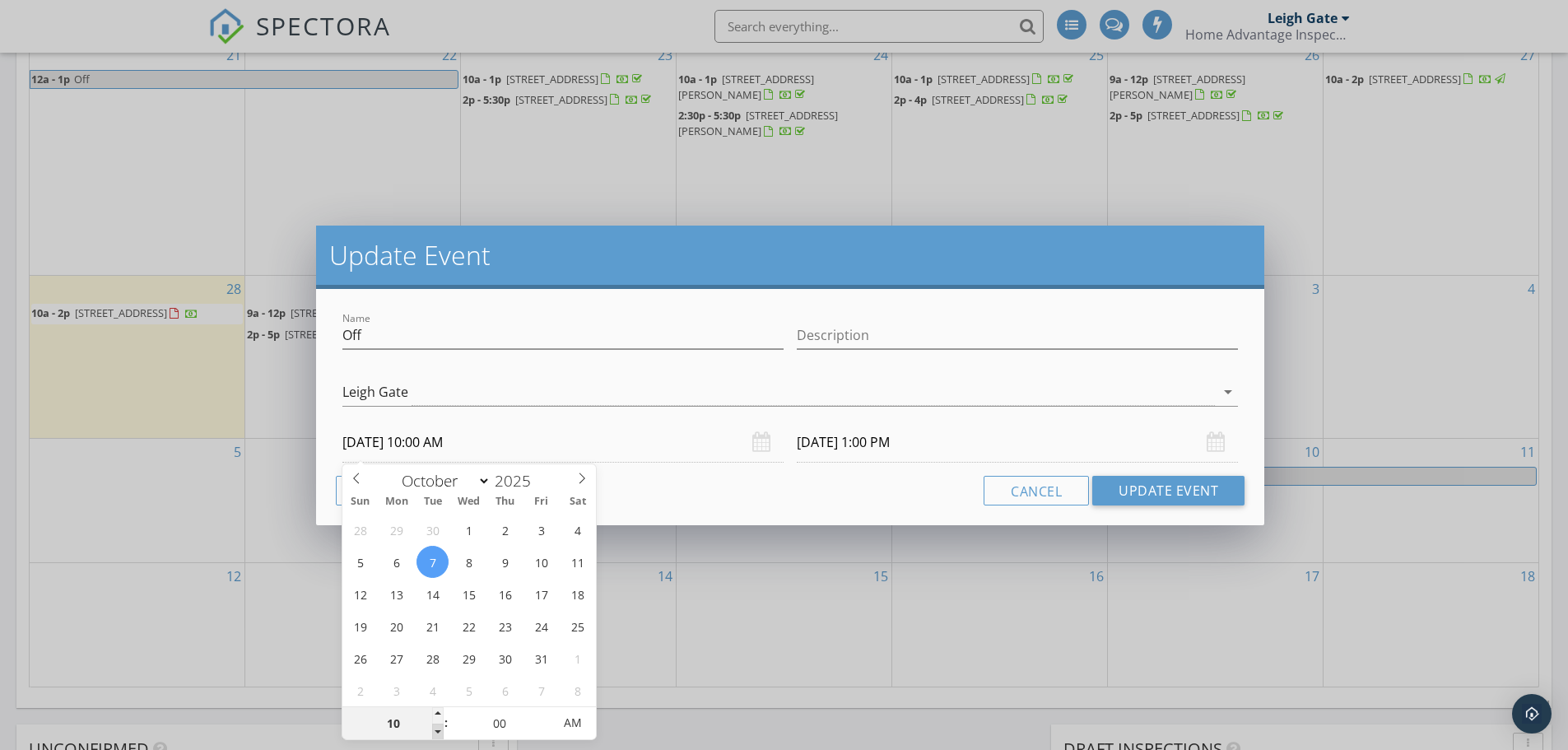
type input "12"
click at [888, 440] on input "[DATE] 12:00 PM" at bounding box center [1017, 442] width 441 height 40
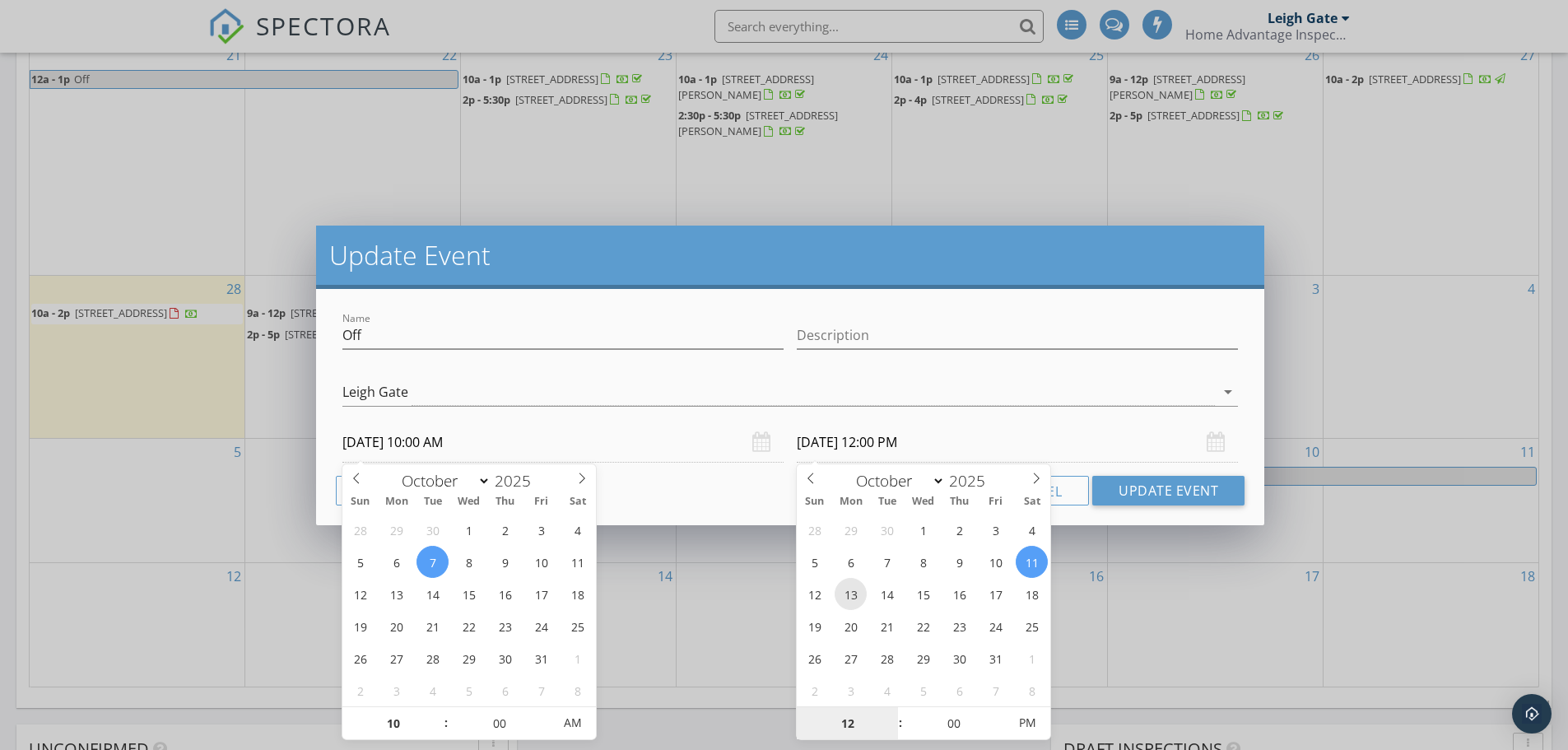
type input "[DATE] 12:00 PM"
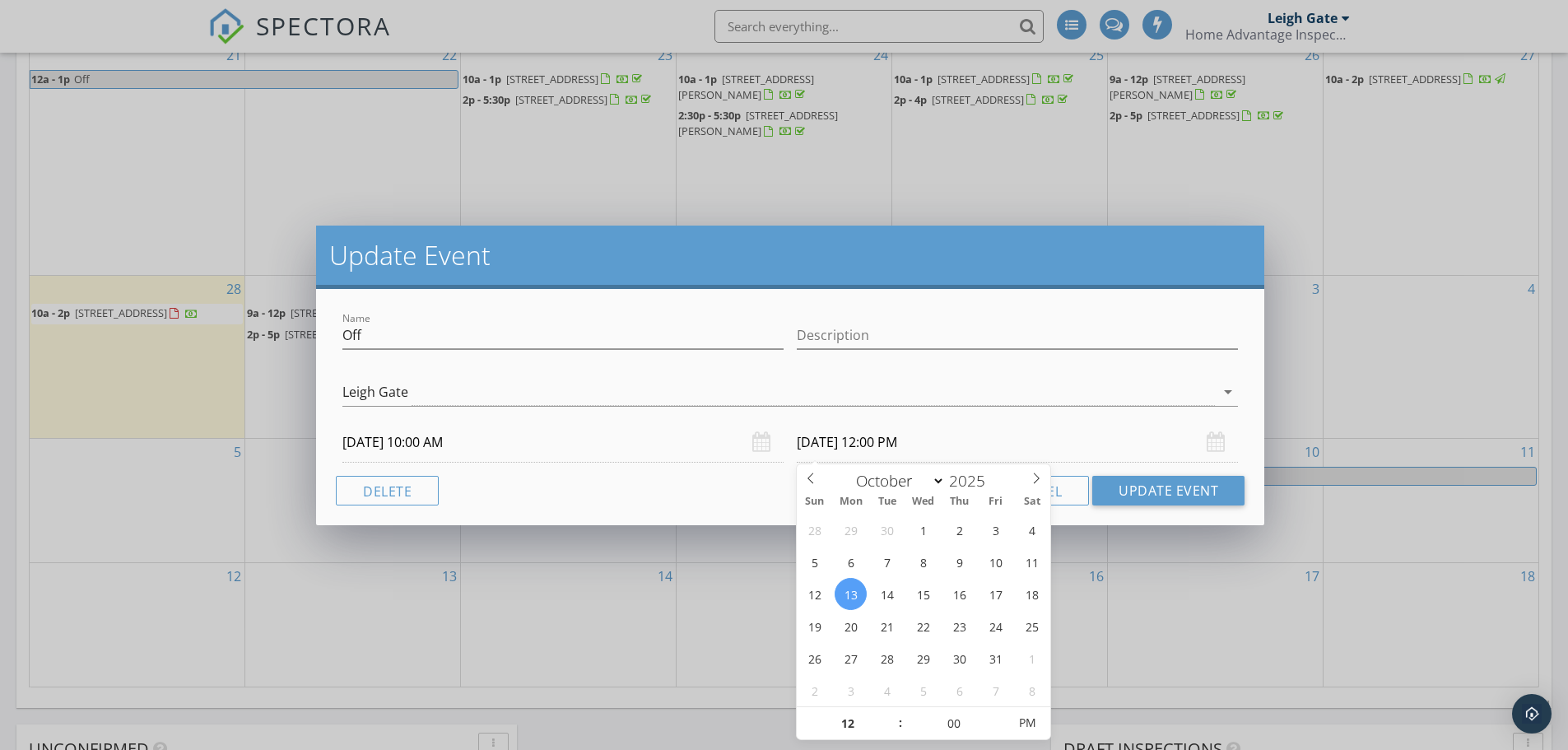
click at [715, 502] on div "Cancel Update Event" at bounding box center [790, 490] width 909 height 29
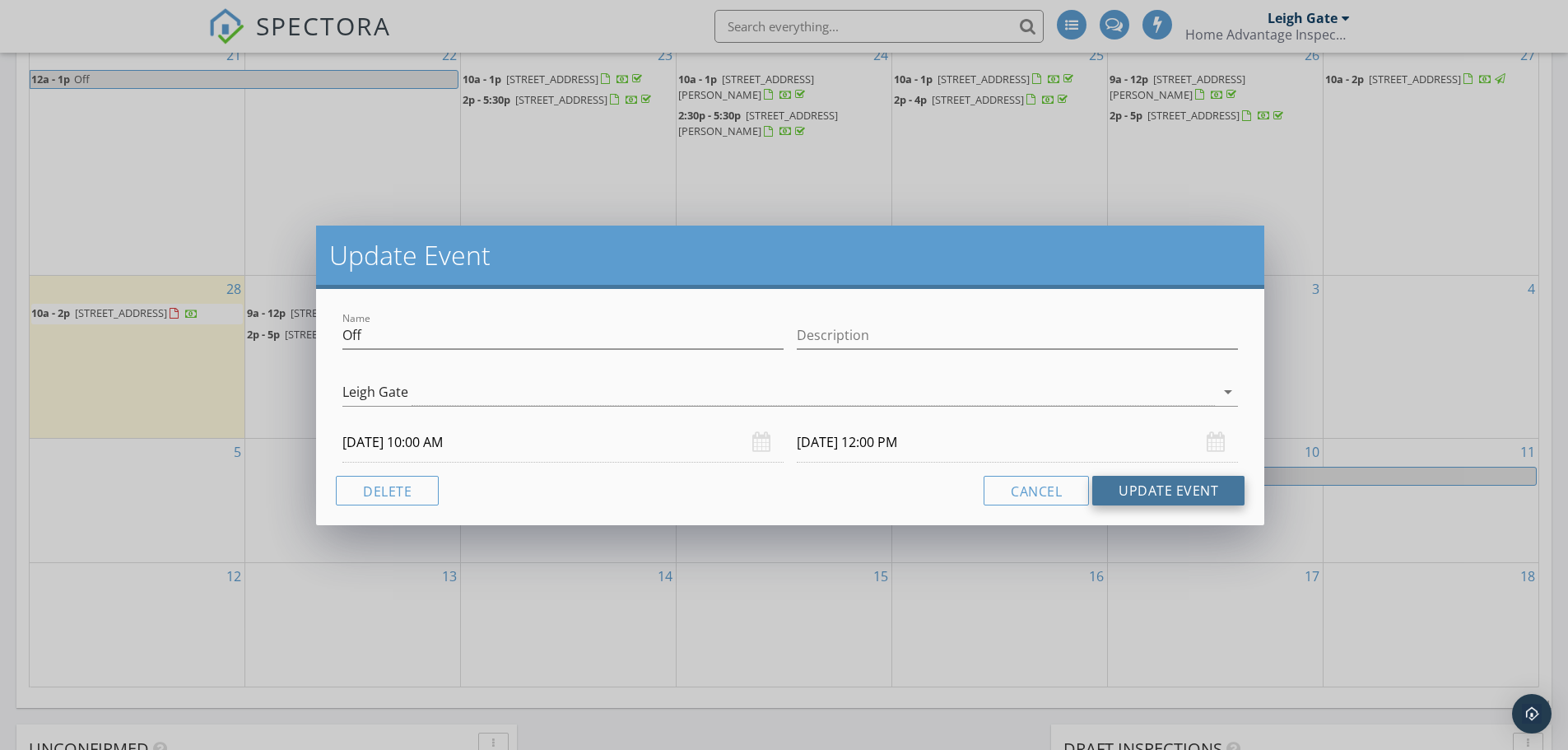
click at [1141, 489] on button "Update Event" at bounding box center [1168, 490] width 153 height 29
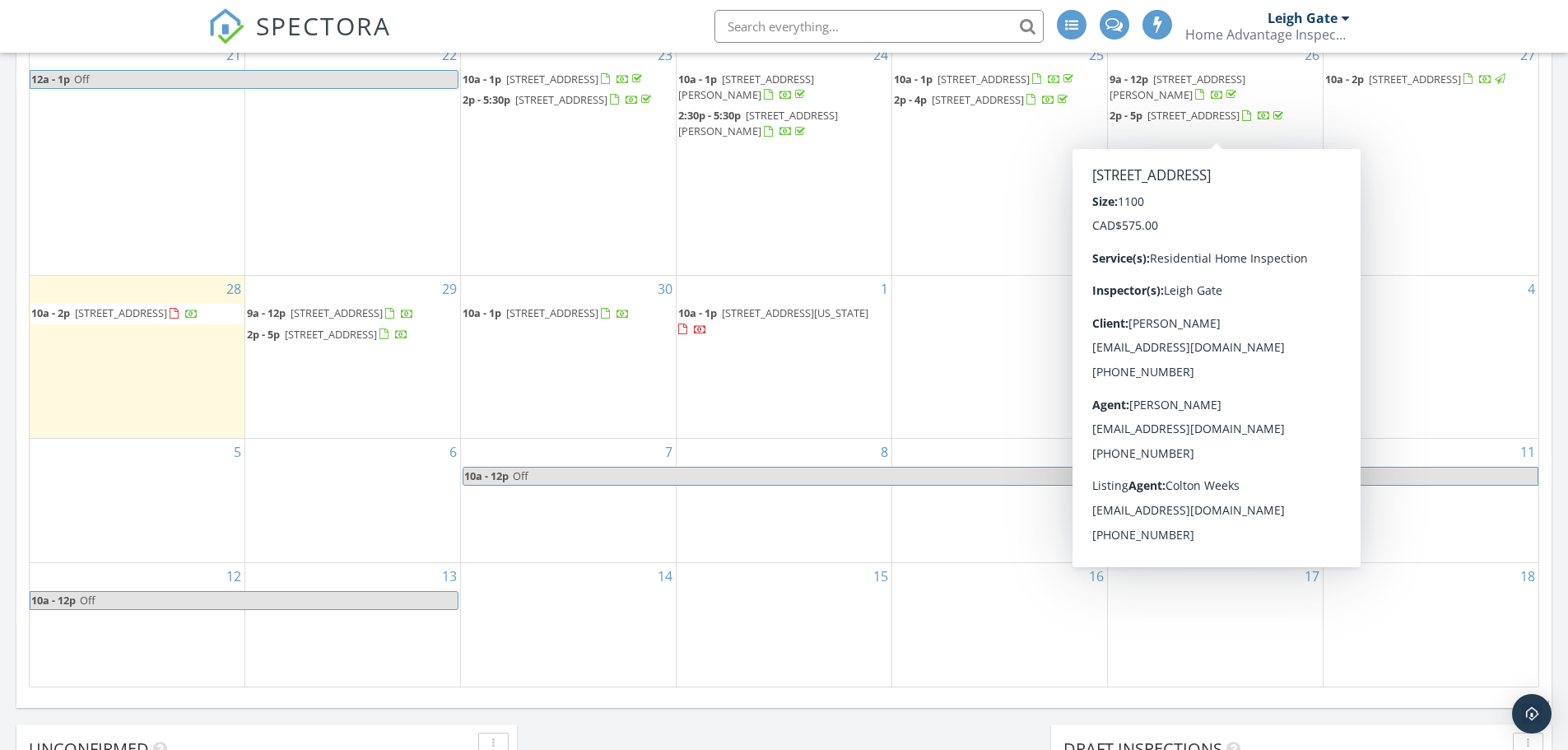
click at [716, 728] on div "[DATE] All Inspectors 10:00 am [STREET_ADDRESS] [GEOGRAPHIC_DATA] 49 minutes dr…" at bounding box center [784, 139] width 1568 height 1497
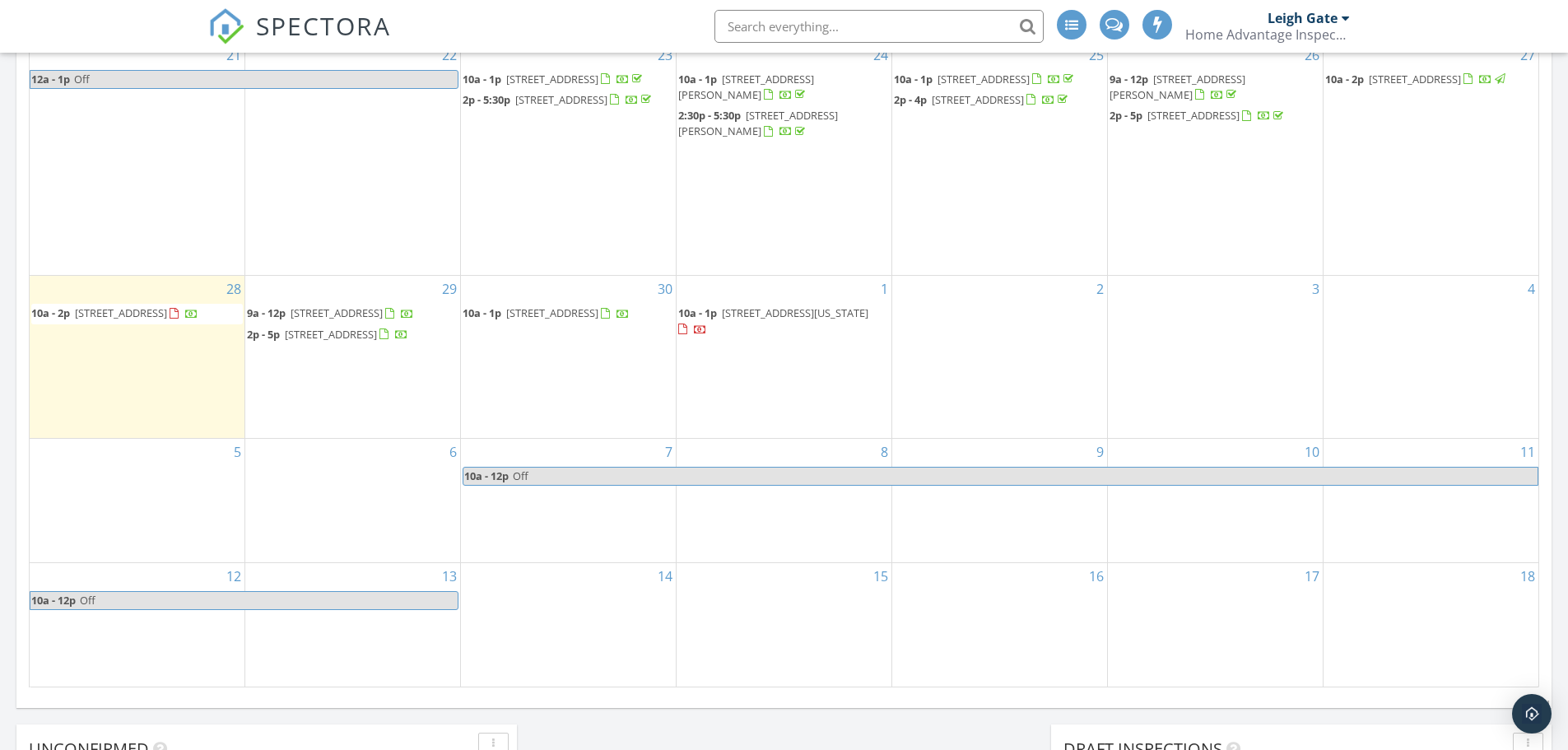
click at [1308, 21] on div "Leigh Gate" at bounding box center [1302, 19] width 70 height 17
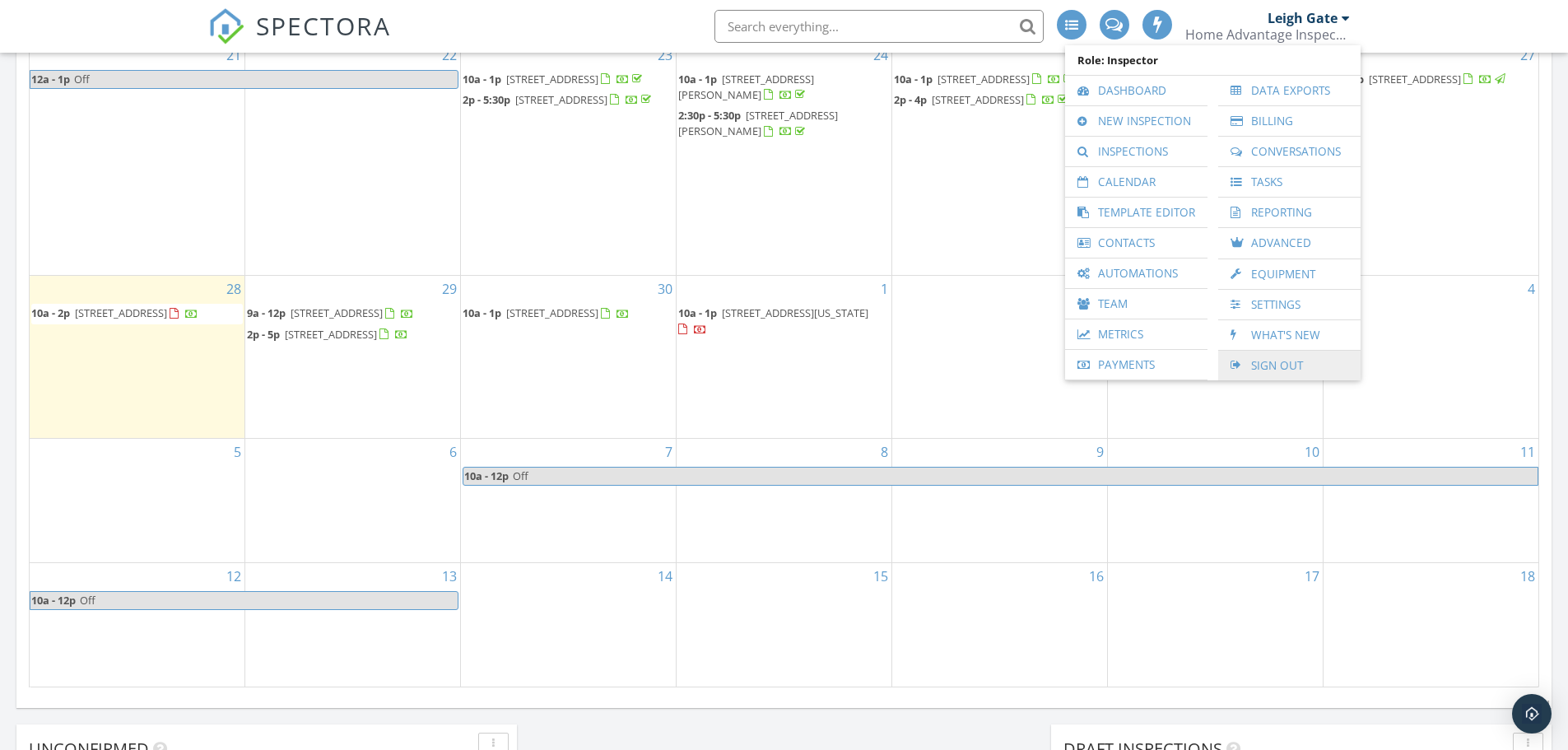
click at [1260, 367] on link "Sign Out" at bounding box center [1289, 365] width 126 height 29
